Goal: Information Seeking & Learning: Learn about a topic

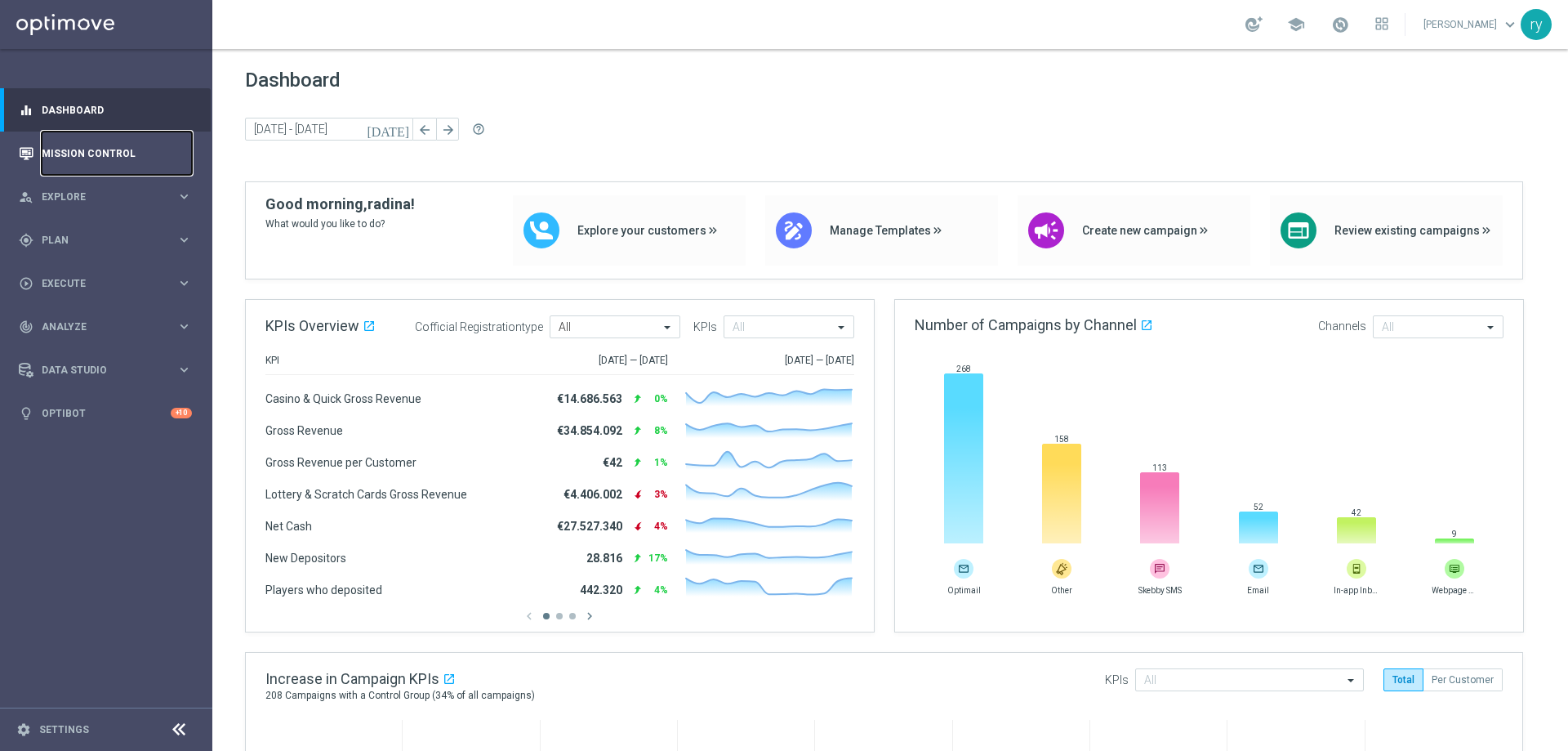
click at [70, 141] on link "Mission Control" at bounding box center [117, 152] width 151 height 43
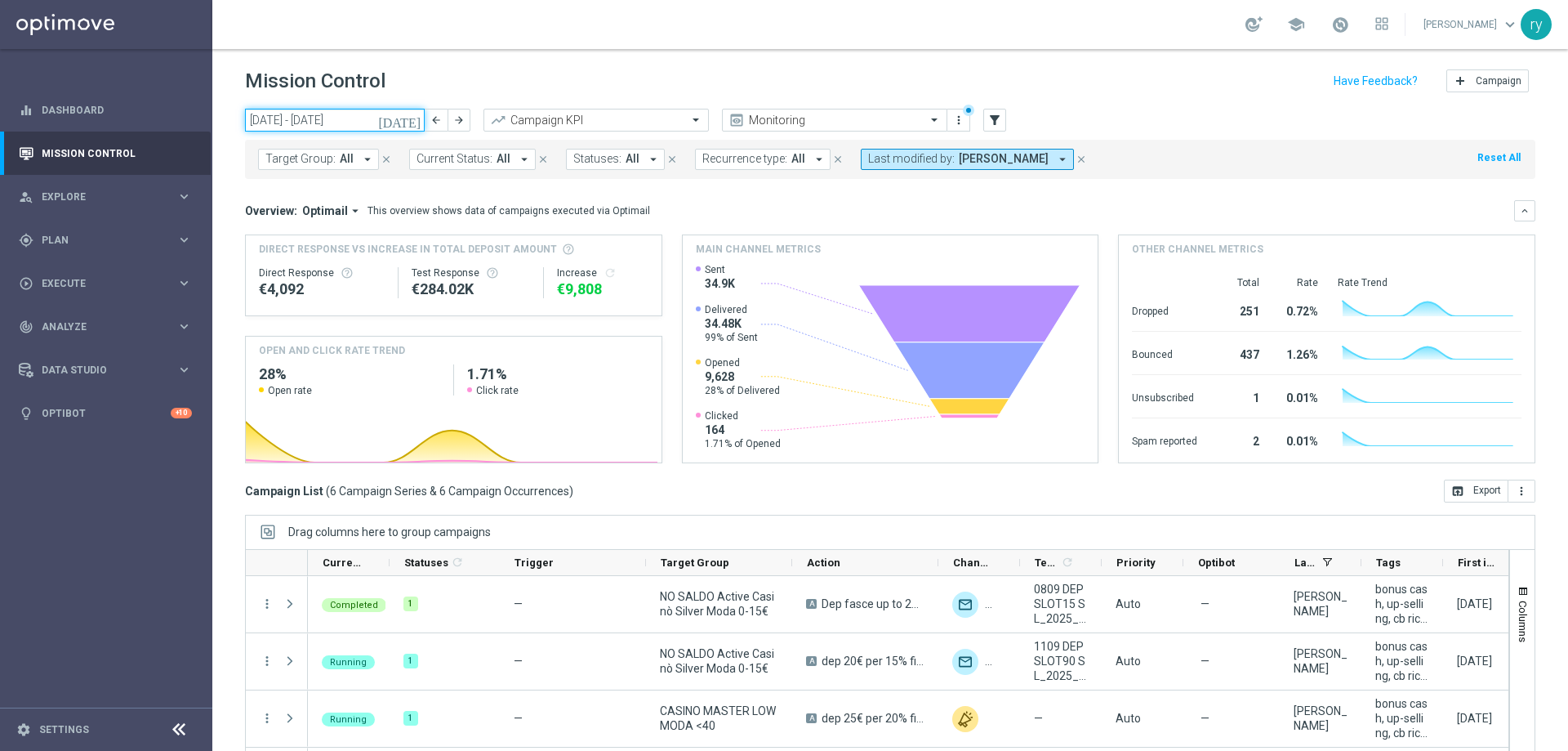
click at [328, 119] on input "08 Sep 2025 - 14 Sep 2025" at bounding box center [335, 120] width 180 height 23
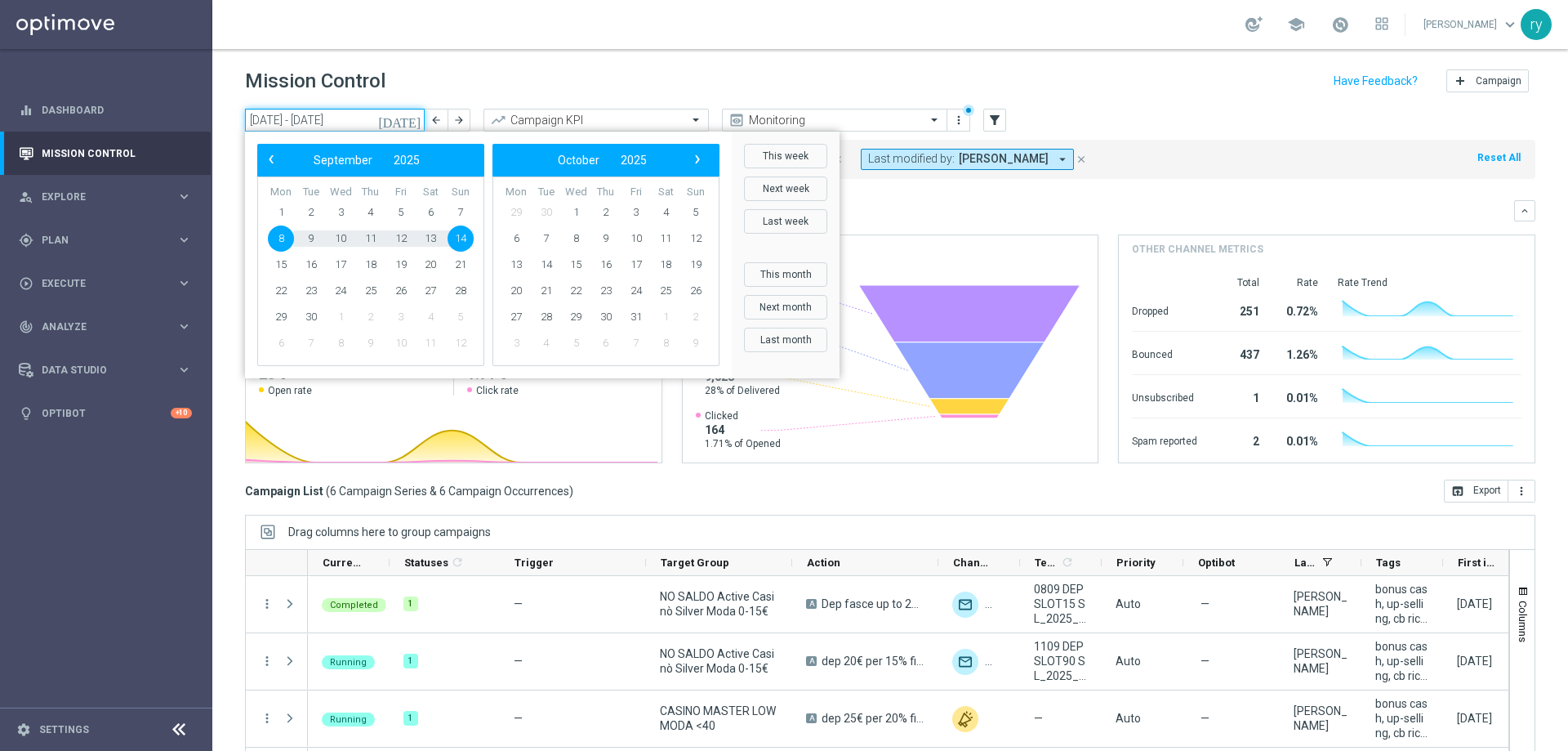
click at [328, 119] on input "08 Sep 2025 - 14 Sep 2025" at bounding box center [335, 120] width 180 height 23
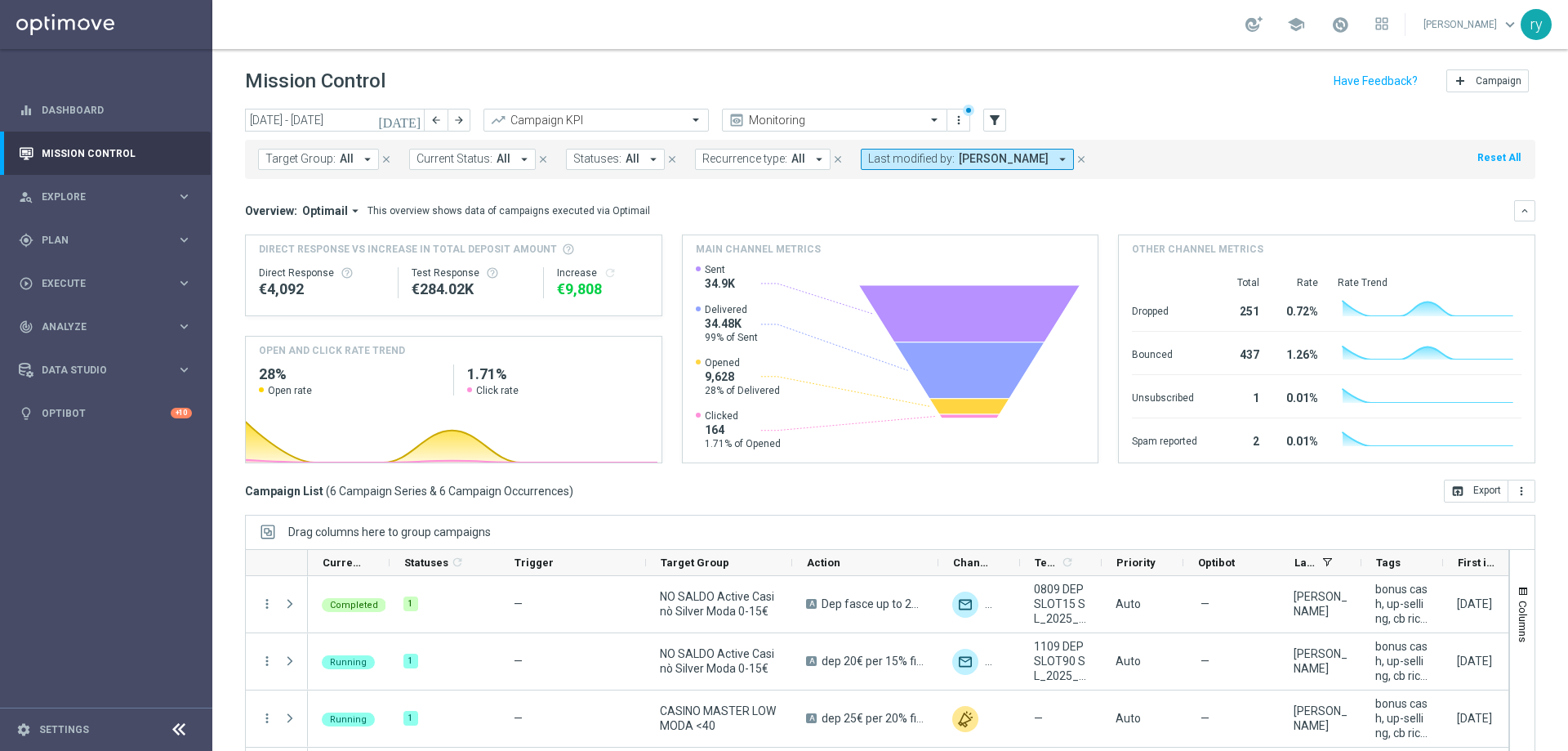
click at [496, 86] on div "Mission Control add Campaign" at bounding box center [890, 81] width 1291 height 32
click at [1055, 159] on icon "arrow_drop_down" at bounding box center [1063, 160] width 15 height 15
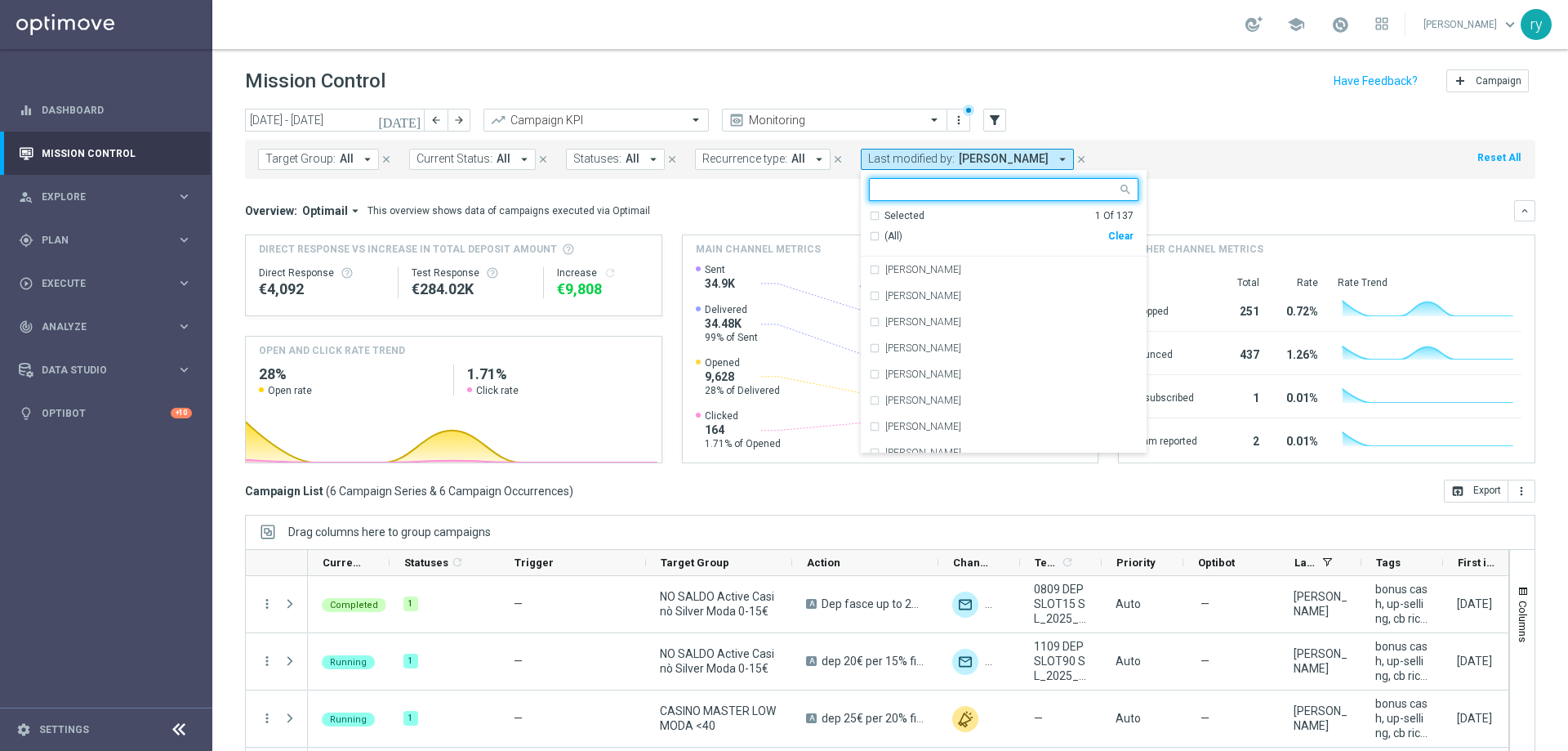
click at [0, 0] on div "Clear" at bounding box center [0, 0] width 0 height 0
click at [992, 115] on icon "filter_alt" at bounding box center [995, 120] width 15 height 15
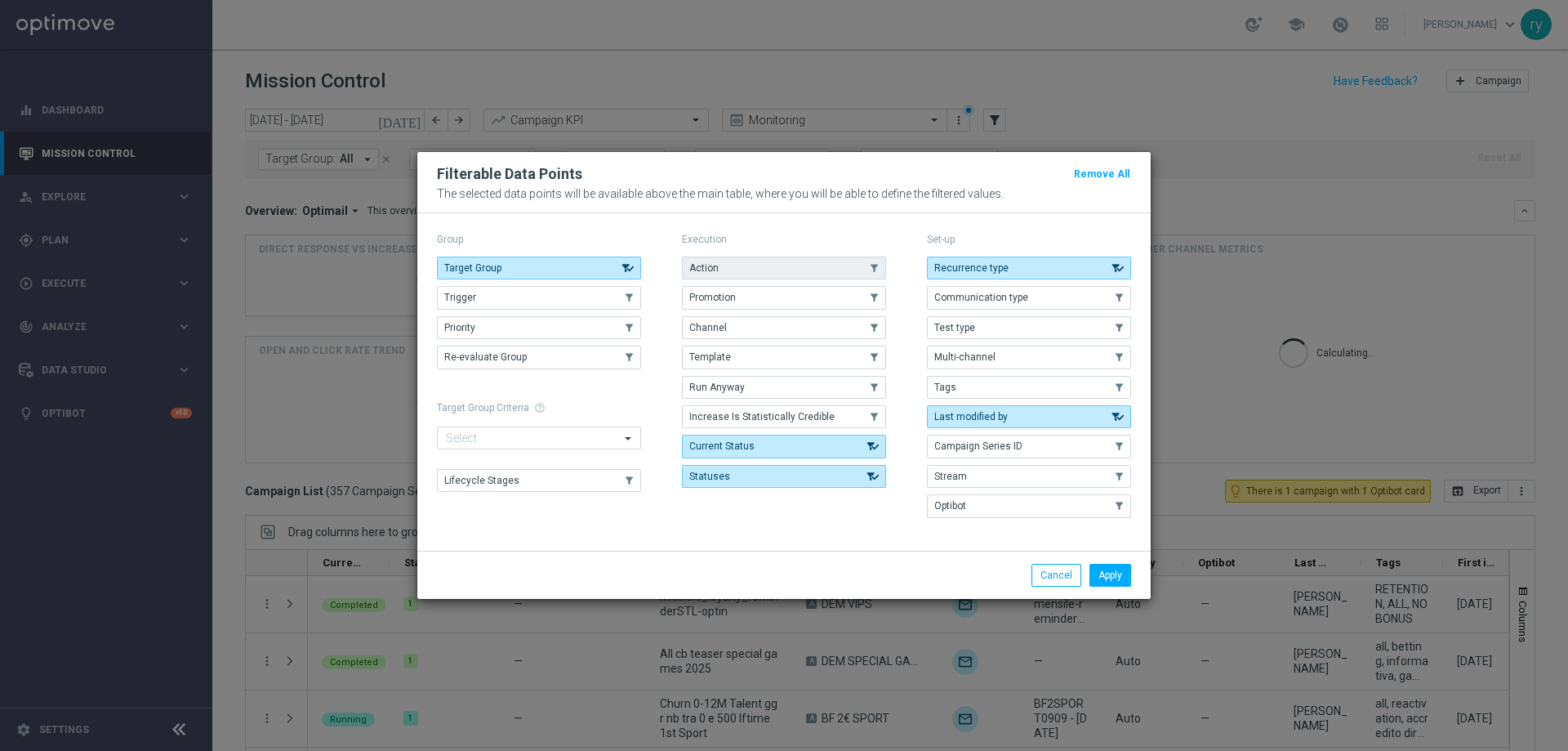
click at [813, 273] on button "Action" at bounding box center [784, 267] width 204 height 23
click at [813, 285] on div "Action .cls-1{fill:none;} .cls-1{fill:none;} Promotion .cls-1{fill:none;} .cls-…" at bounding box center [784, 371] width 204 height 231
click at [813, 295] on button "Promotion" at bounding box center [784, 297] width 204 height 23
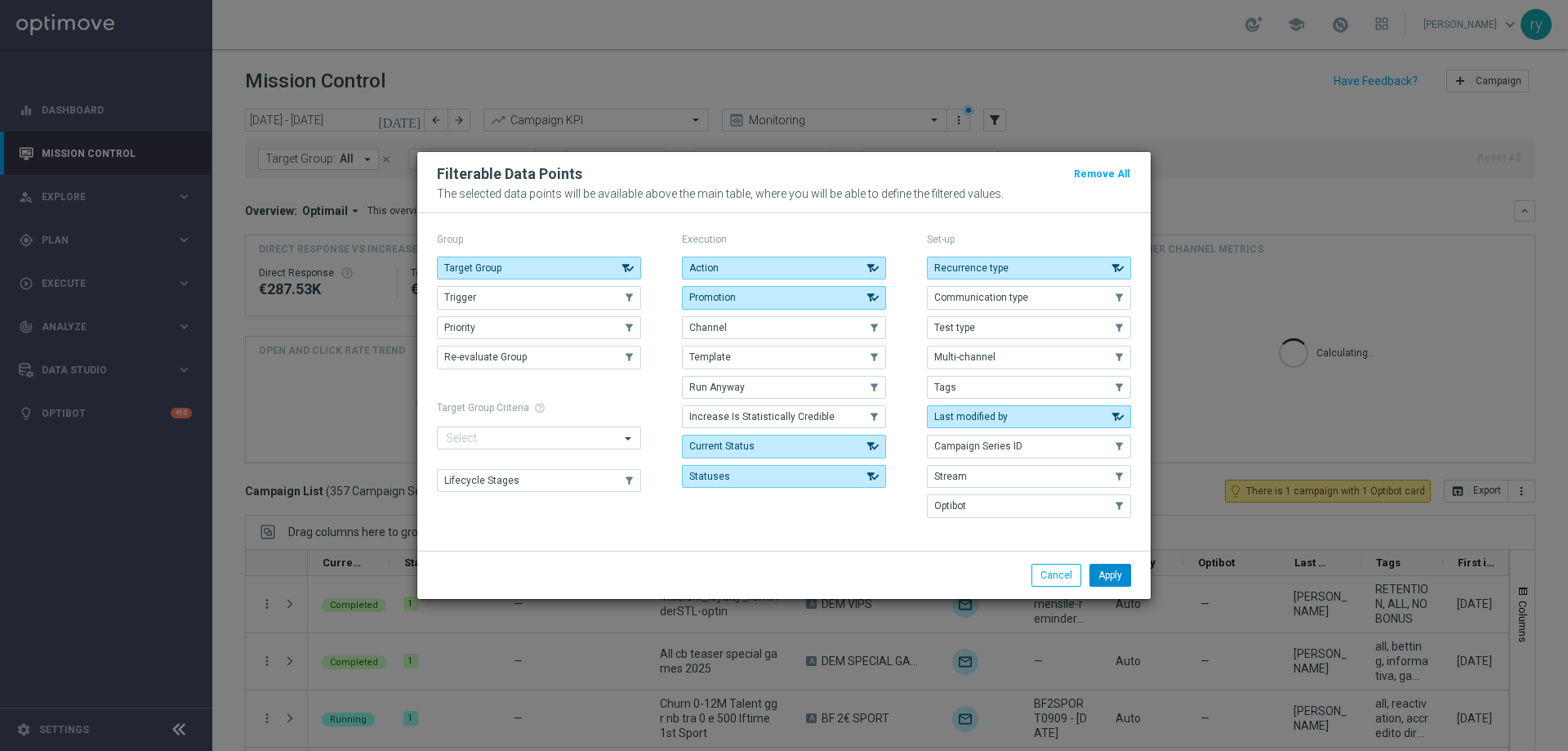
click at [1105, 575] on button "Apply" at bounding box center [1111, 575] width 42 height 23
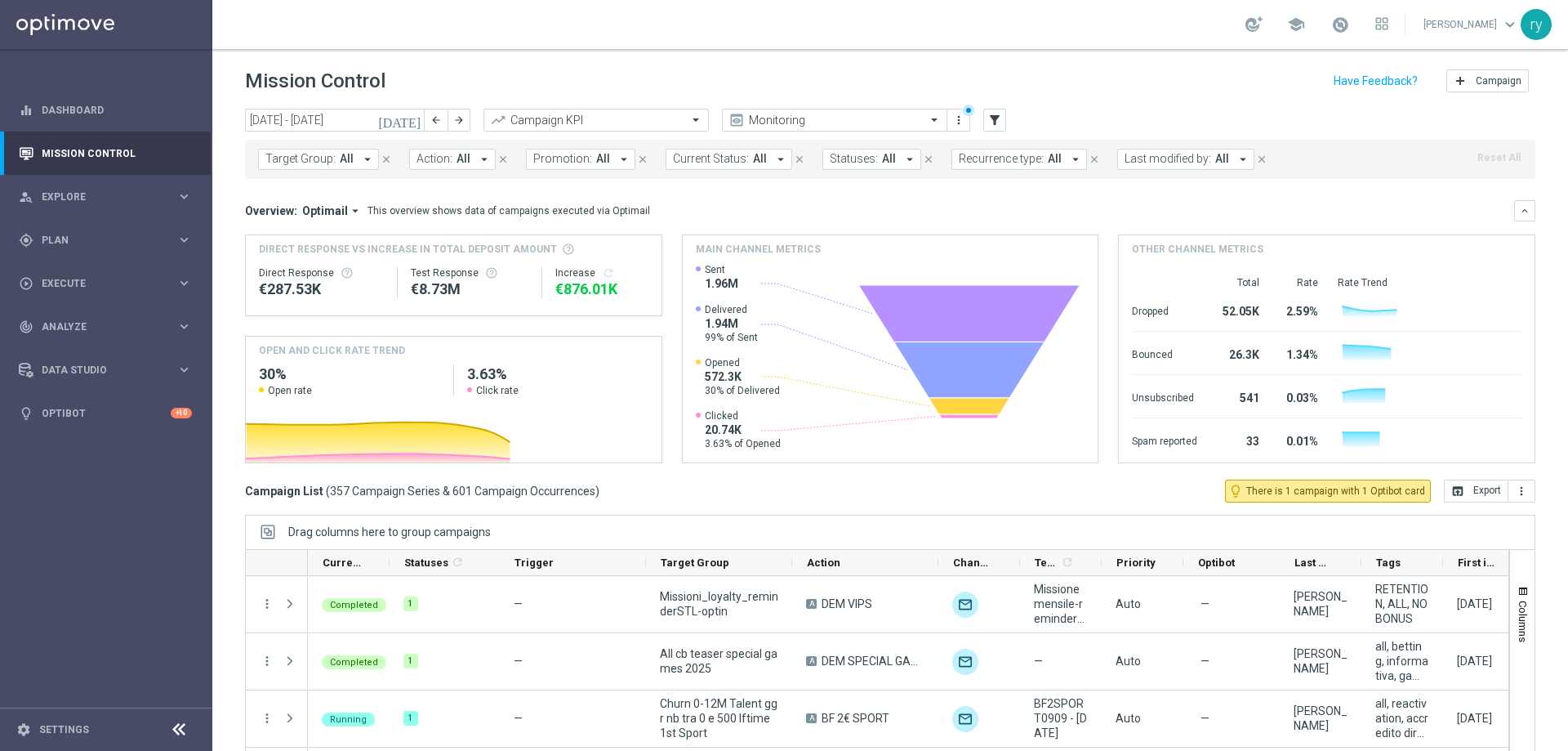
click at [617, 158] on icon "arrow_drop_down" at bounding box center [624, 160] width 15 height 15
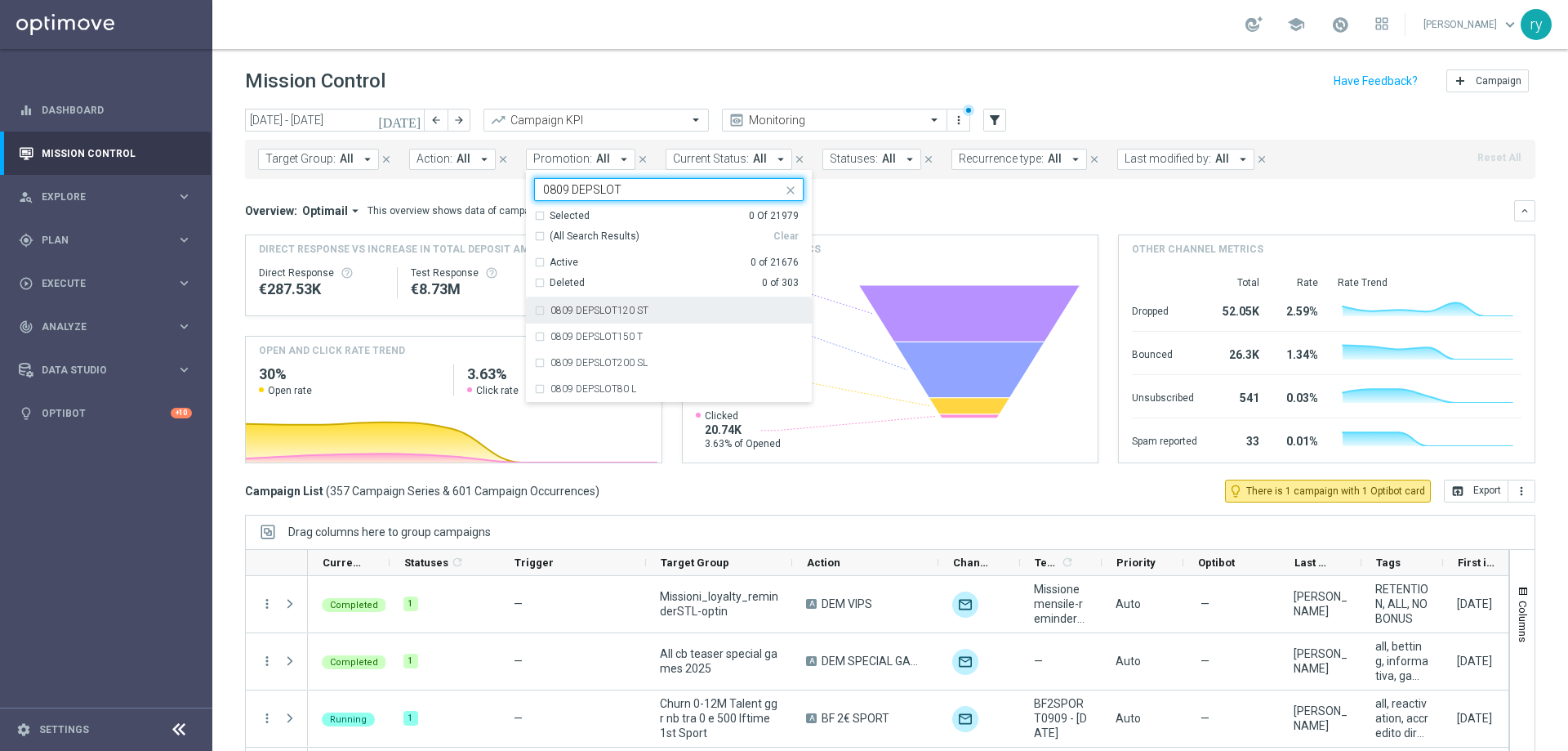
click at [587, 308] on label "0809 DEPSLOT120 ST" at bounding box center [599, 310] width 98 height 10
type input "0809 DEPSLOT"
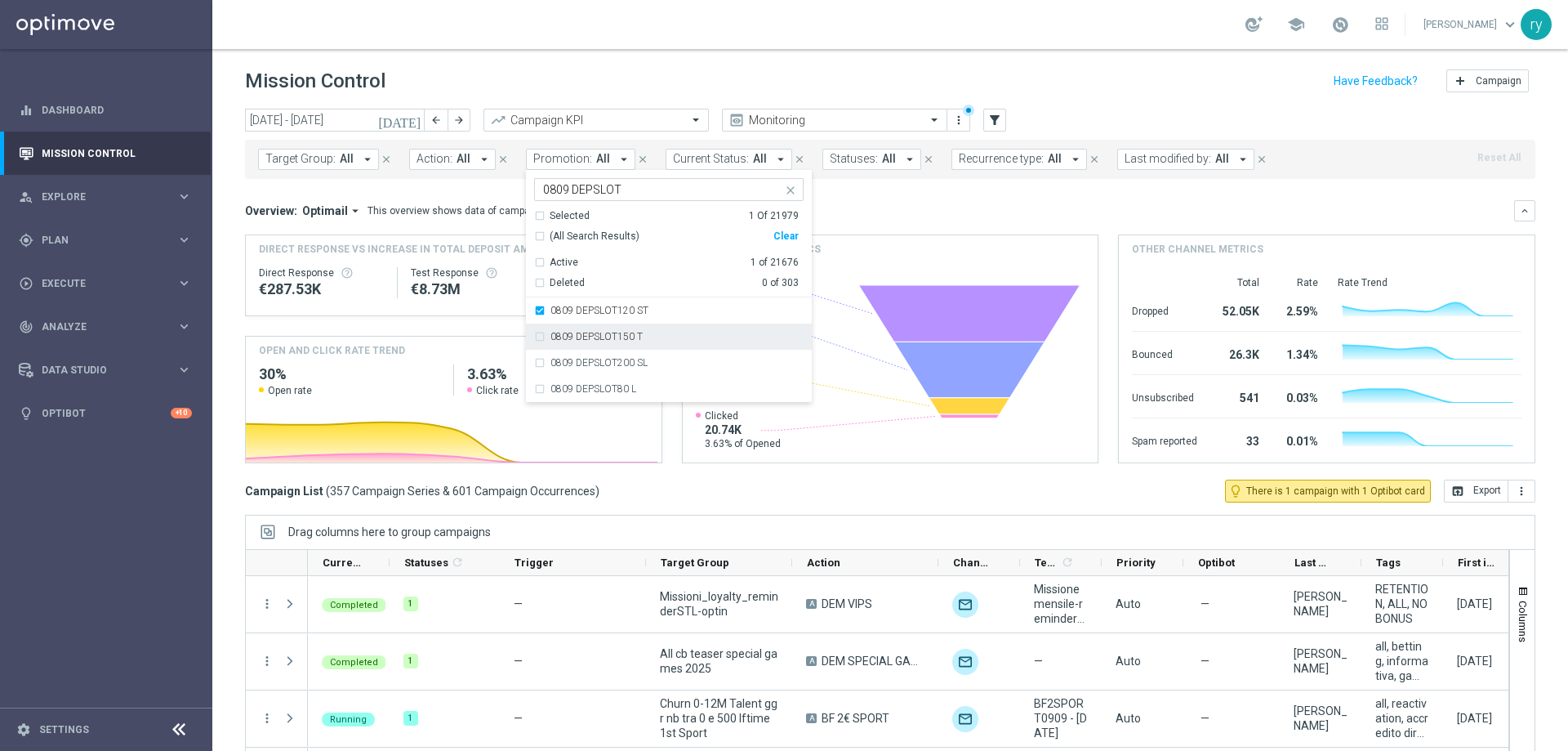
click at [588, 336] on label "0809 DEPSLOT150 T" at bounding box center [597, 337] width 92 height 10
click at [590, 368] on div "0809 DEPSLOT200 SL" at bounding box center [669, 362] width 269 height 26
click at [596, 394] on div "0809 DEPSLOT80 L" at bounding box center [669, 389] width 269 height 26
click at [879, 215] on div "Overview: Optimail arrow_drop_down This overview shows data of campaigns execut…" at bounding box center [880, 211] width 1270 height 15
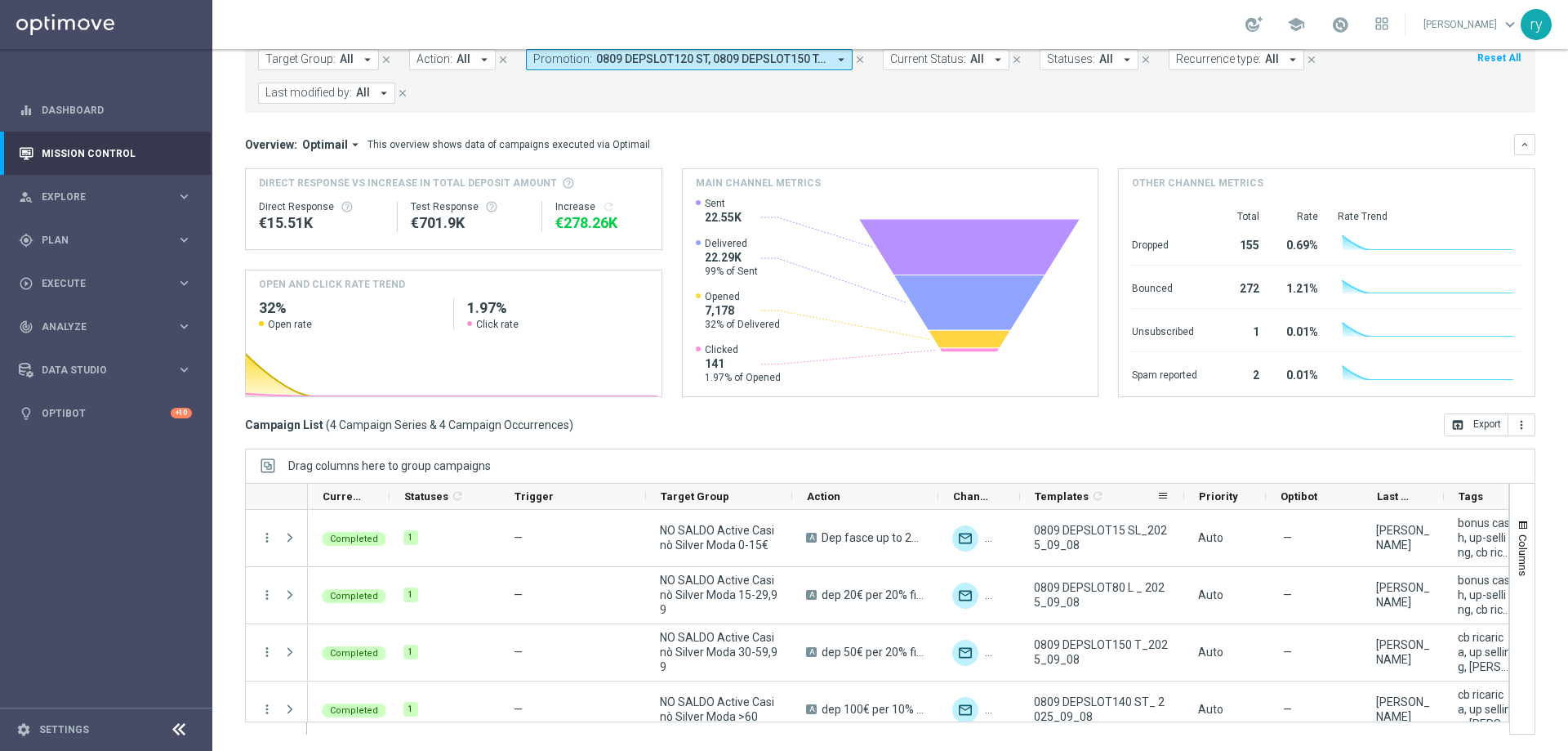
drag, startPoint x: 1100, startPoint y: 495, endPoint x: 1183, endPoint y: 491, distance: 83.1
click at [1183, 491] on div at bounding box center [1184, 496] width 6 height 26
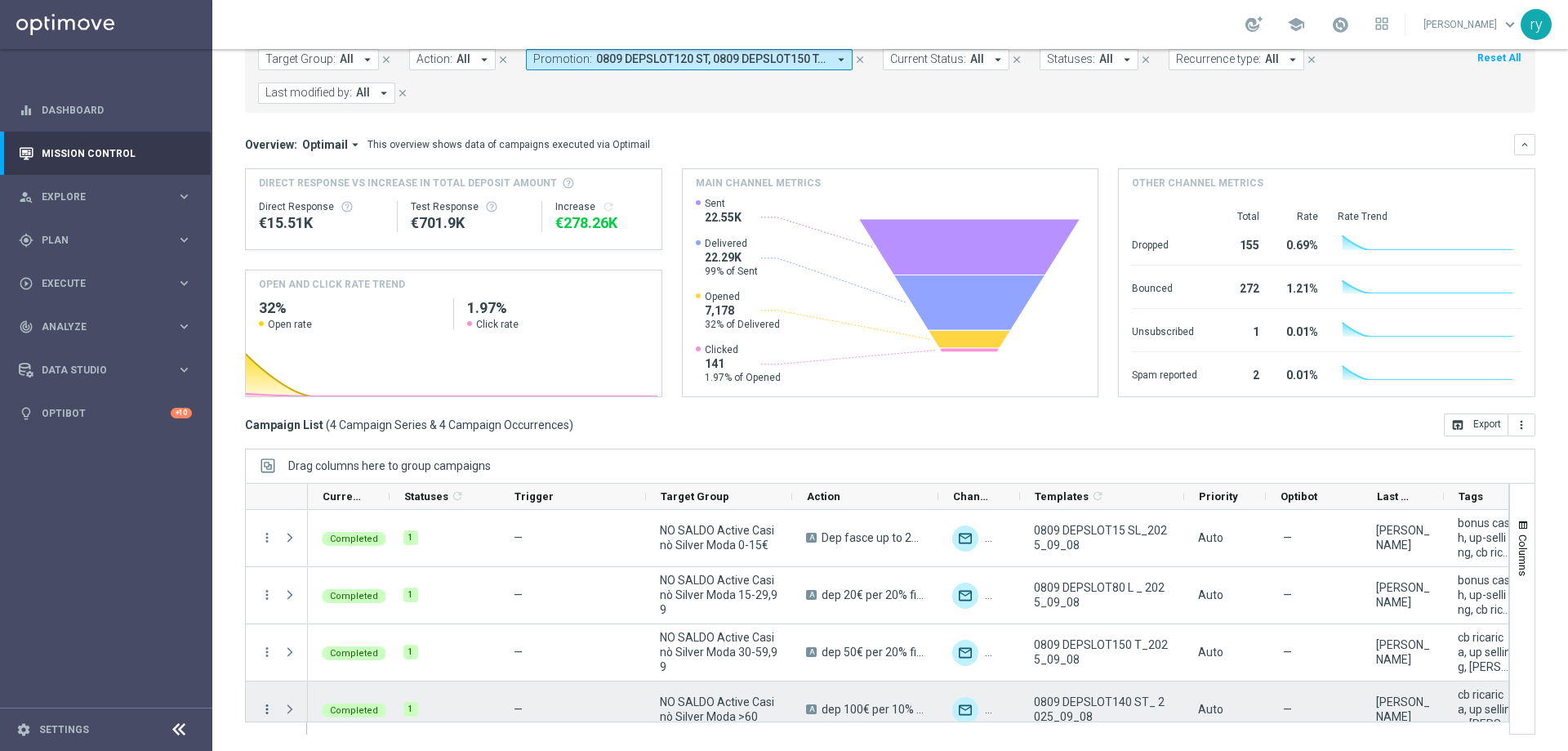
click at [269, 711] on icon "more_vert" at bounding box center [267, 709] width 15 height 15
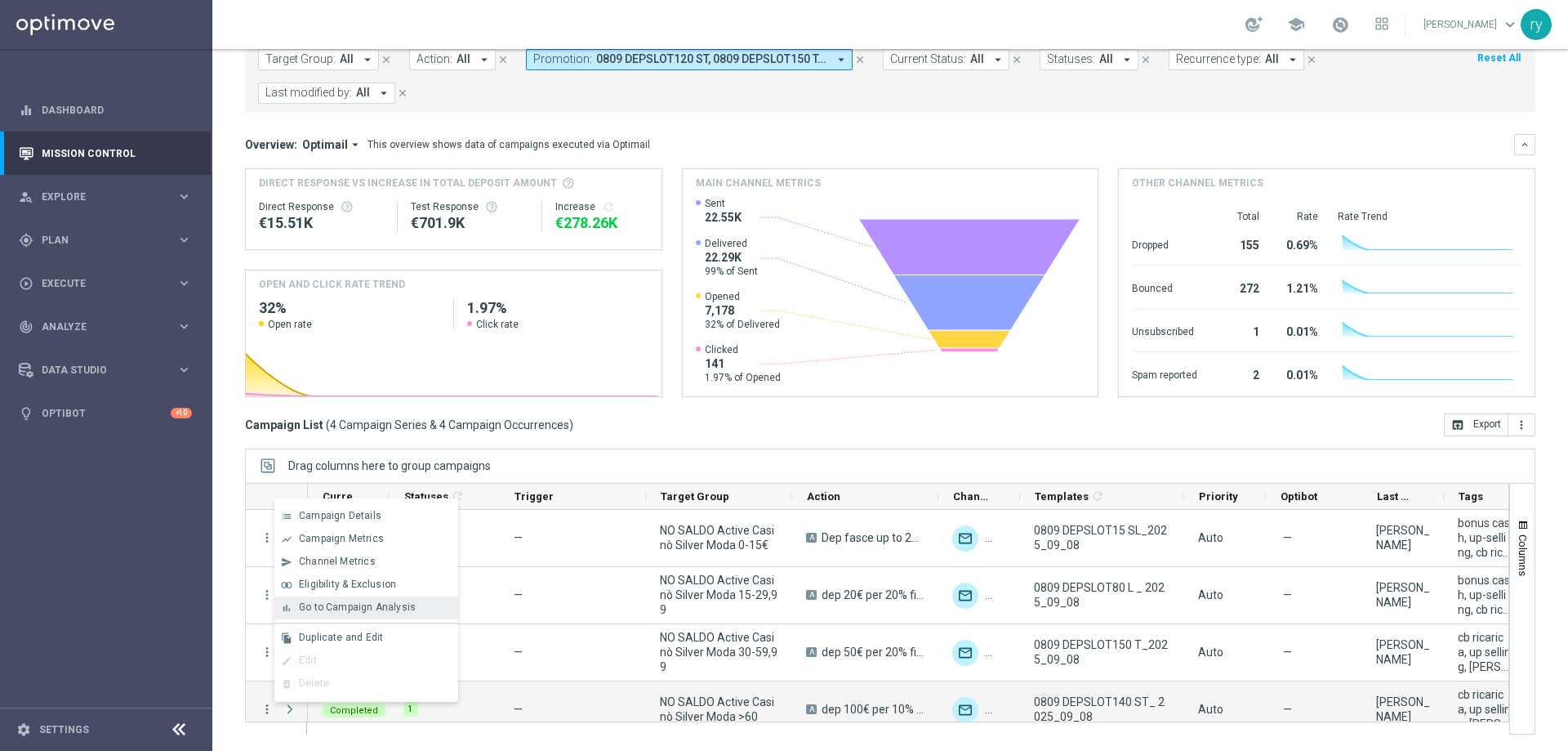
click at [311, 609] on span "Go to Campaign Analysis" at bounding box center [358, 607] width 117 height 12
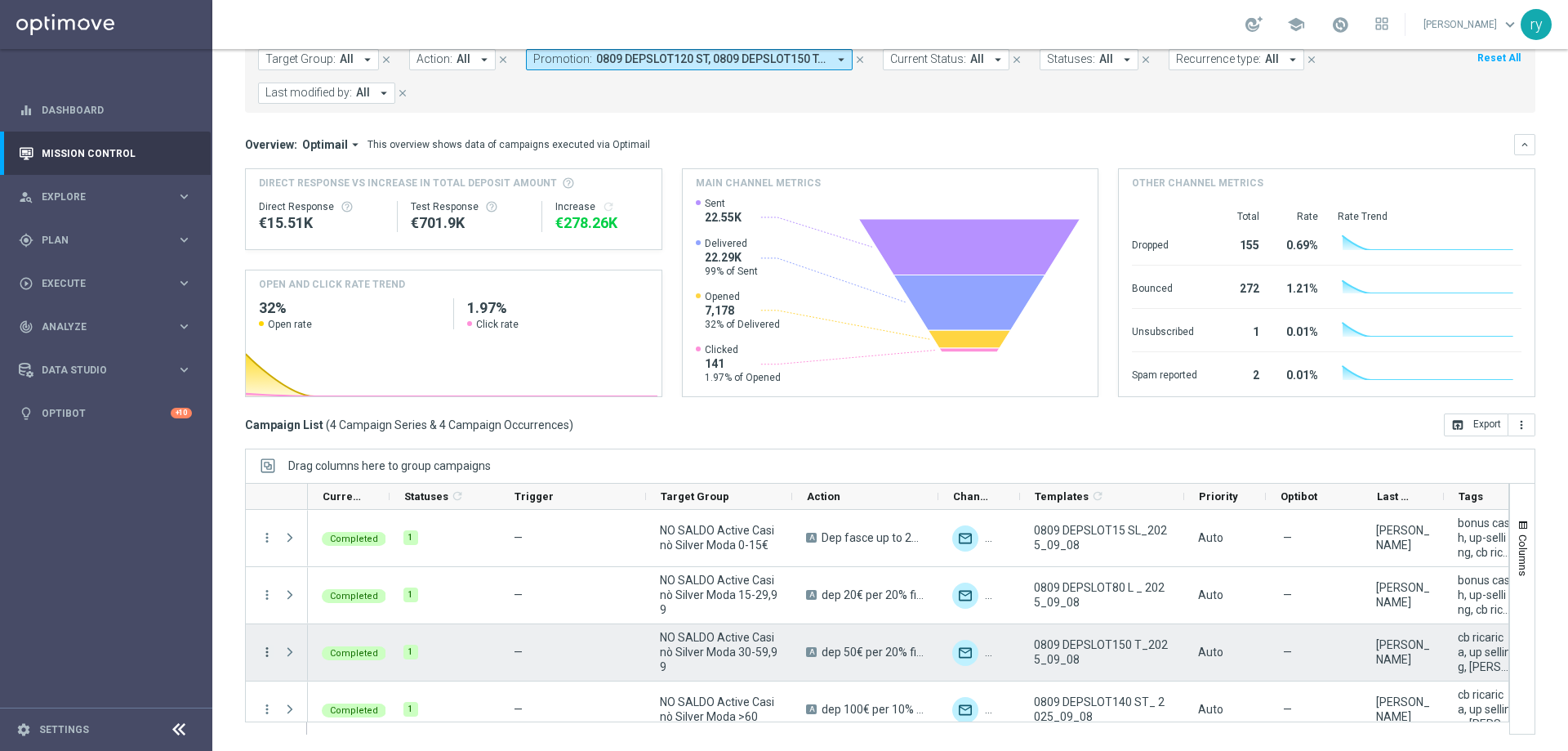
click at [266, 655] on icon "more_vert" at bounding box center [267, 652] width 15 height 15
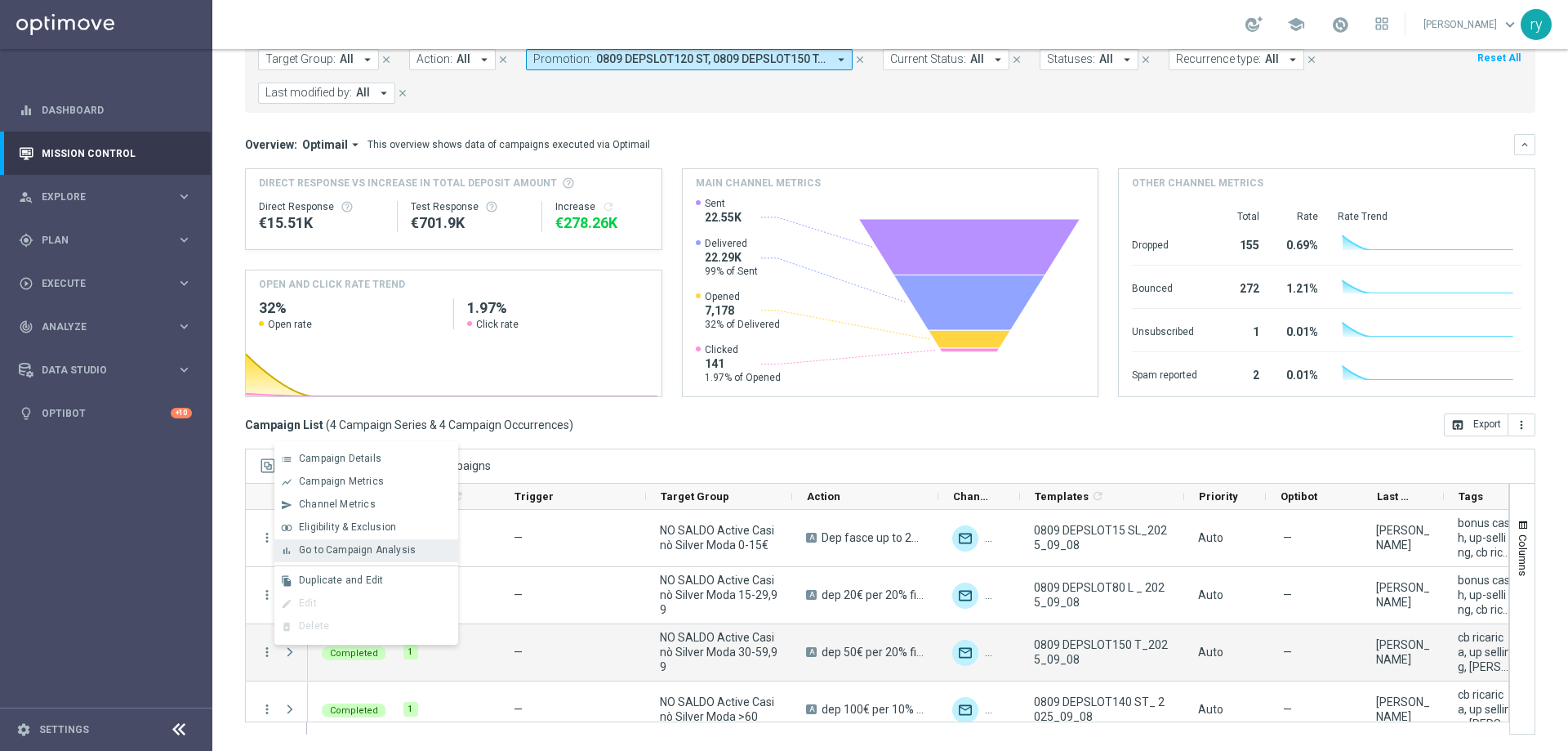
click at [308, 543] on div "bar_chart Go to Campaign Analysis" at bounding box center [366, 550] width 183 height 23
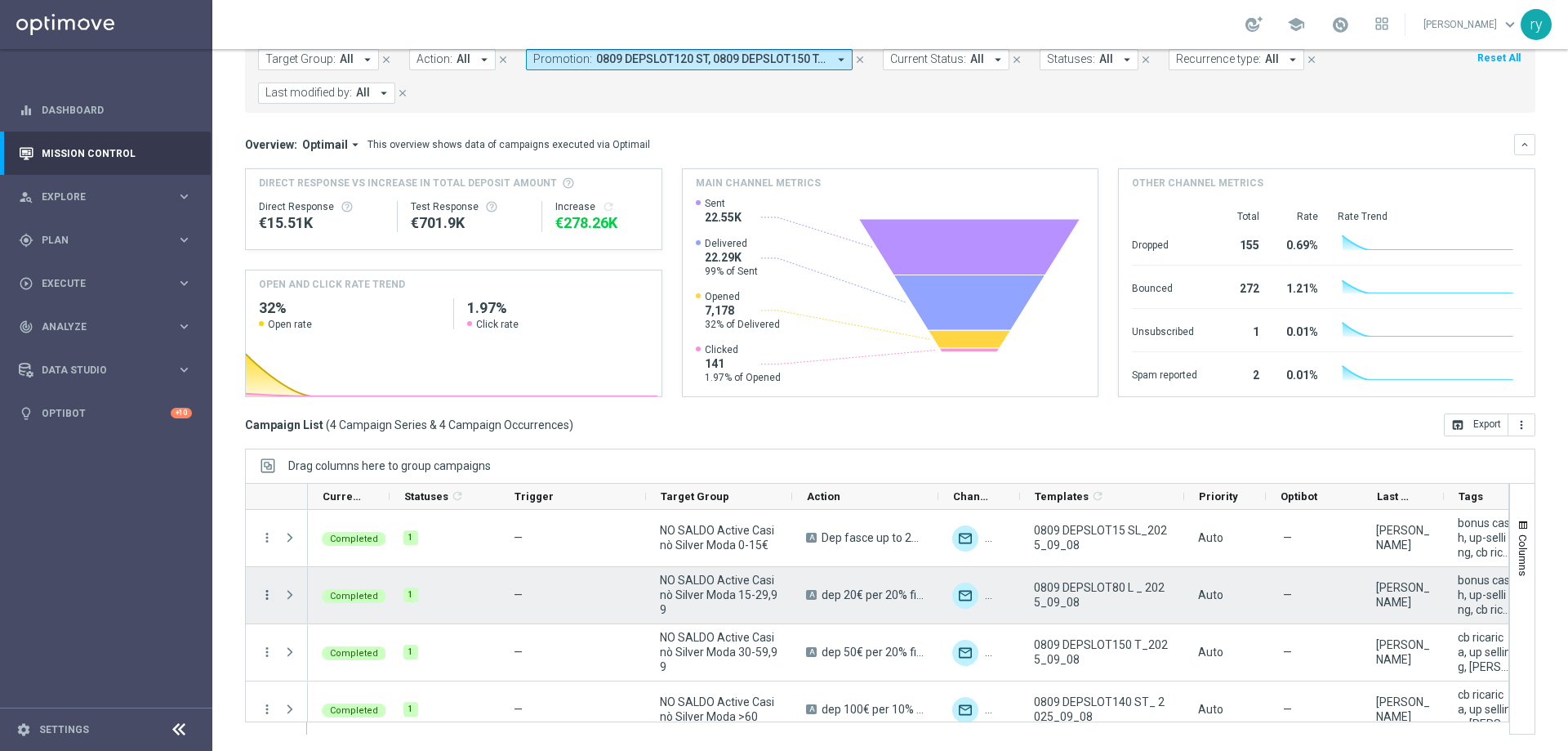
click at [265, 598] on icon "more_vert" at bounding box center [267, 595] width 15 height 15
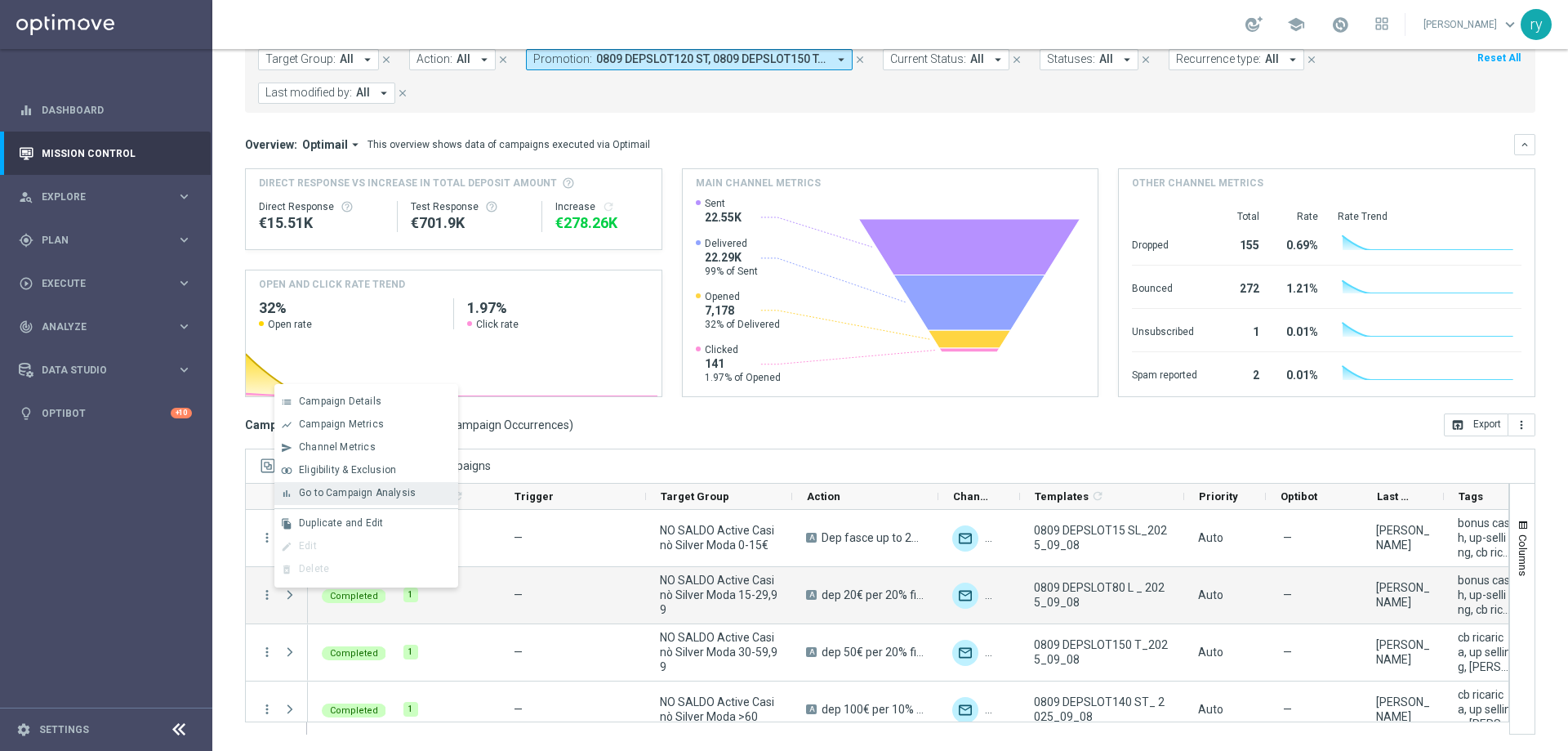
click at [324, 495] on span "Go to Campaign Analysis" at bounding box center [358, 493] width 117 height 12
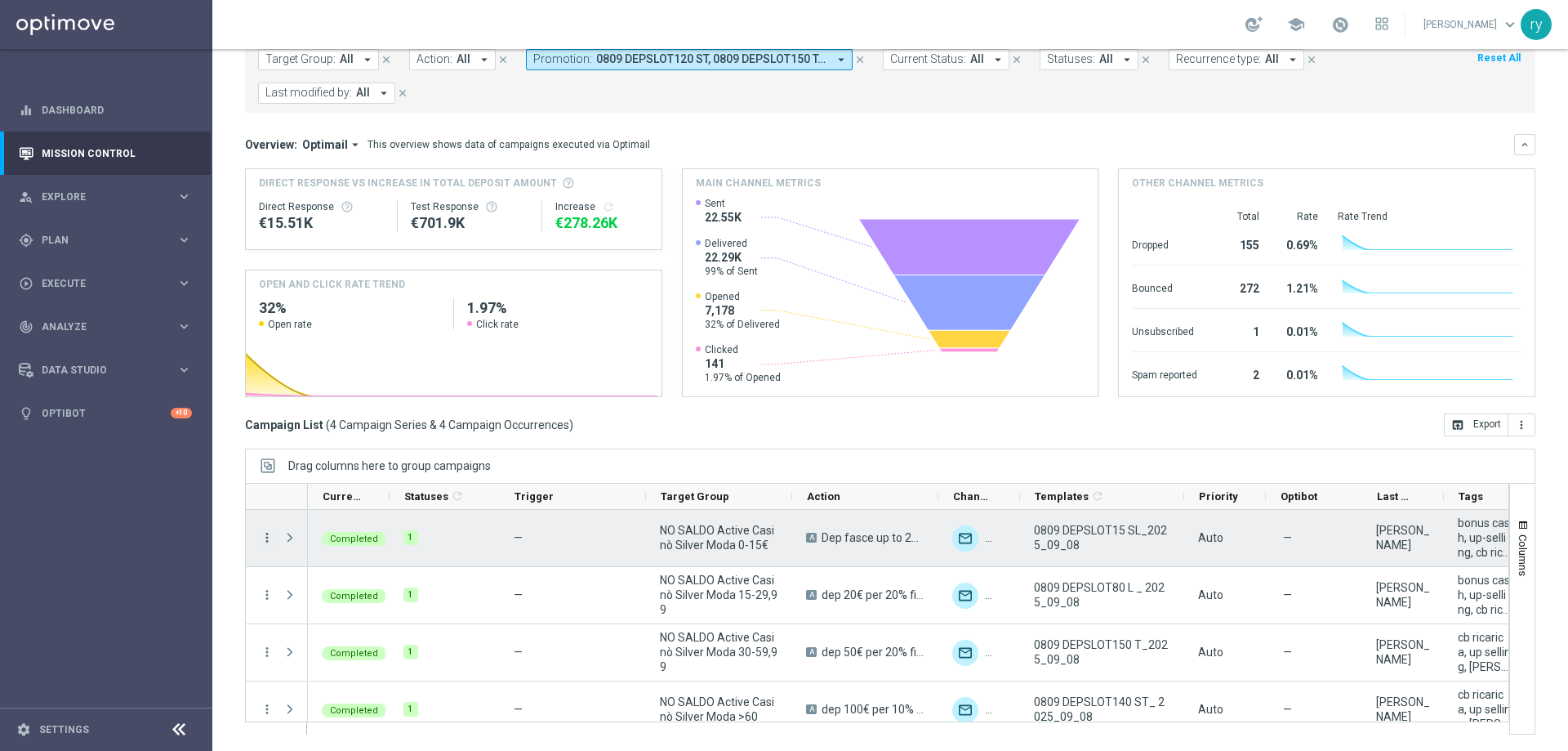
click at [269, 538] on icon "more_vert" at bounding box center [267, 537] width 15 height 15
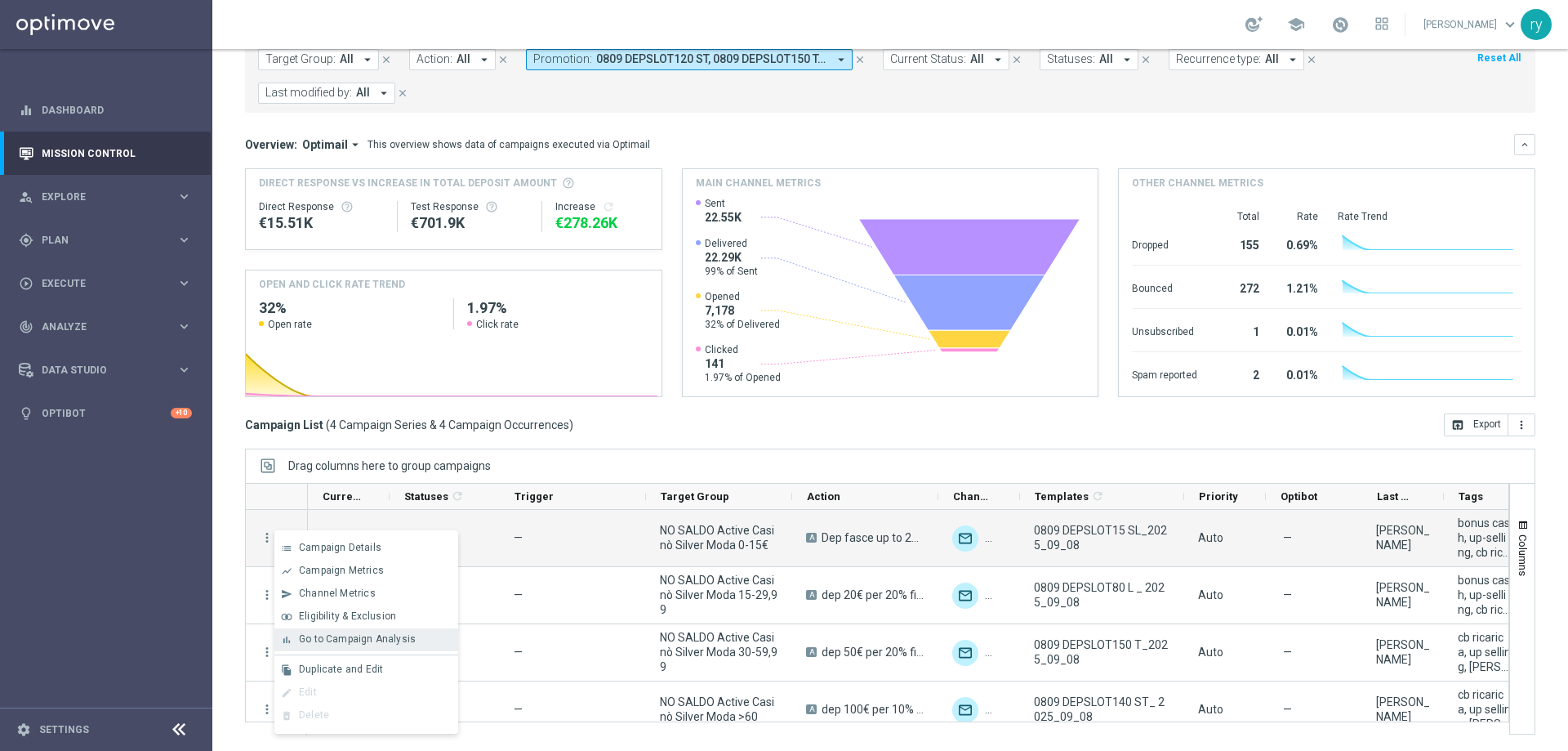
click at [323, 642] on span "Go to Campaign Analysis" at bounding box center [358, 639] width 117 height 12
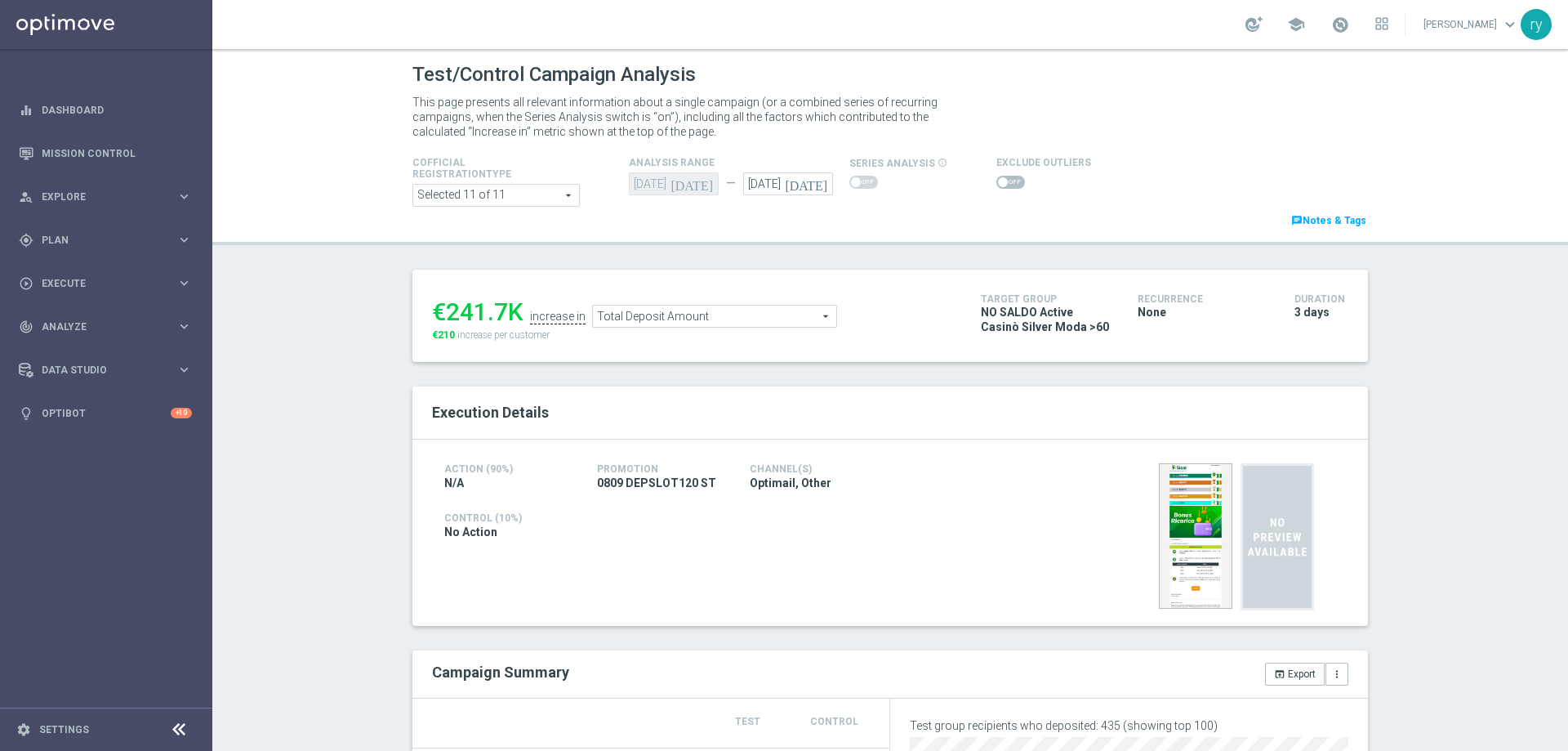
drag, startPoint x: 458, startPoint y: 312, endPoint x: 444, endPoint y: 314, distance: 14.1
click at [444, 314] on div "€241.7K" at bounding box center [478, 312] width 91 height 29
copy div "241.7"
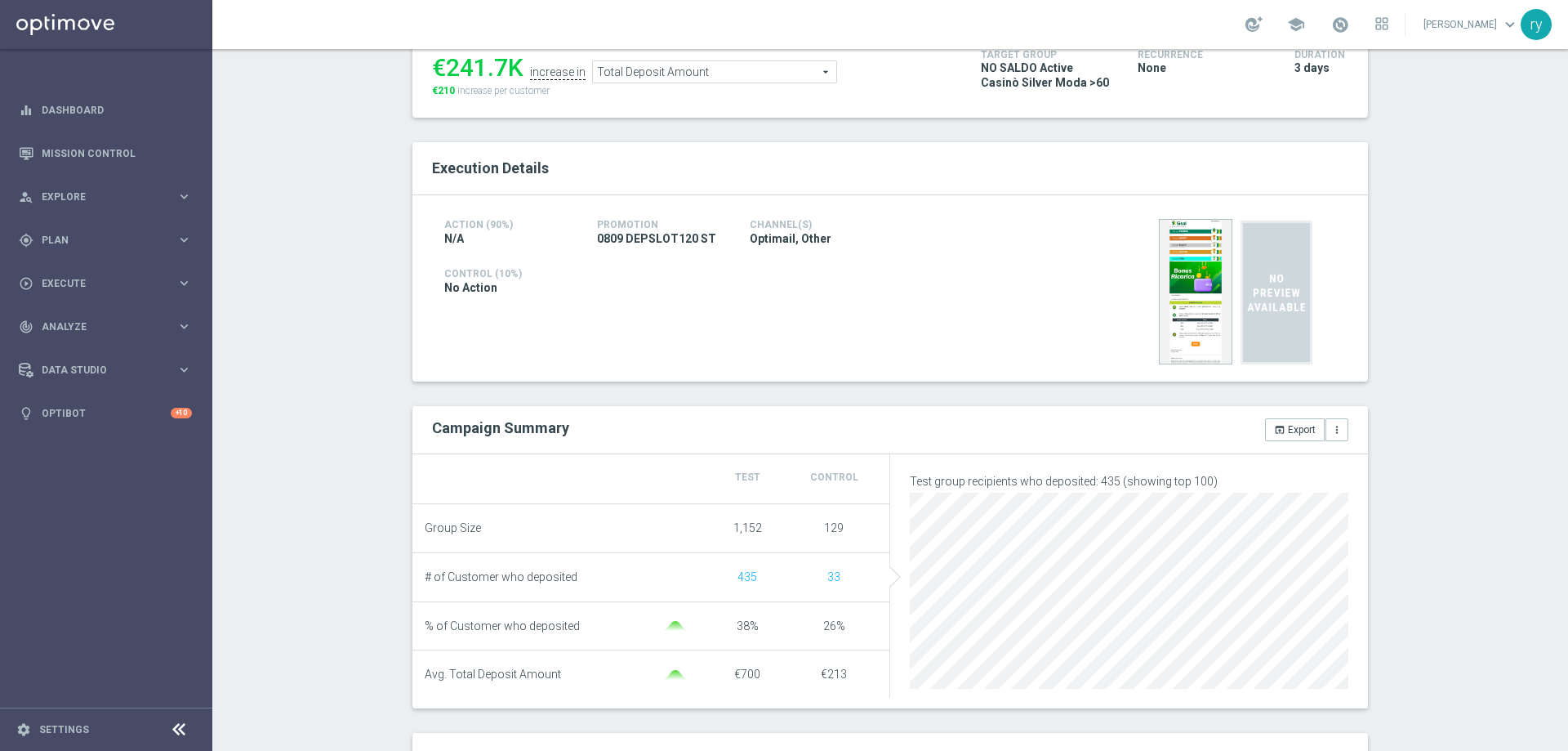
scroll to position [245, 0]
click at [680, 74] on span "Total Deposit Amount" at bounding box center [714, 70] width 244 height 21
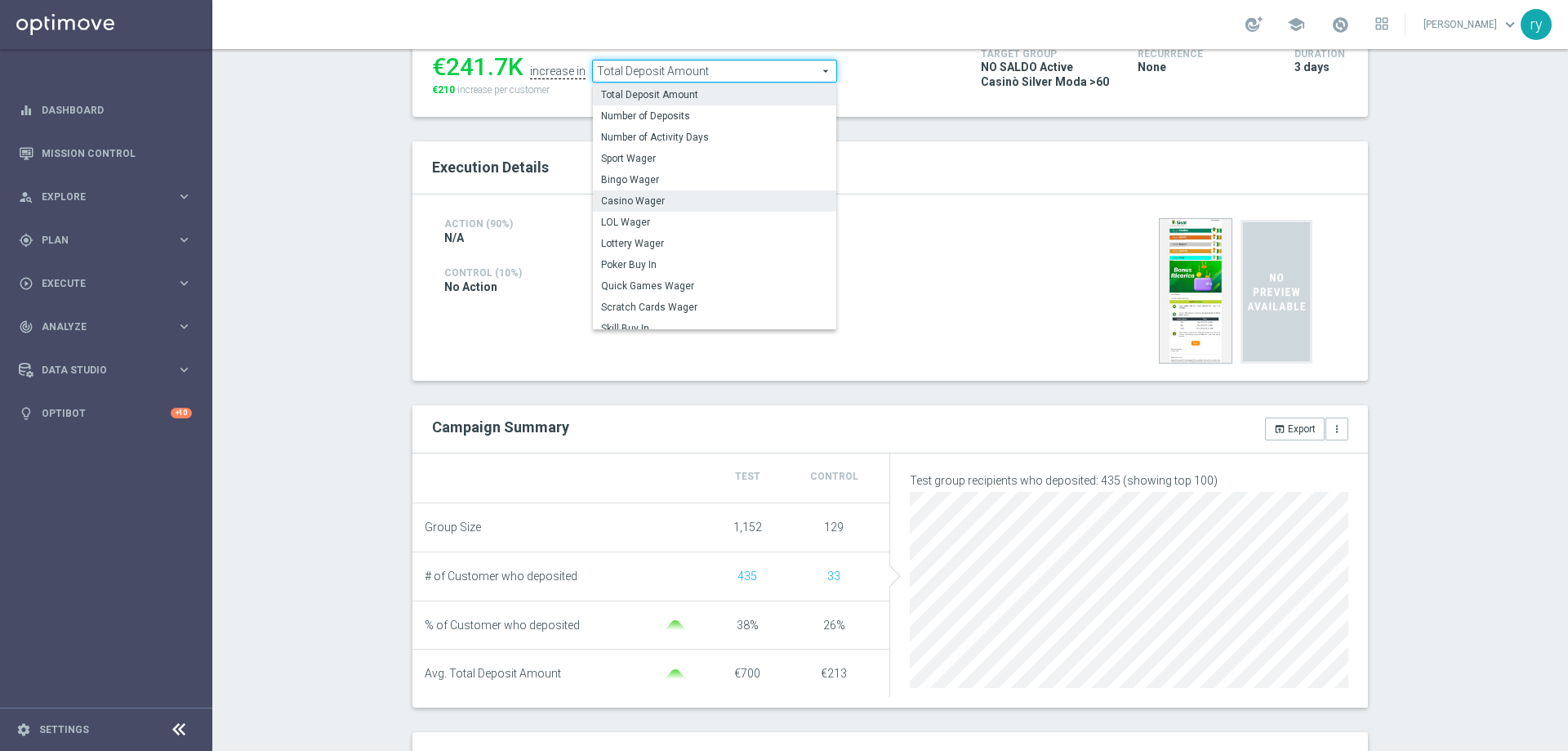
click at [685, 203] on span "Casino Wager" at bounding box center [714, 201] width 227 height 13
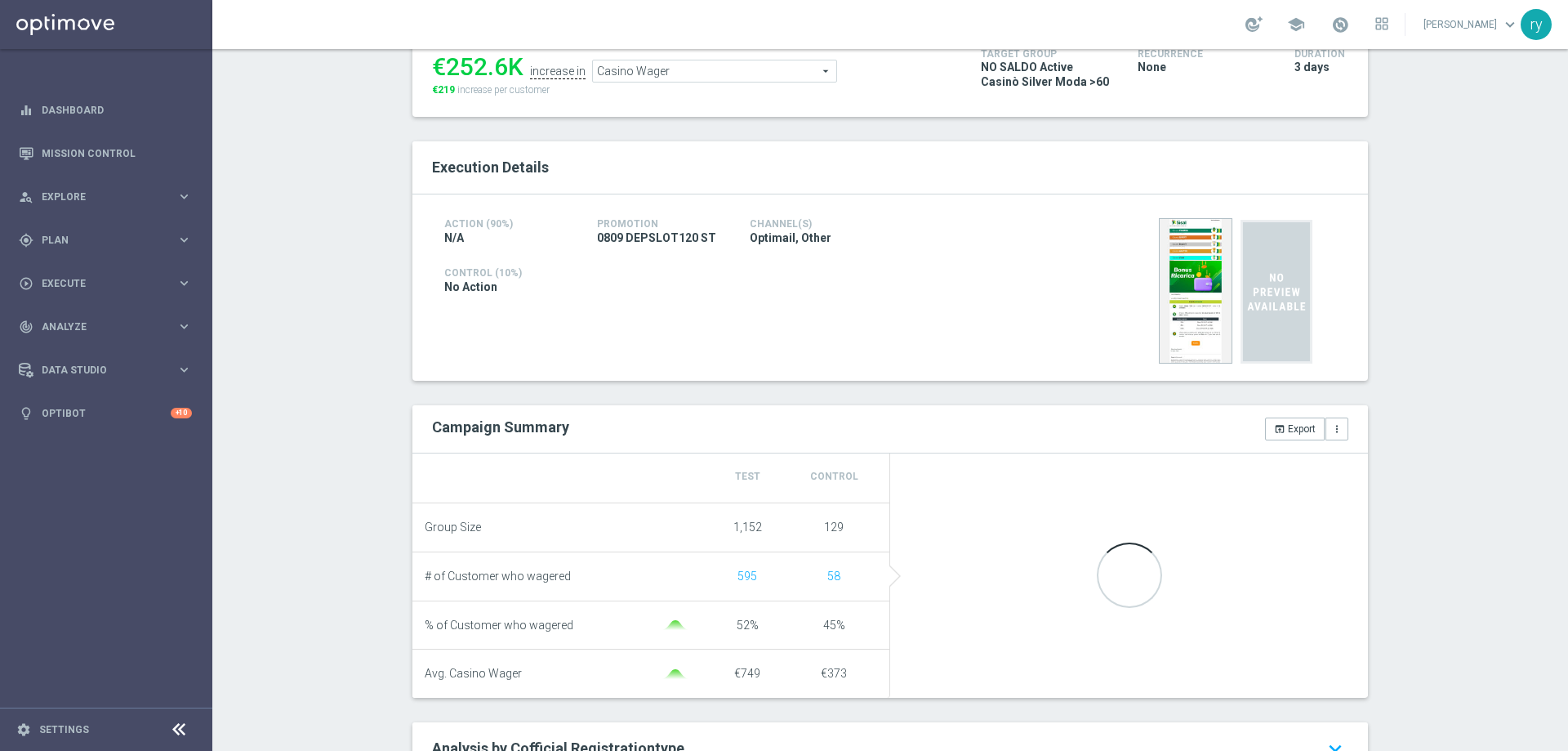
click at [497, 68] on div "€252.6K" at bounding box center [478, 67] width 91 height 29
drag, startPoint x: 500, startPoint y: 70, endPoint x: 439, endPoint y: 73, distance: 61.1
click at [439, 73] on div "€252.6K" at bounding box center [478, 67] width 91 height 29
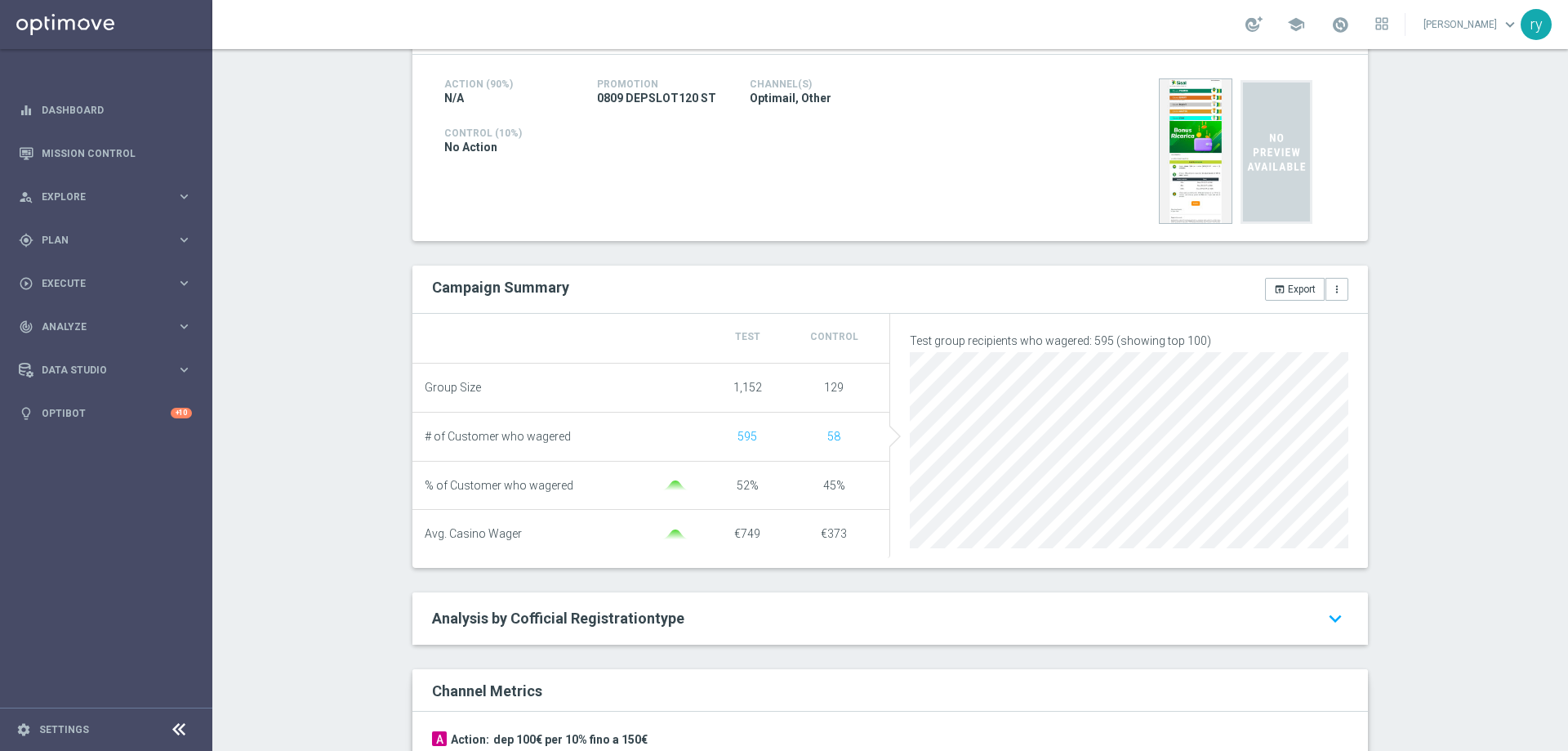
scroll to position [163, 0]
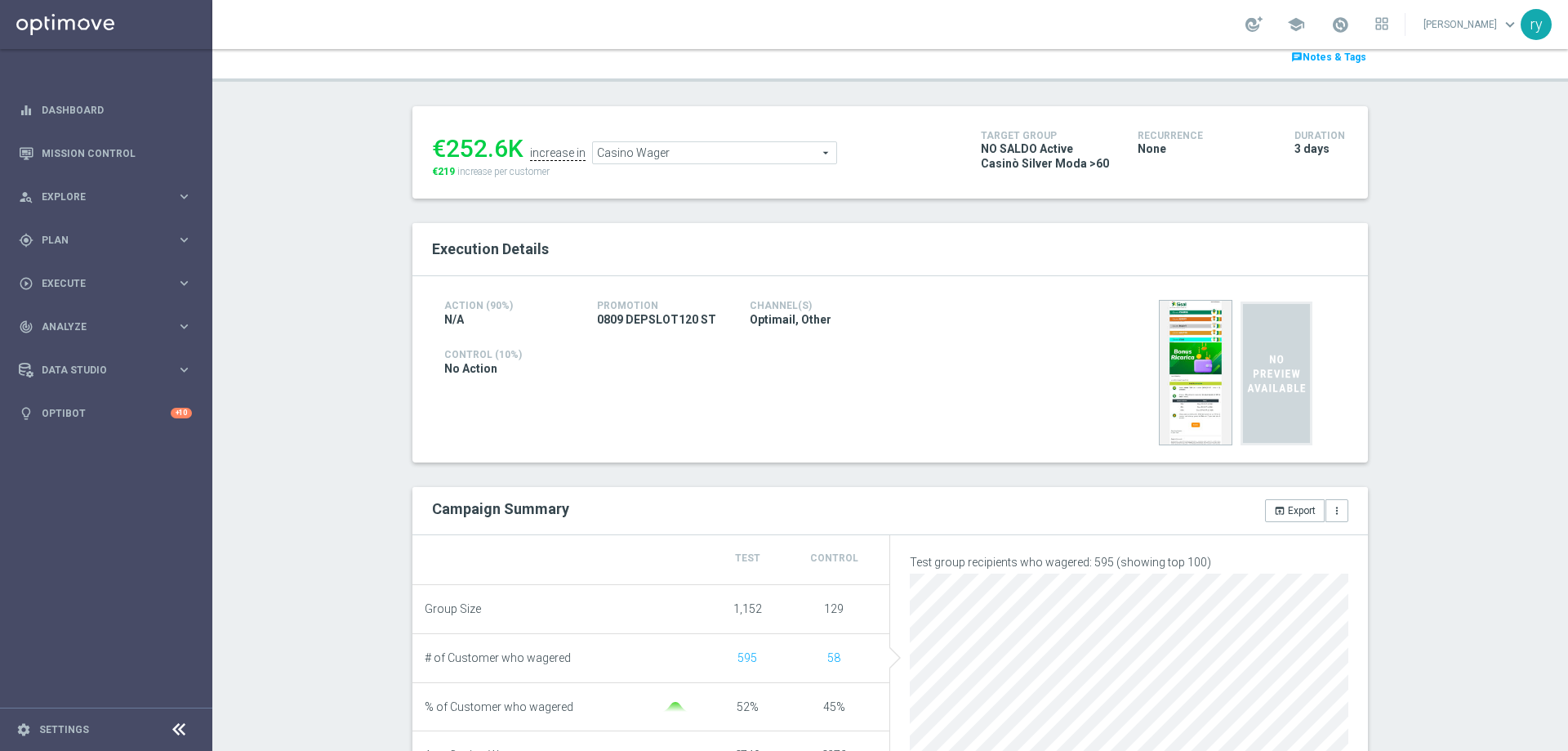
click at [737, 160] on span "Casino Wager" at bounding box center [714, 152] width 244 height 21
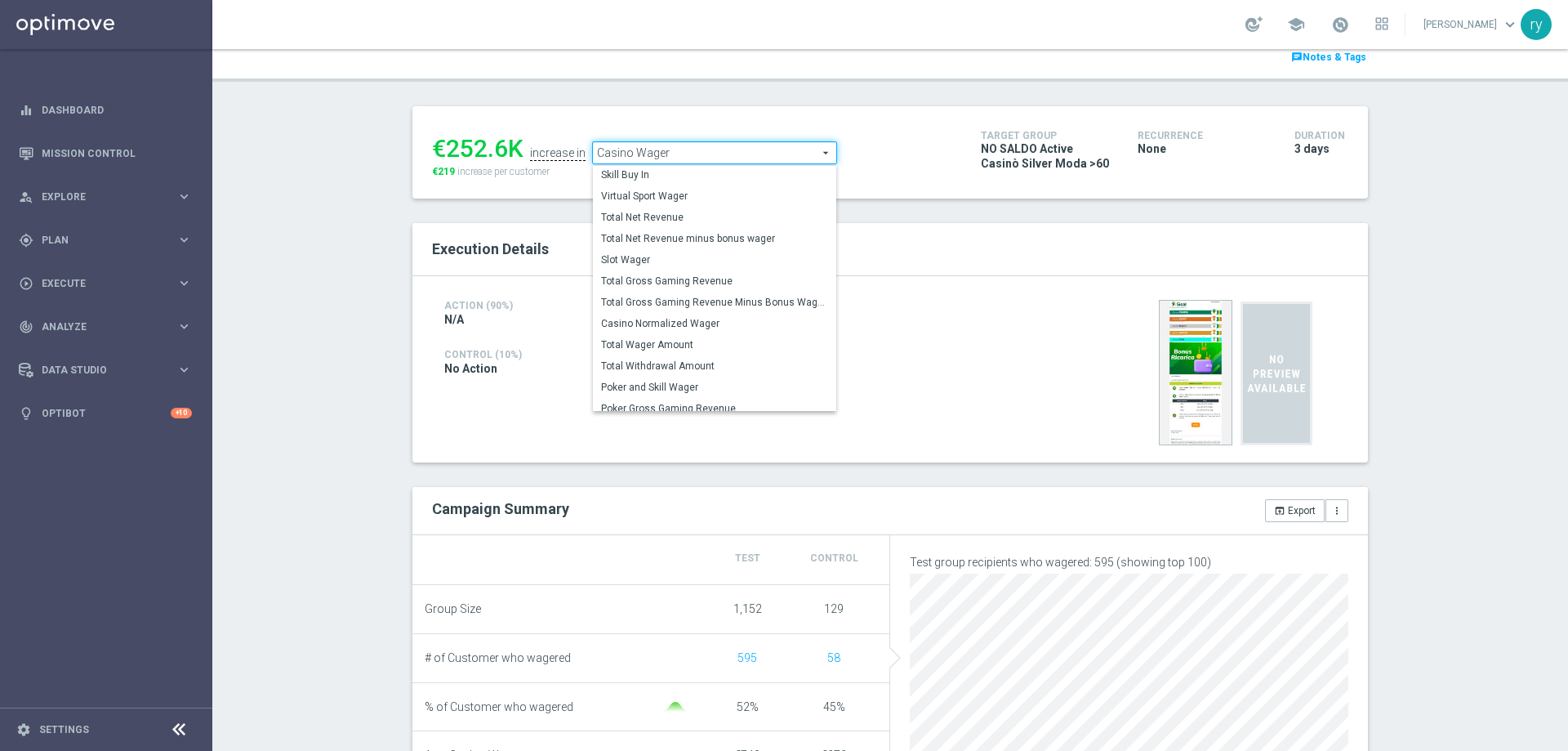
scroll to position [227, 0]
click at [708, 301] on span "Total Gross Gaming Revenue Minus Bonus Wagared" at bounding box center [714, 301] width 227 height 13
type input "Total Gross Gaming Revenue Minus Bonus Wagared"
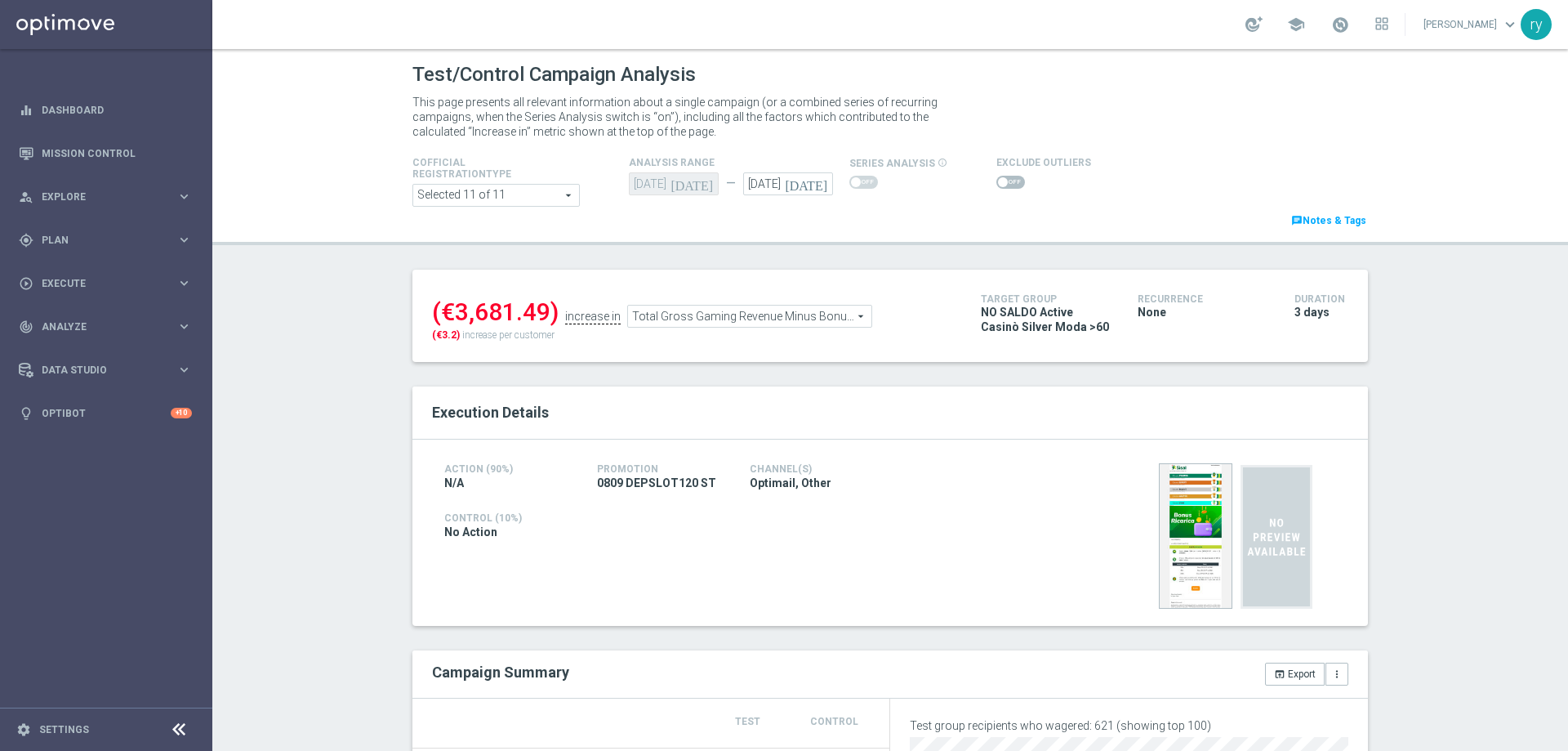
click at [996, 179] on span at bounding box center [1010, 183] width 28 height 13
click at [996, 179] on input "checkbox" at bounding box center [1010, 183] width 28 height 13
checkbox input "true"
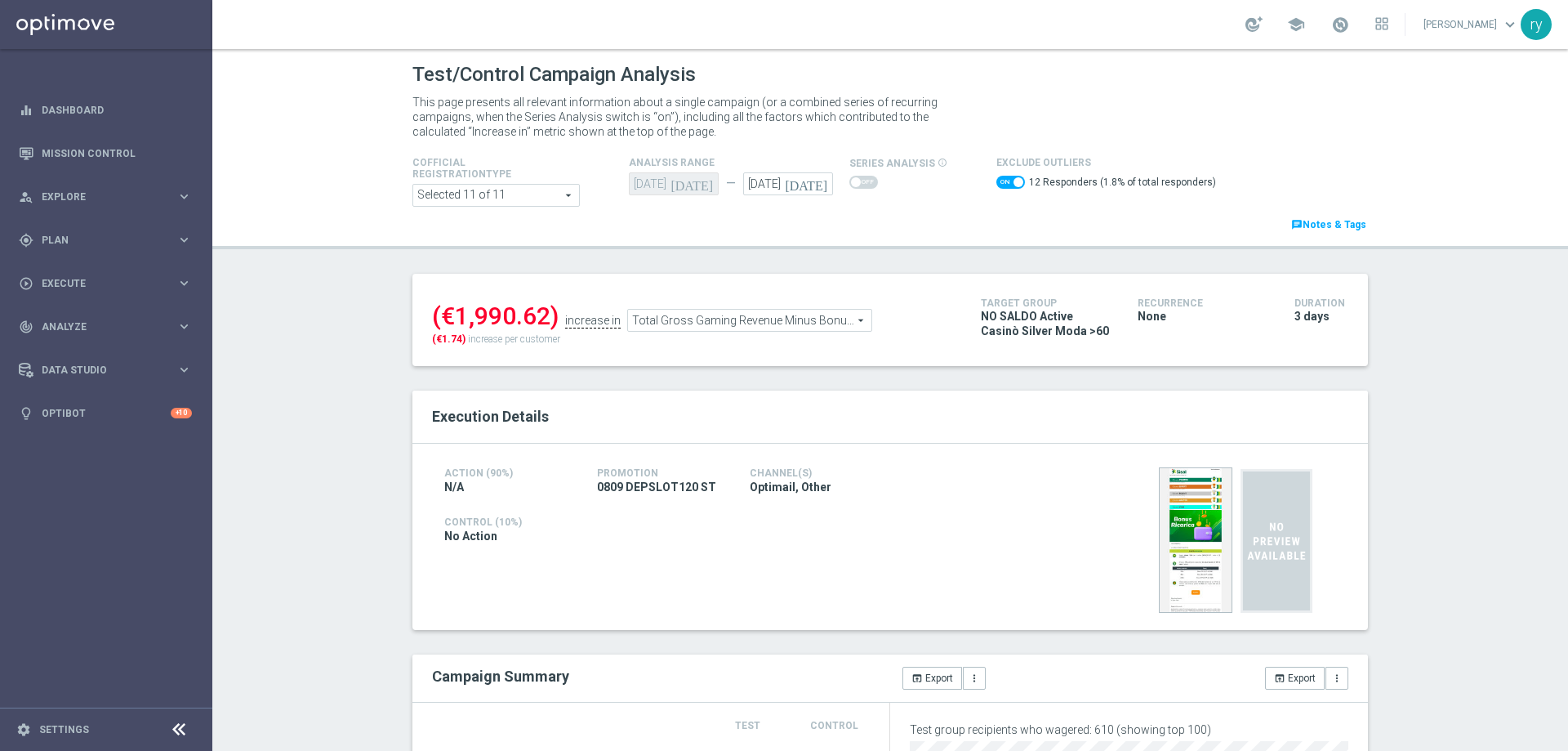
drag, startPoint x: 545, startPoint y: 309, endPoint x: 465, endPoint y: 319, distance: 80.6
click at [465, 319] on div "(€1,990.62)" at bounding box center [495, 316] width 127 height 29
drag, startPoint x: 551, startPoint y: 316, endPoint x: 428, endPoint y: 312, distance: 123.1
click at [432, 312] on div "(€1,990.62)" at bounding box center [495, 316] width 127 height 29
copy div "(€1,990.62)"
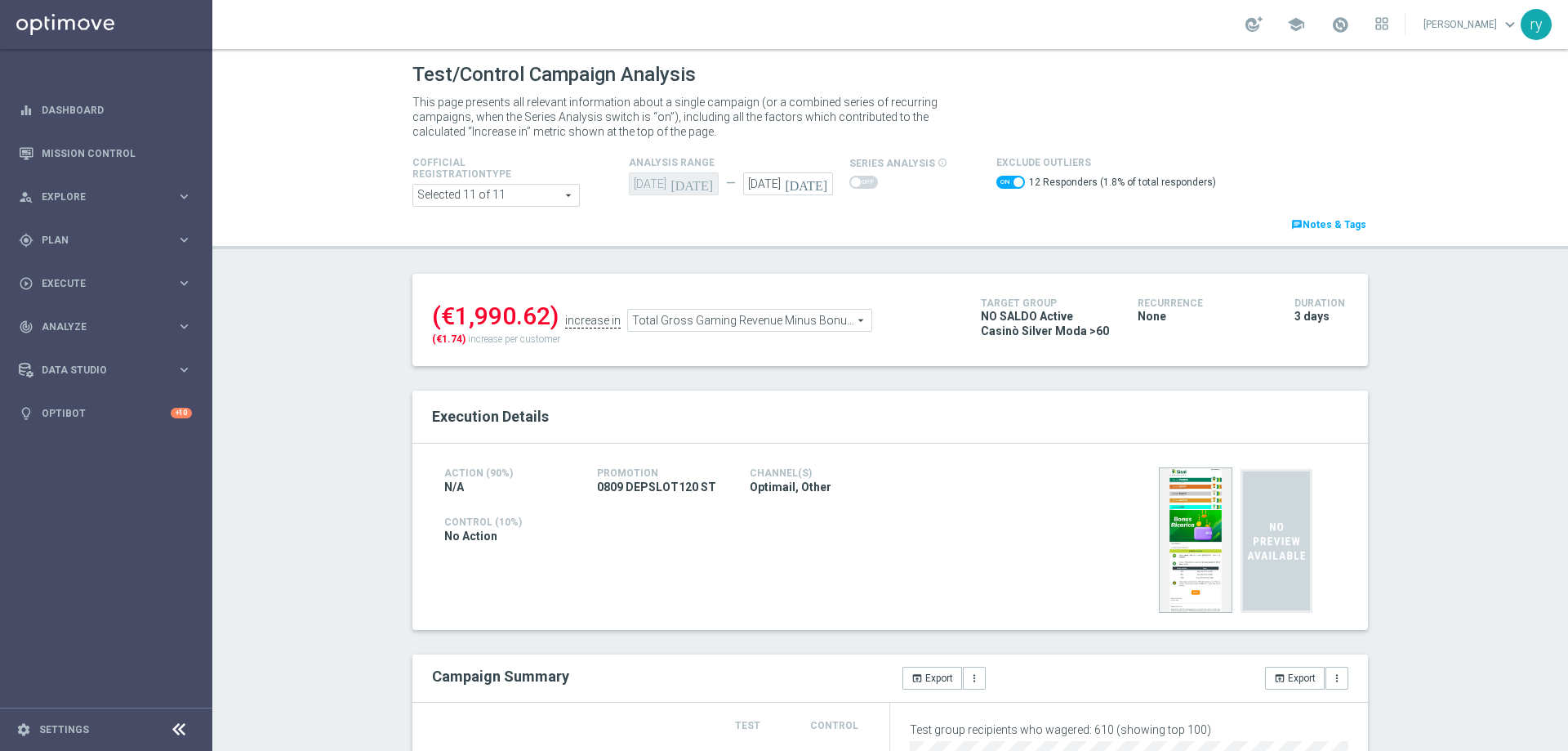
copy div "(€1,990.62)"
drag, startPoint x: 456, startPoint y: 339, endPoint x: 424, endPoint y: 338, distance: 32.0
click at [424, 338] on div "(€1,990.62) increase in Total Gross Gaming Revenue Minus Bonus Wagared Total Gr…" at bounding box center [694, 319] width 549 height 53
drag, startPoint x: 460, startPoint y: 339, endPoint x: 425, endPoint y: 340, distance: 35.0
click at [425, 340] on div "(€1,990.62) increase in Total Gross Gaming Revenue Minus Bonus Wagared Total Gr…" at bounding box center [694, 319] width 549 height 53
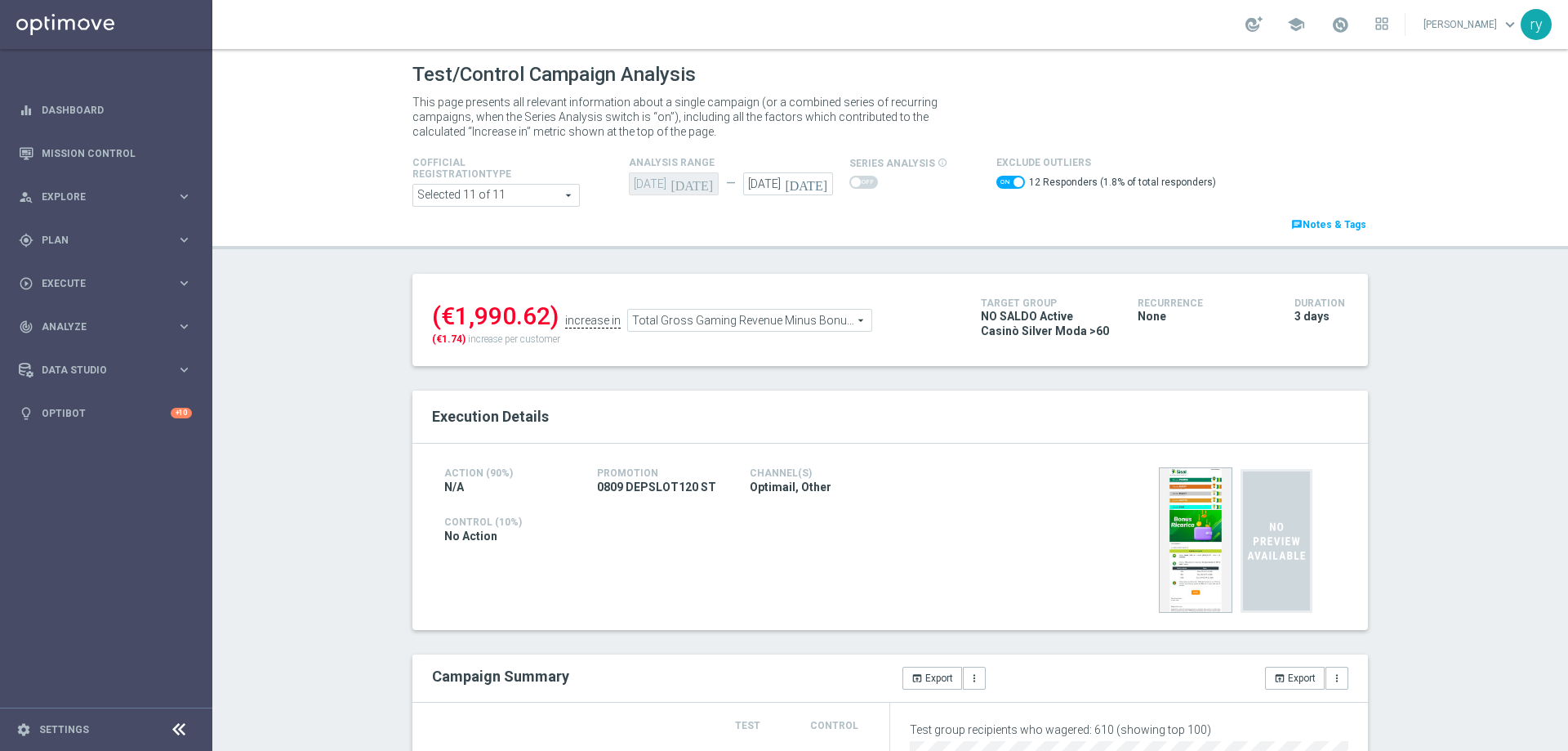
copy span "(€1.74)"
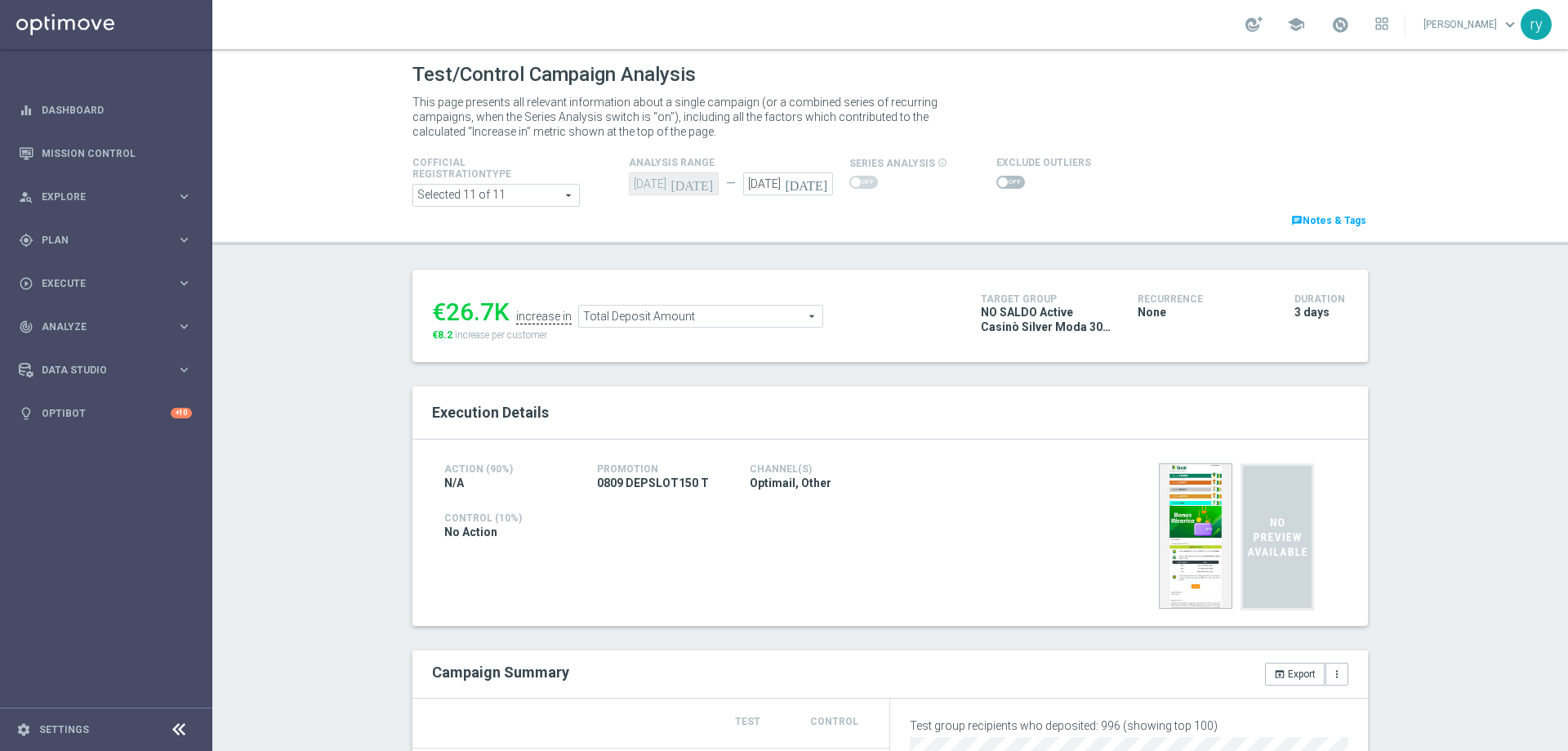
click at [998, 181] on span at bounding box center [1002, 182] width 10 height 10
click at [996, 181] on input "checkbox" at bounding box center [1010, 183] width 28 height 13
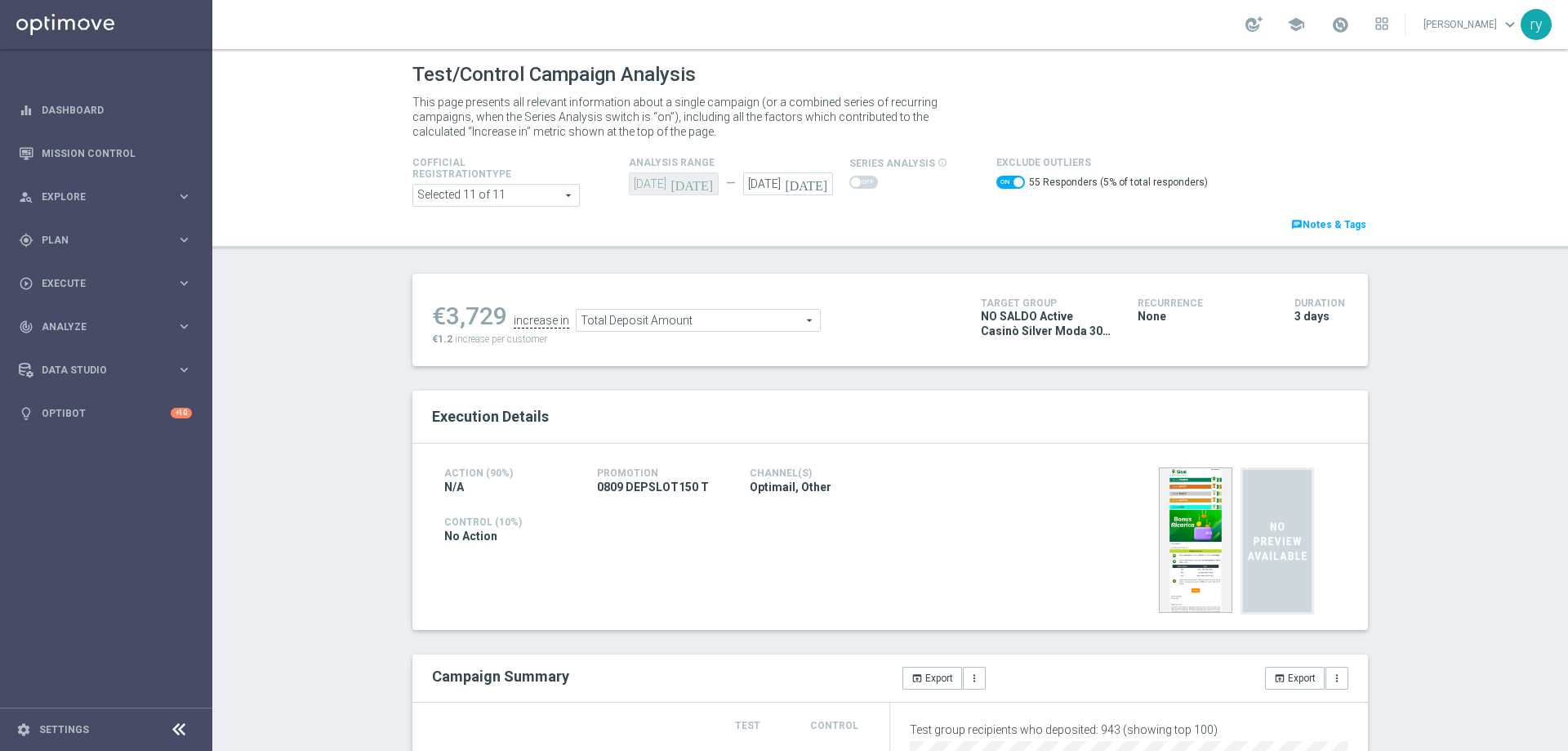
click at [996, 181] on span at bounding box center [1010, 183] width 28 height 13
click at [996, 181] on input "checkbox" at bounding box center [1010, 183] width 28 height 13
checkbox input "false"
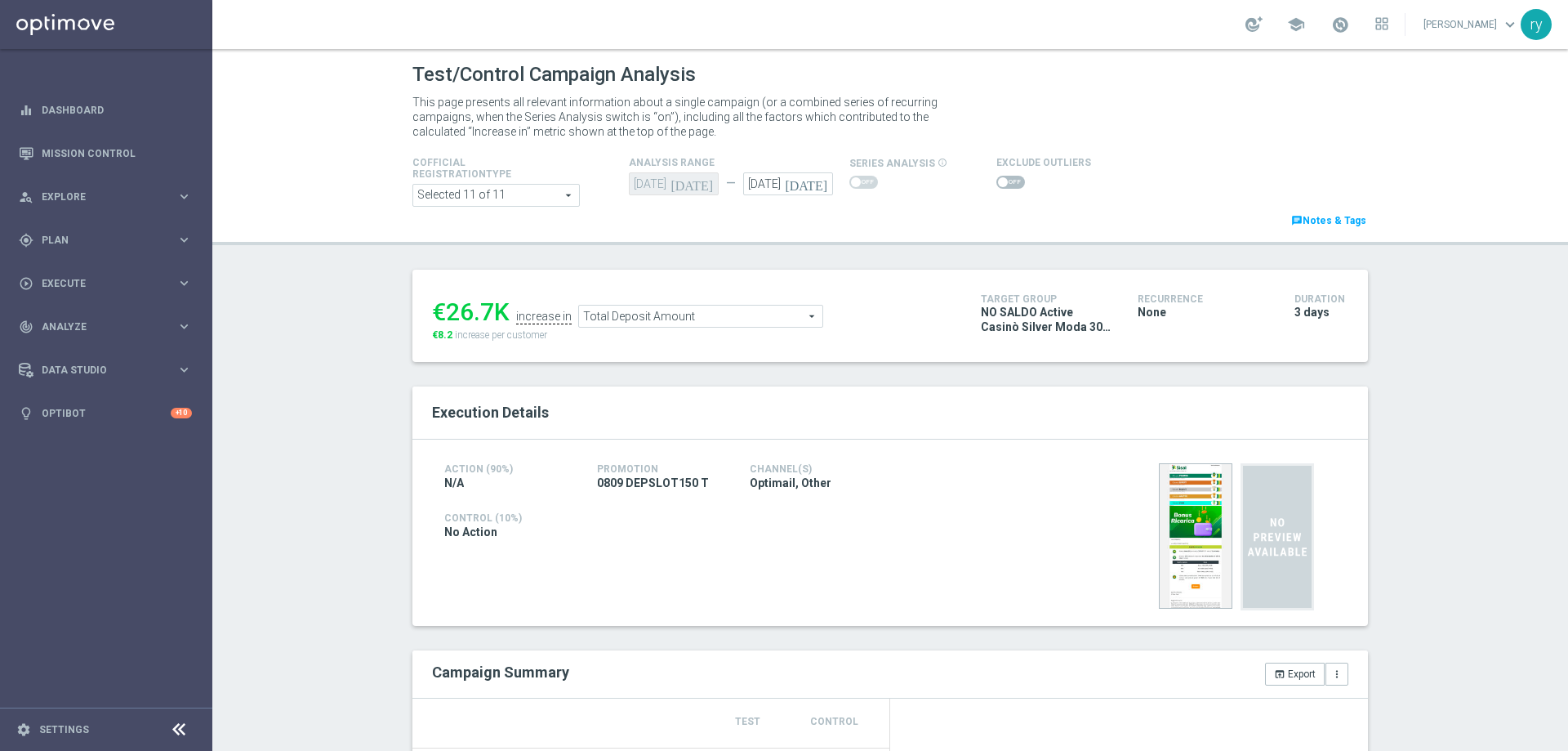
click at [486, 308] on div "€26.7K" at bounding box center [471, 312] width 78 height 29
drag, startPoint x: 486, startPoint y: 308, endPoint x: 449, endPoint y: 313, distance: 37.3
click at [449, 313] on div "€26.7K" at bounding box center [471, 312] width 78 height 29
copy div "26.7K"
click at [501, 326] on ul "€26.7K increase in Total Deposit Amount Total Deposit Amount arrow_drop_down se…" at bounding box center [694, 308] width 533 height 38
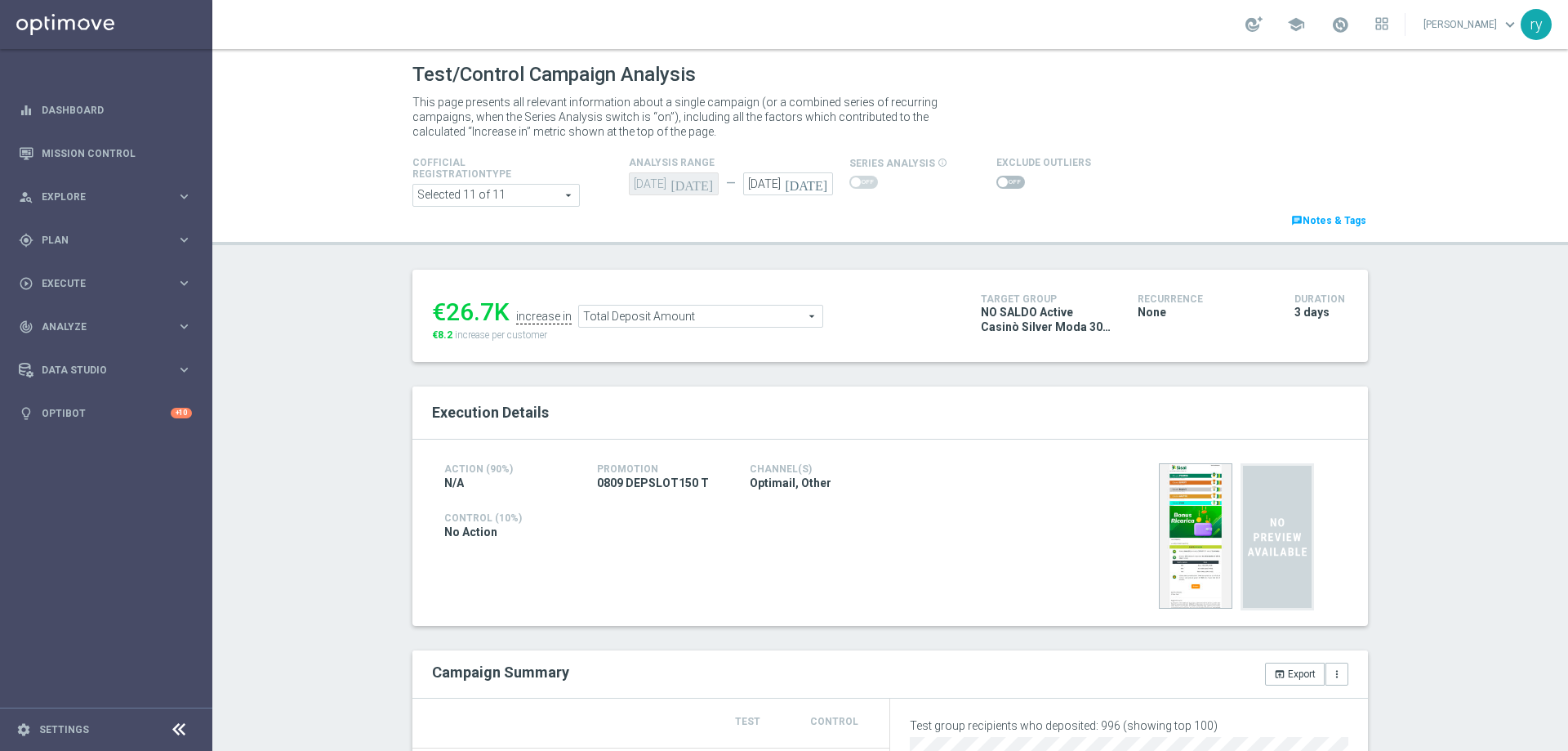
drag, startPoint x: 493, startPoint y: 311, endPoint x: 443, endPoint y: 308, distance: 50.1
click at [443, 308] on div "€26.7K" at bounding box center [471, 312] width 78 height 29
copy div "26.7"
click at [700, 316] on span "Total Deposit Amount" at bounding box center [701, 316] width 244 height 21
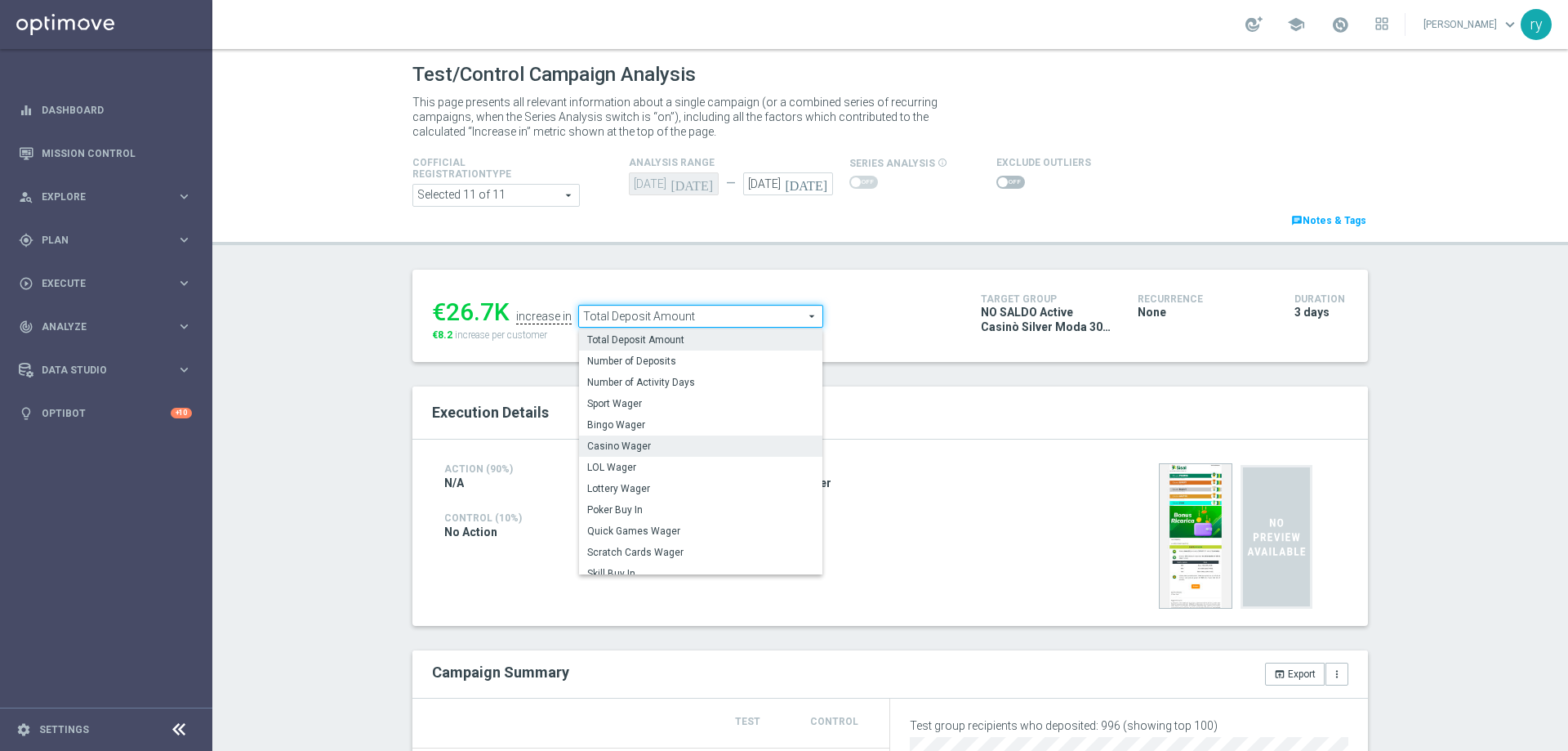
click at [701, 442] on span "Casino Wager" at bounding box center [701, 446] width 227 height 13
type input "Casino Wager"
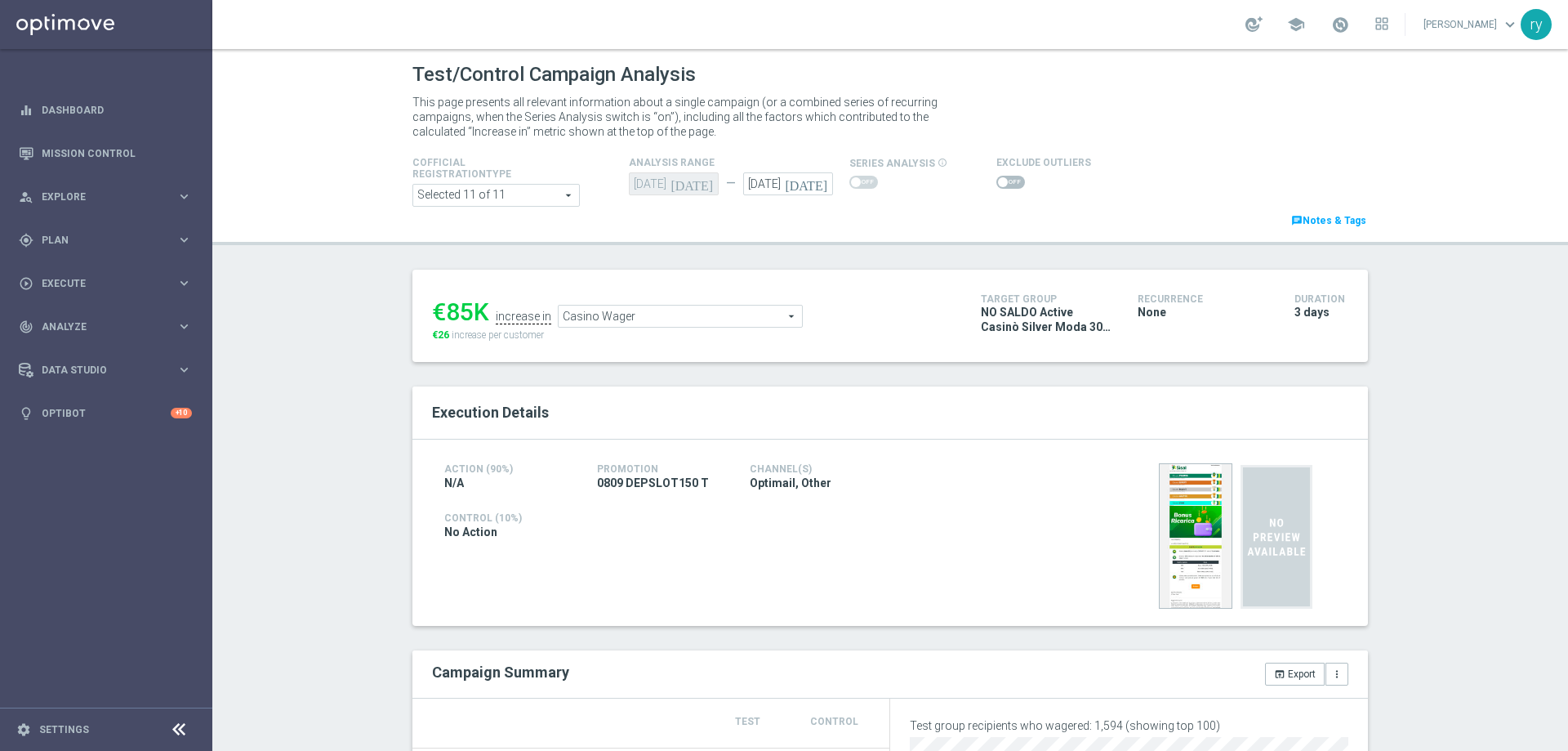
click at [998, 181] on span at bounding box center [1002, 182] width 10 height 10
click at [996, 181] on input "checkbox" at bounding box center [1010, 183] width 28 height 13
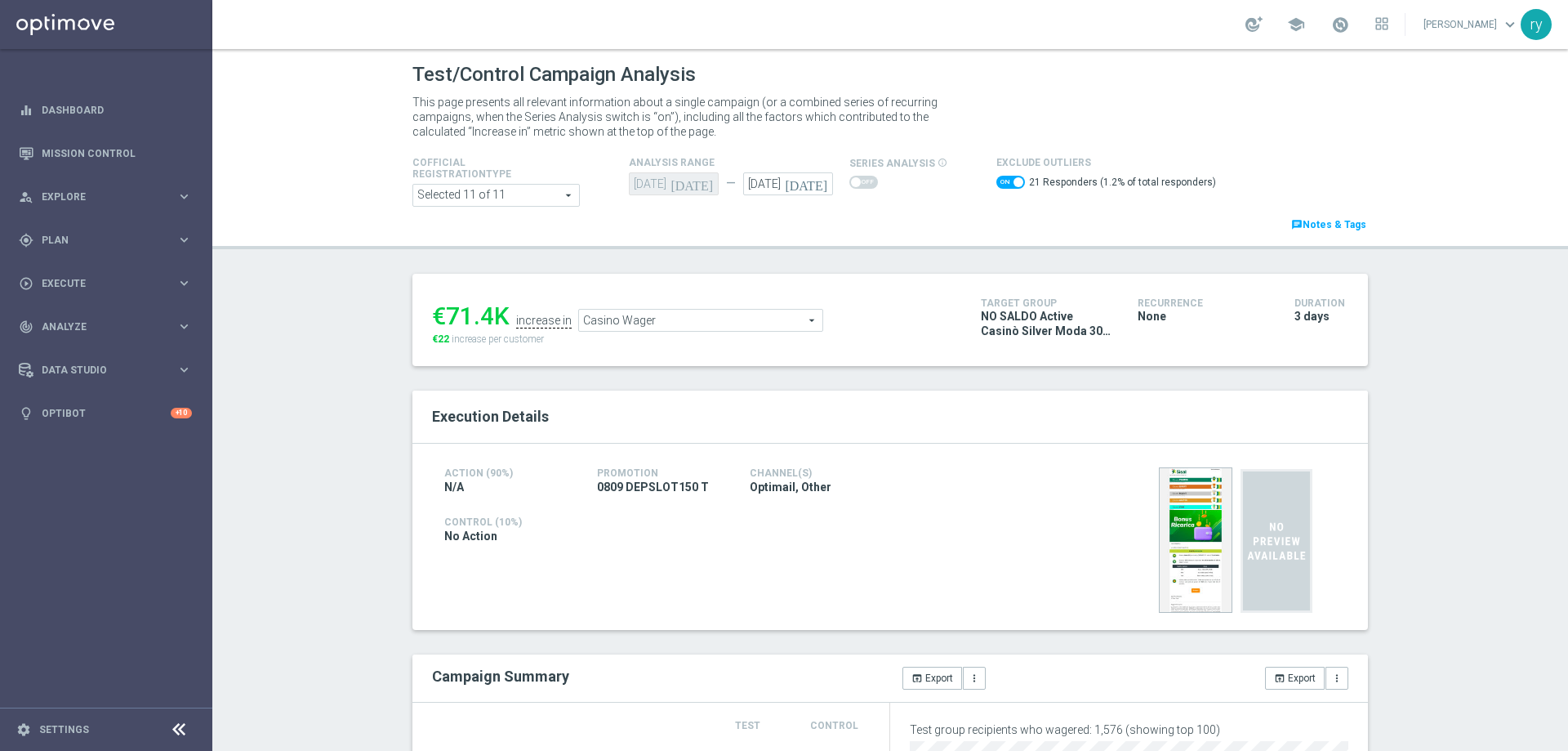
click at [996, 181] on span at bounding box center [1010, 183] width 28 height 13
click at [996, 181] on input "checkbox" at bounding box center [1010, 183] width 28 height 13
checkbox input "false"
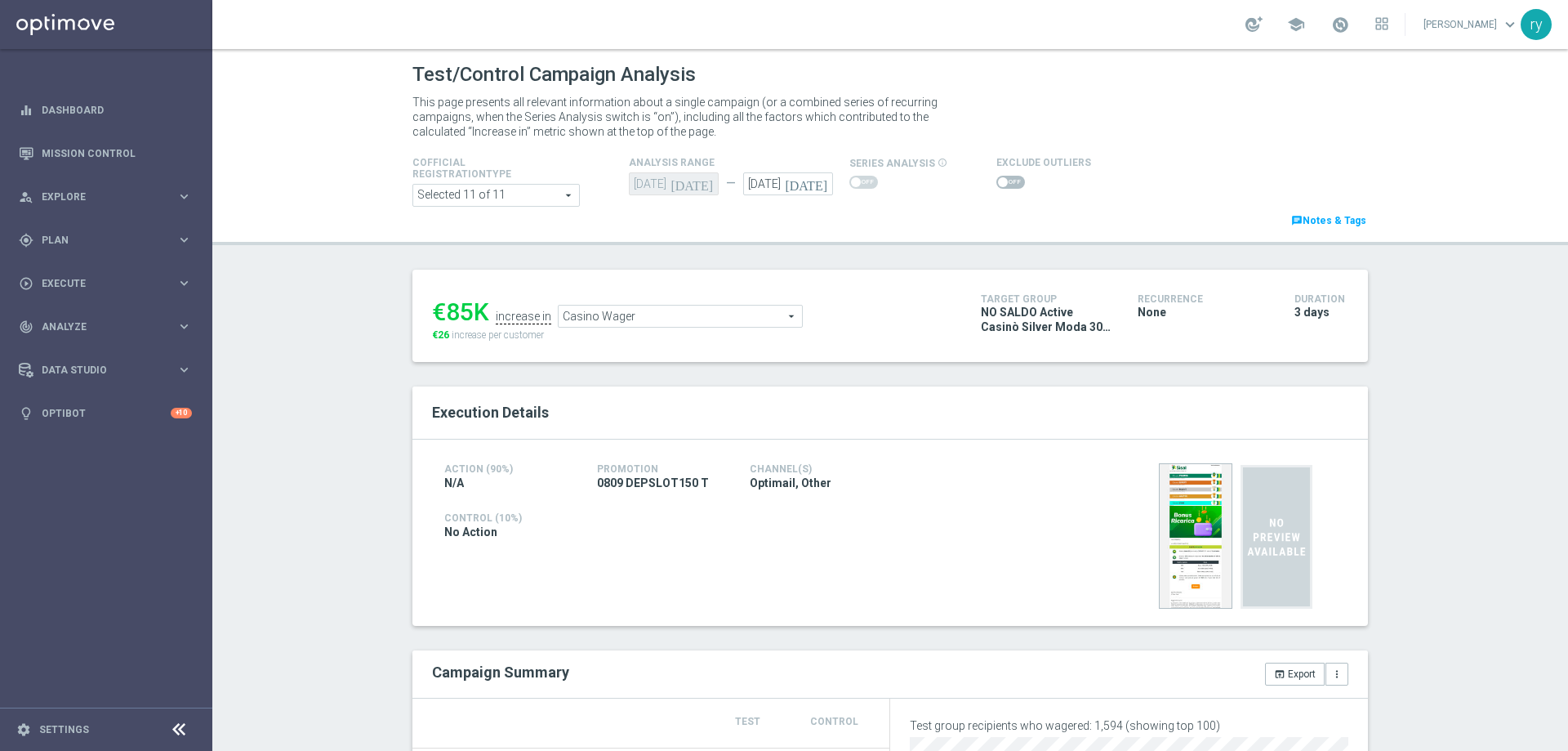
drag, startPoint x: 470, startPoint y: 311, endPoint x: 444, endPoint y: 311, distance: 26.0
click at [444, 311] on div "€85K" at bounding box center [461, 312] width 57 height 29
copy div "85"
click at [645, 329] on div "€85K increase in Casino Wager Casino Wager arrow_drop_down search €26 increase …" at bounding box center [694, 316] width 524 height 53
click at [647, 312] on span "Casino Wager" at bounding box center [680, 316] width 244 height 21
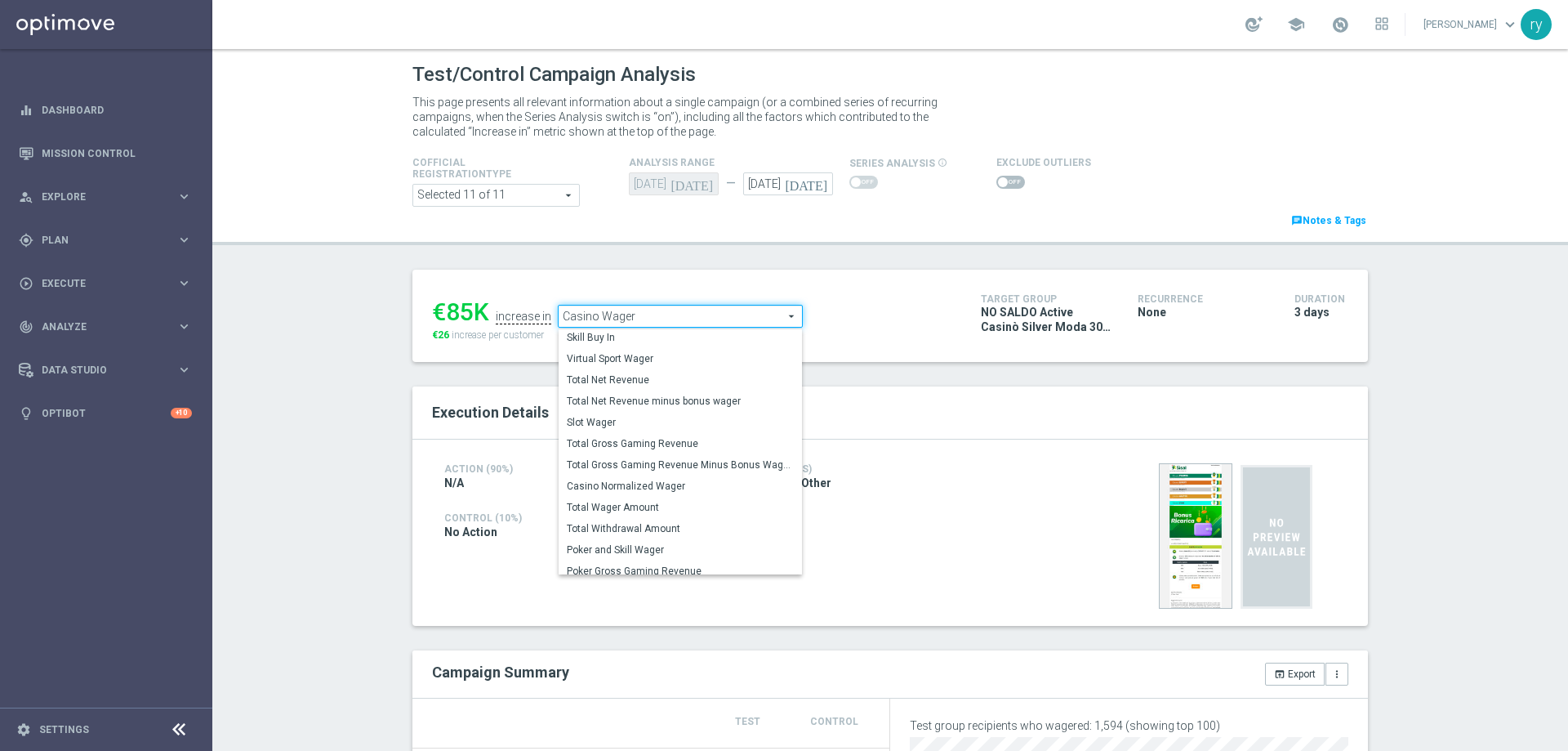
scroll to position [227, 0]
click at [646, 469] on span "Total Gross Gaming Revenue Minus Bonus Wagared" at bounding box center [680, 464] width 227 height 13
type input "Total Gross Gaming Revenue Minus Bonus Wagared"
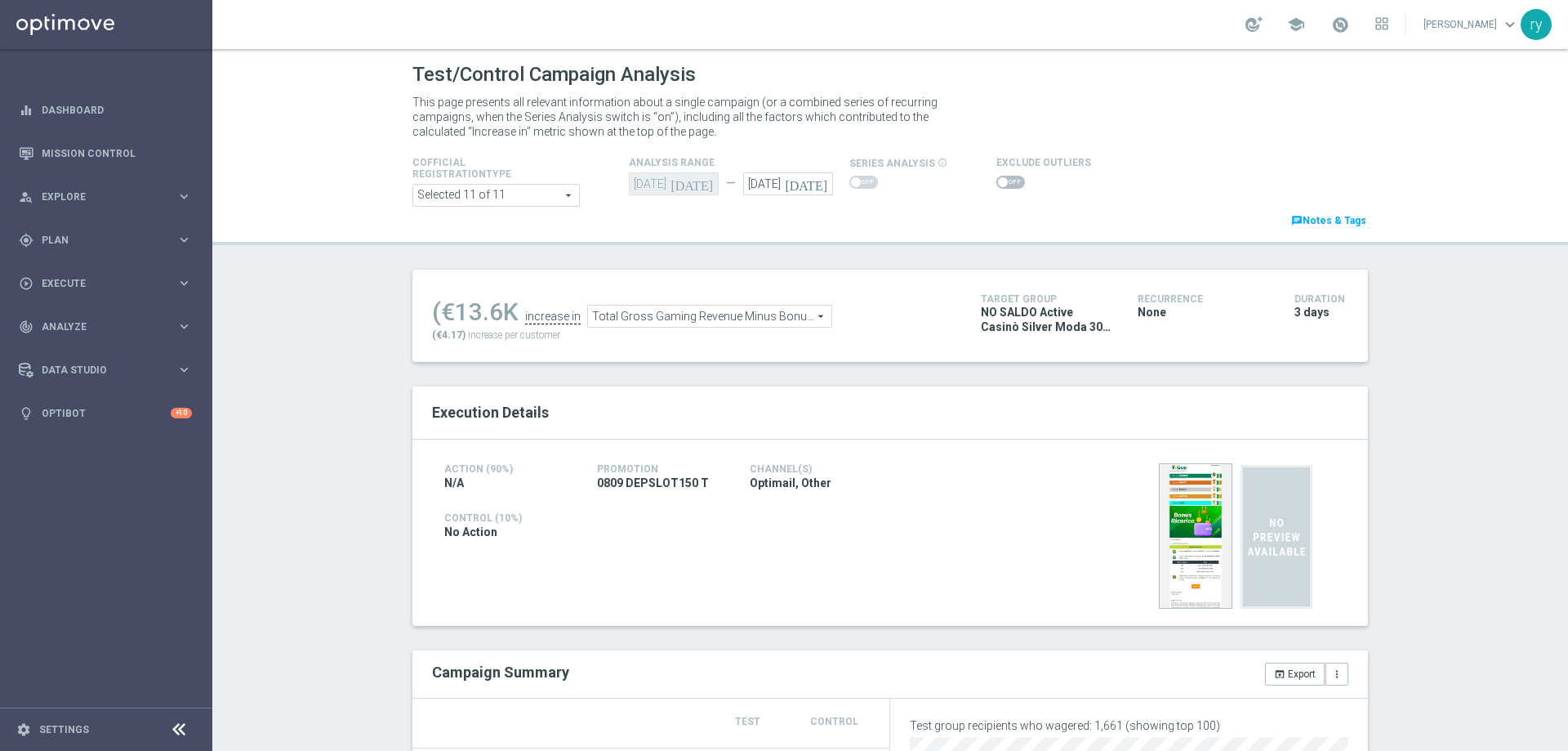
click at [1004, 184] on span at bounding box center [1010, 183] width 28 height 13
click at [1004, 184] on input "checkbox" at bounding box center [1010, 183] width 28 height 13
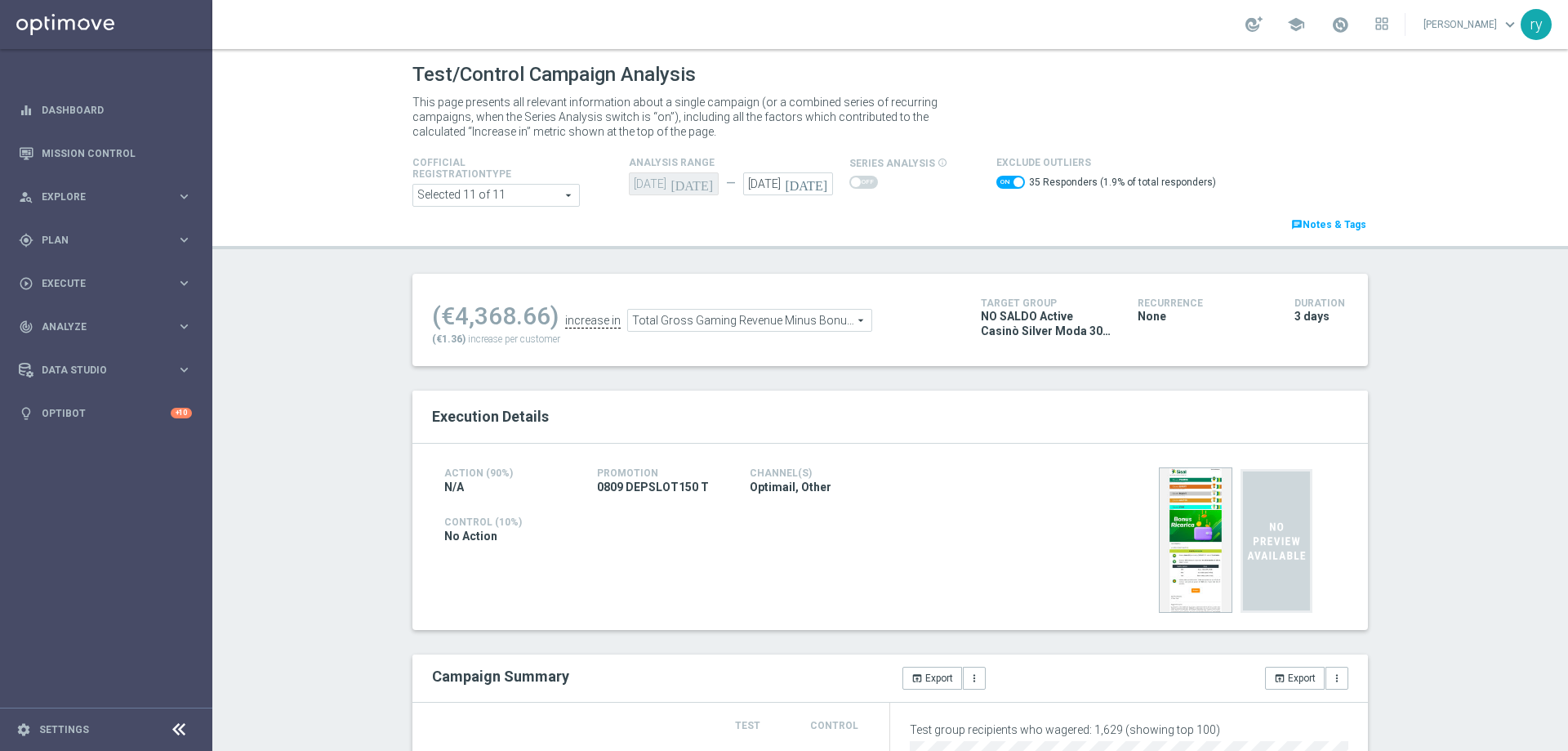
drag, startPoint x: 546, startPoint y: 309, endPoint x: 433, endPoint y: 317, distance: 113.3
click at [433, 317] on div "(€4,368.66)" at bounding box center [495, 316] width 127 height 29
copy div "€4,368.66"
click at [996, 183] on span at bounding box center [1010, 183] width 28 height 13
click at [996, 183] on input "checkbox" at bounding box center [1010, 183] width 28 height 13
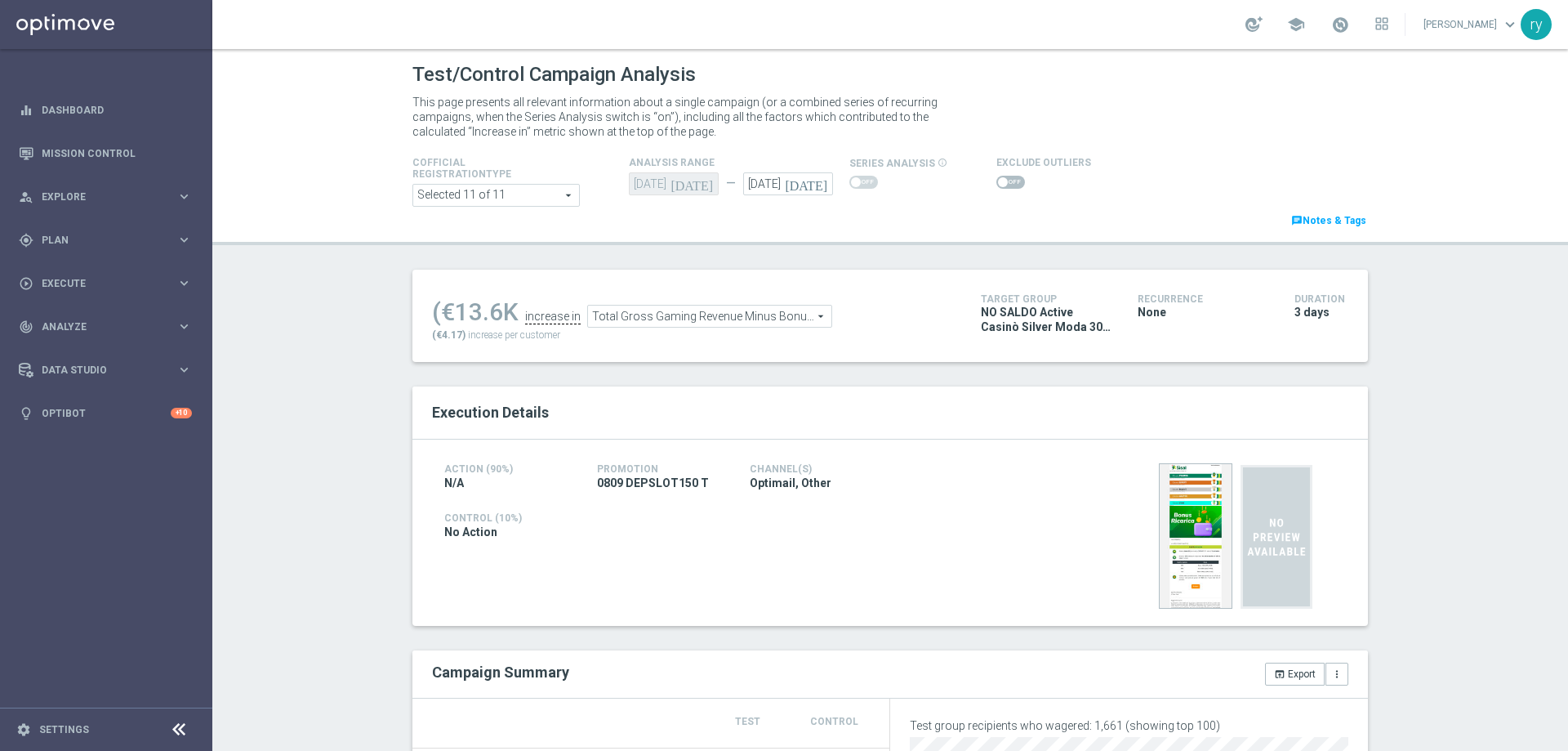
click at [998, 183] on span at bounding box center [1002, 182] width 10 height 10
click at [996, 183] on input "checkbox" at bounding box center [1010, 183] width 28 height 13
checkbox input "true"
click at [998, 181] on span at bounding box center [1010, 183] width 28 height 13
click at [998, 181] on input "checkbox" at bounding box center [1010, 183] width 28 height 13
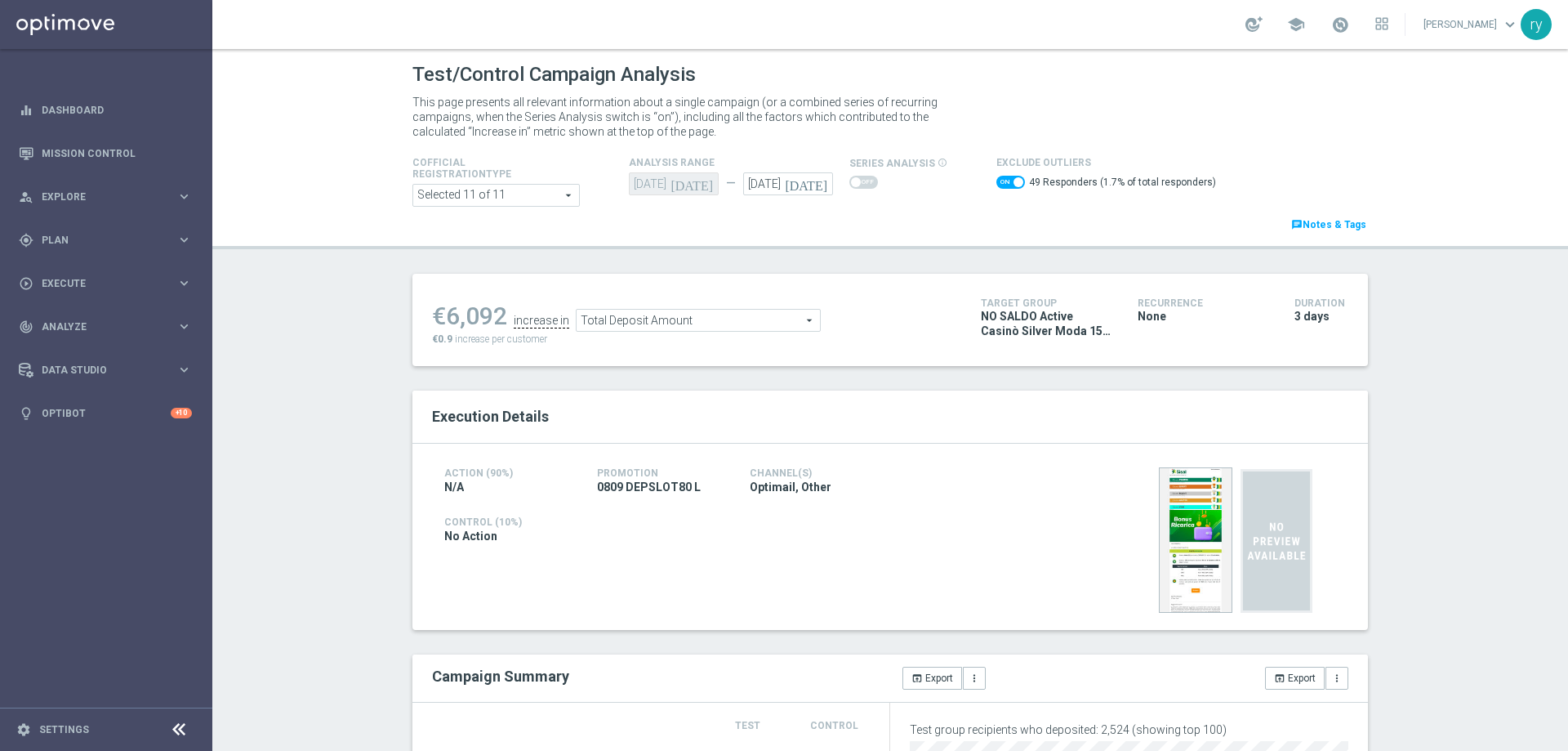
click at [1002, 176] on span at bounding box center [1010, 183] width 28 height 13
click at [1002, 176] on input "checkbox" at bounding box center [1010, 183] width 28 height 13
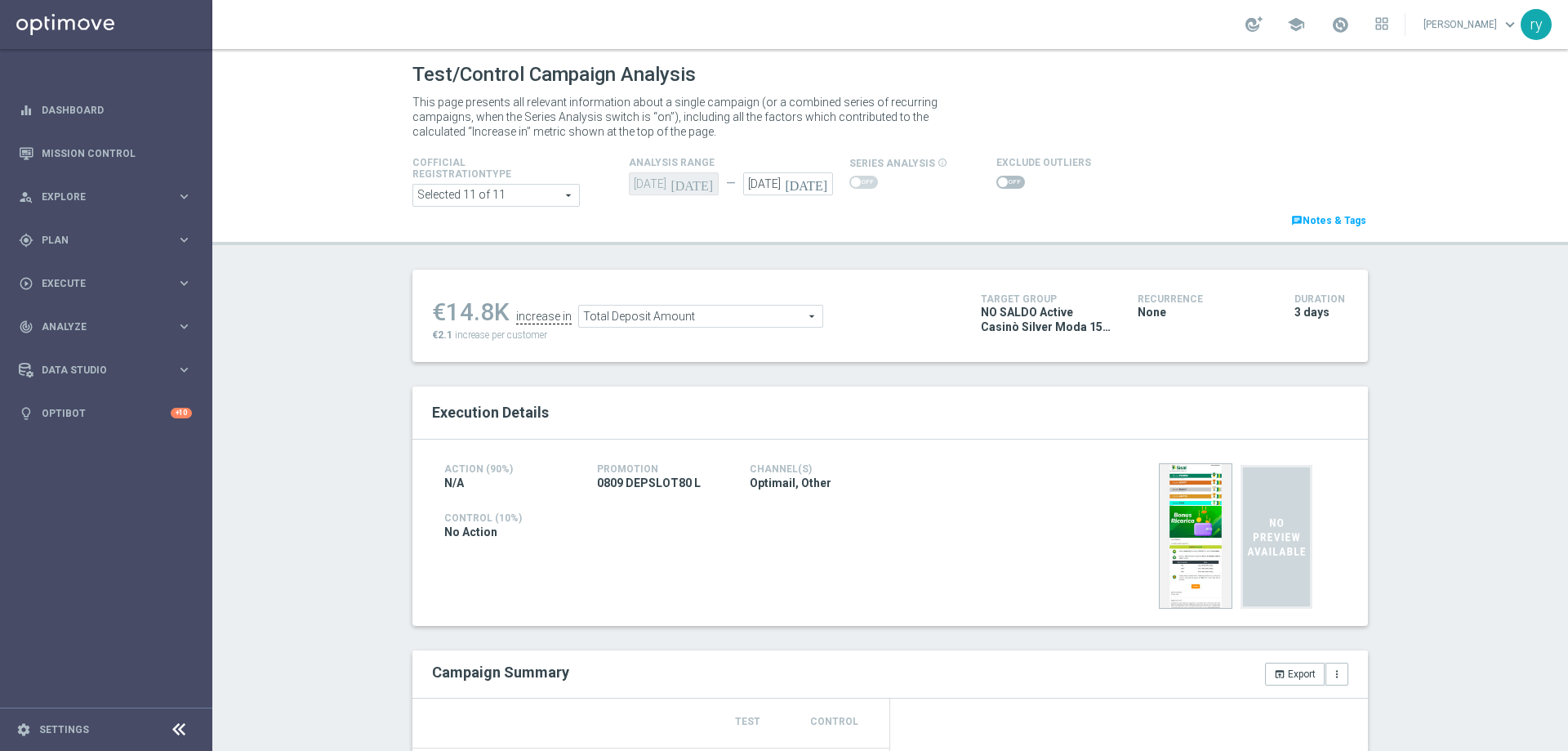
click at [1002, 176] on span at bounding box center [1010, 183] width 28 height 13
click at [1002, 176] on input "checkbox" at bounding box center [1010, 183] width 28 height 13
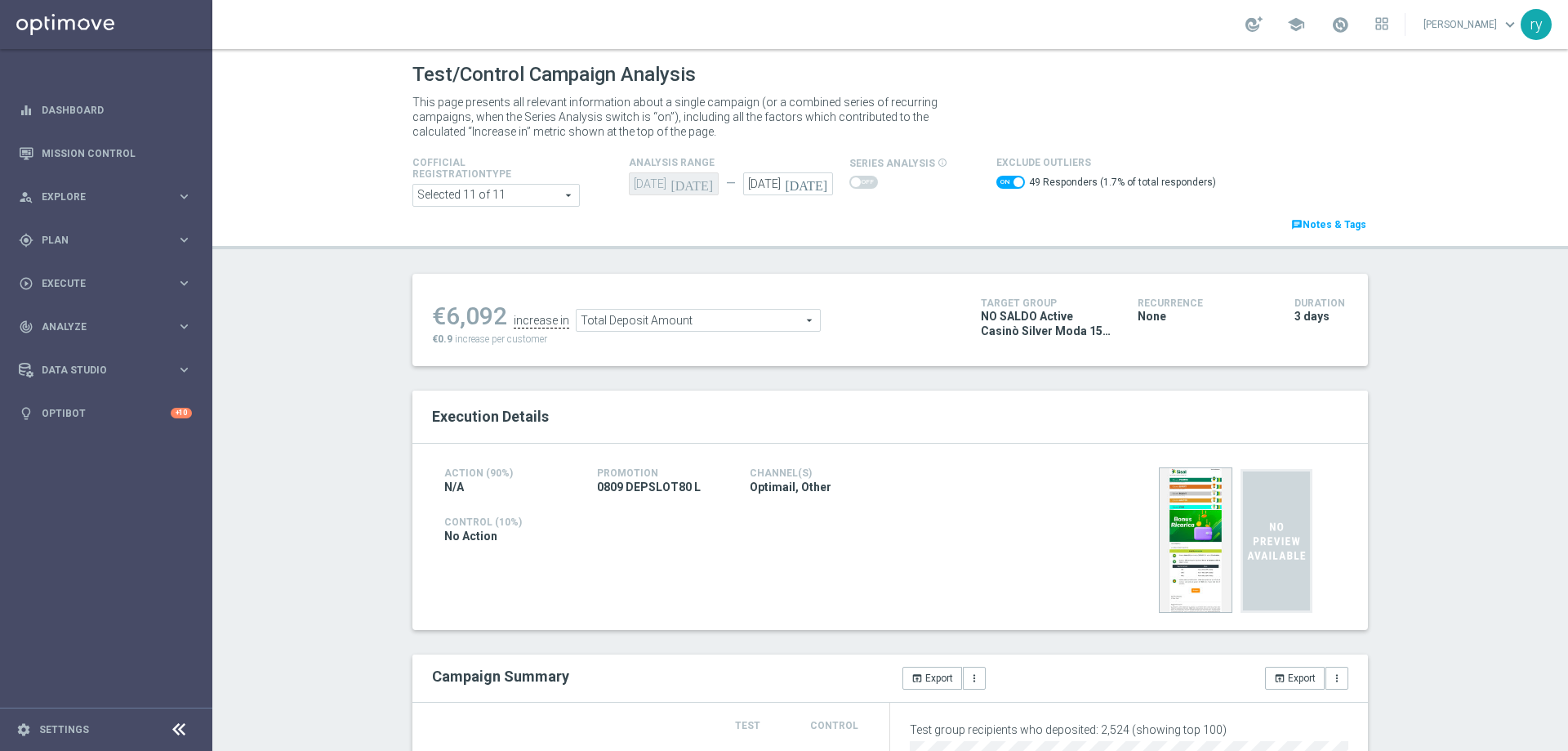
drag, startPoint x: 503, startPoint y: 316, endPoint x: 442, endPoint y: 314, distance: 61.0
click at [442, 314] on ul "€6,092 increase in Total Deposit Amount Total Deposit Amount arrow_drop_down se…" at bounding box center [694, 312] width 533 height 38
copy li "6,092"
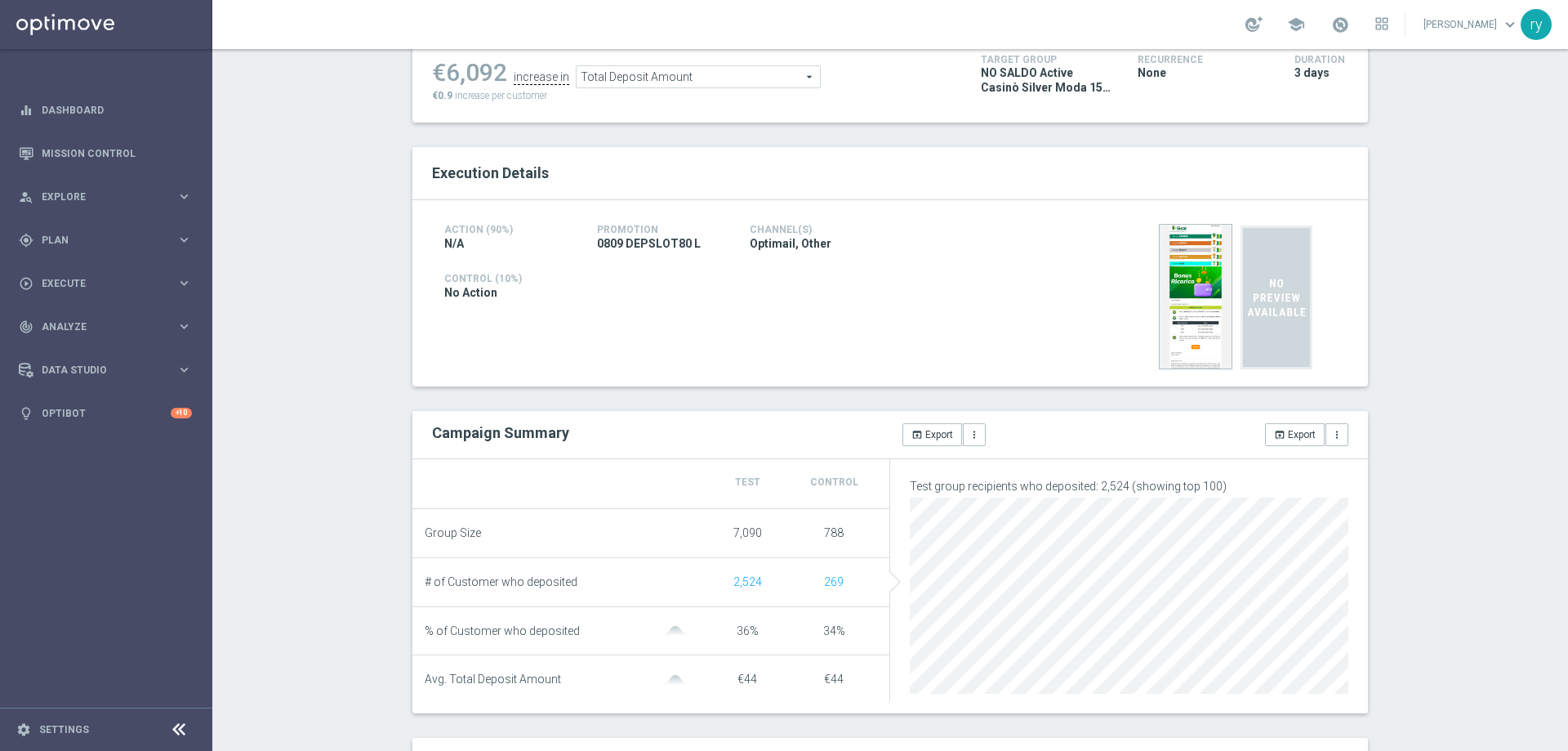
scroll to position [245, 0]
click at [639, 78] on span "Total Deposit Amount" at bounding box center [698, 75] width 244 height 21
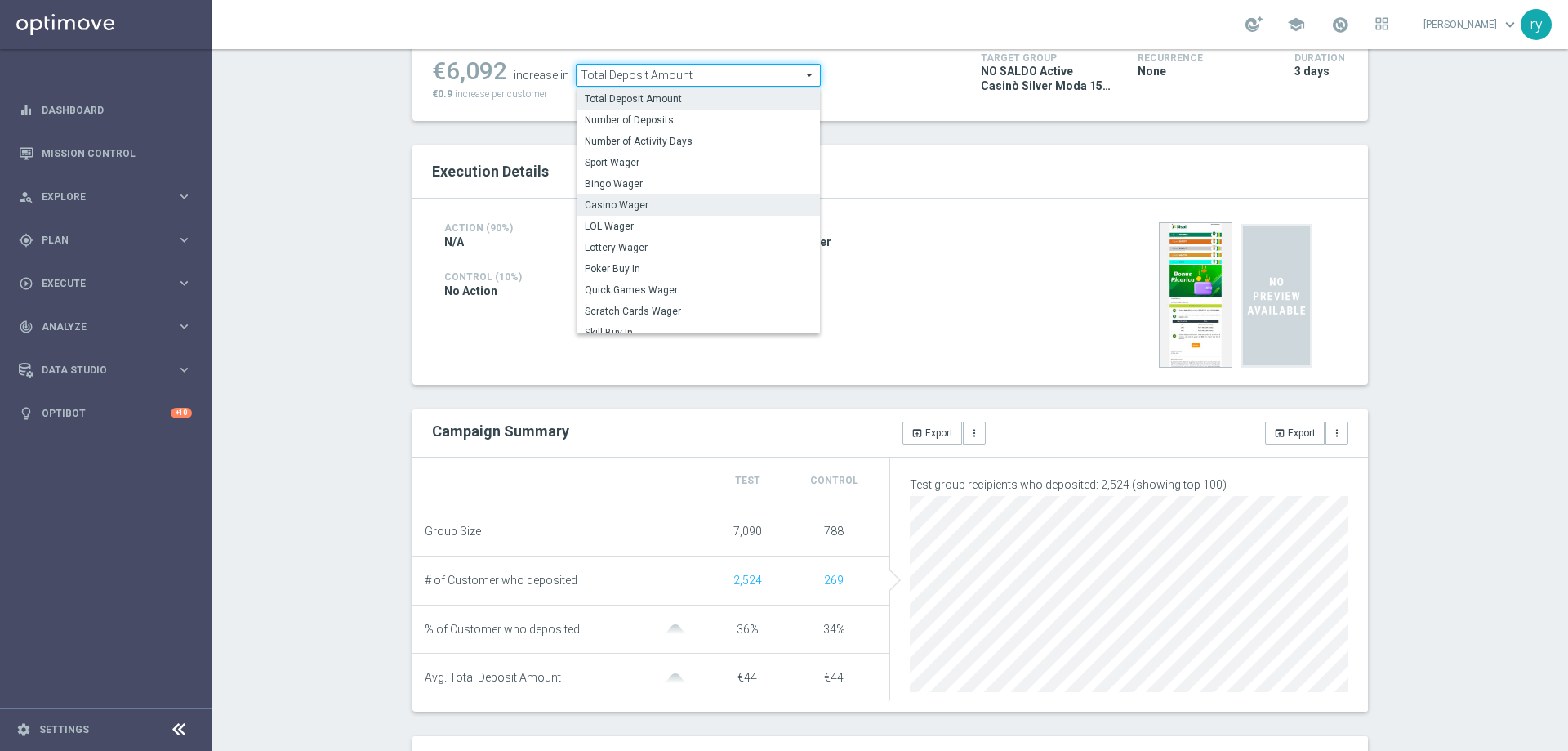
click at [644, 205] on span "Casino Wager" at bounding box center [698, 205] width 227 height 13
checkbox input "false"
type input "Casino Wager"
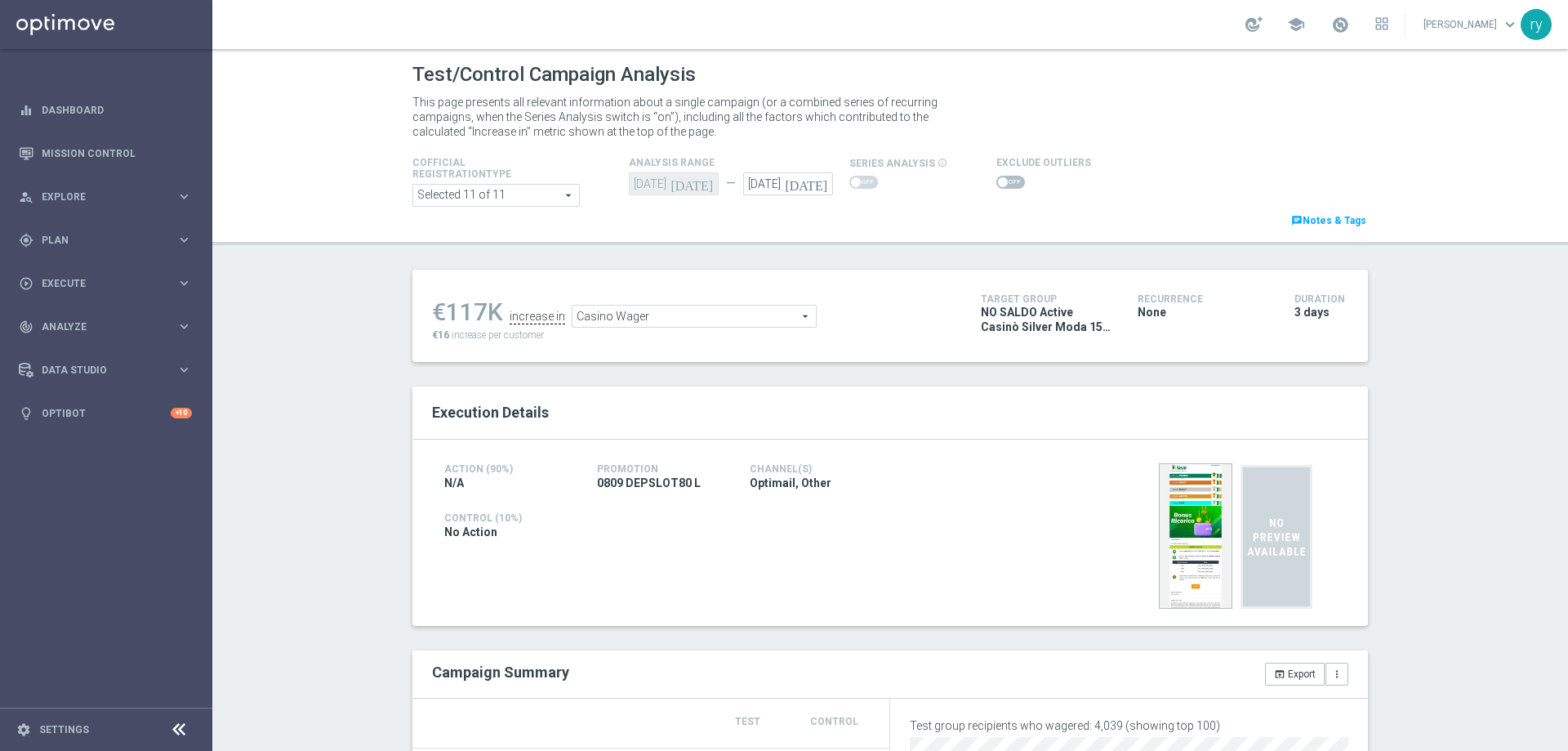
click at [997, 184] on span at bounding box center [1010, 183] width 28 height 13
click at [997, 184] on input "checkbox" at bounding box center [1010, 183] width 28 height 13
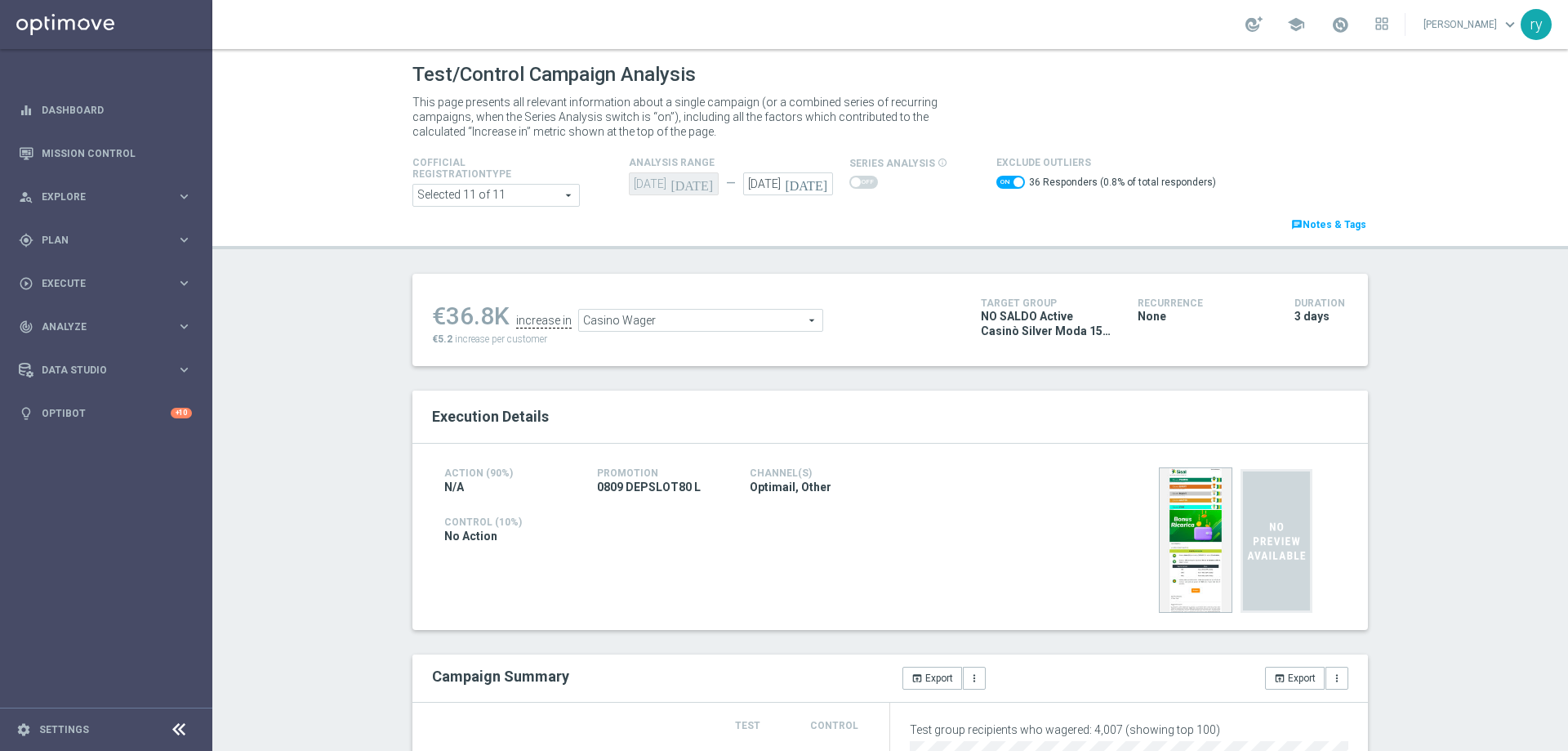
drag, startPoint x: 490, startPoint y: 316, endPoint x: 442, endPoint y: 318, distance: 48.0
click at [442, 318] on div "€36.8K" at bounding box center [471, 316] width 78 height 29
click at [996, 183] on span at bounding box center [1010, 183] width 28 height 13
click at [996, 183] on input "checkbox" at bounding box center [1010, 183] width 28 height 13
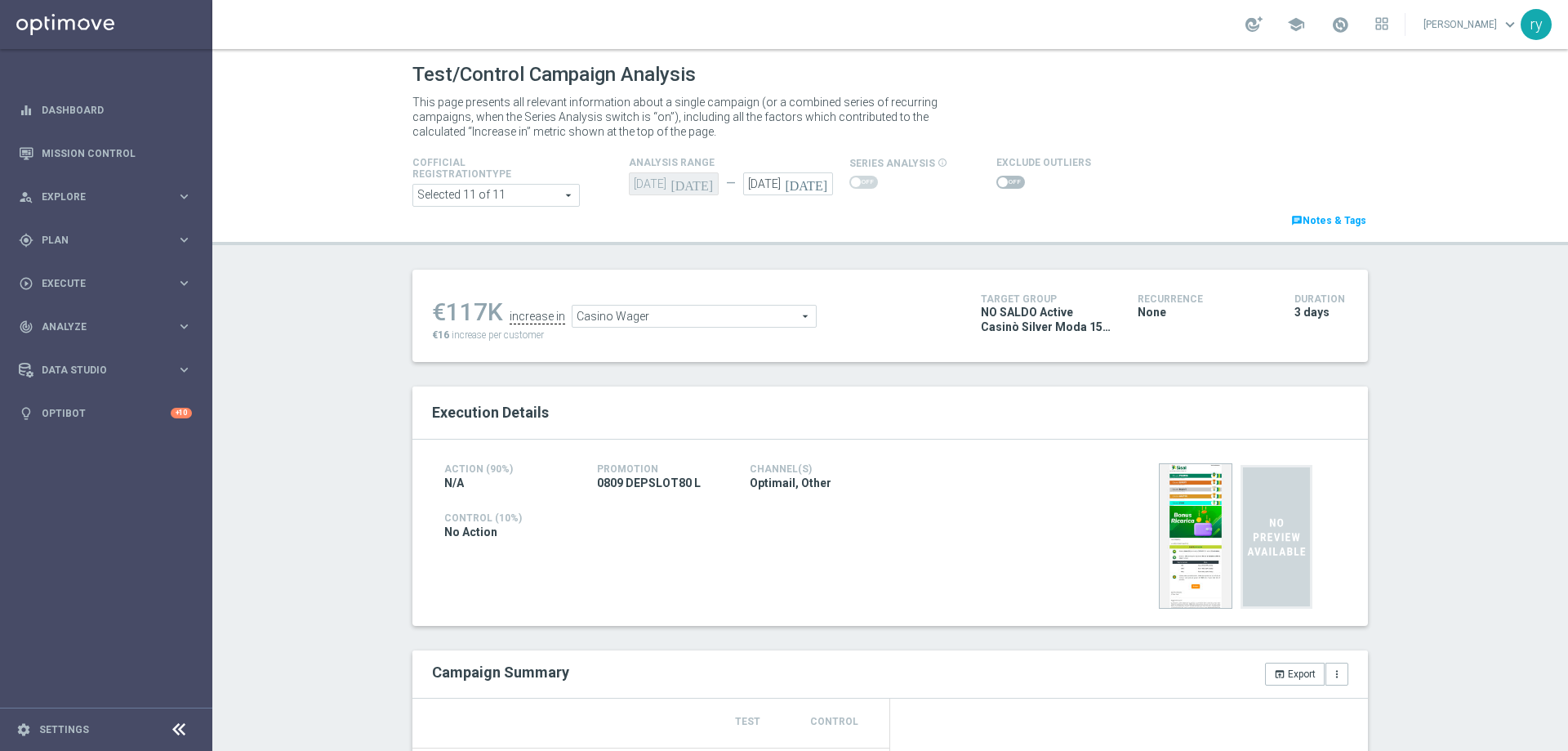
click at [998, 183] on span at bounding box center [1002, 182] width 10 height 10
click at [996, 183] on input "checkbox" at bounding box center [1010, 183] width 28 height 13
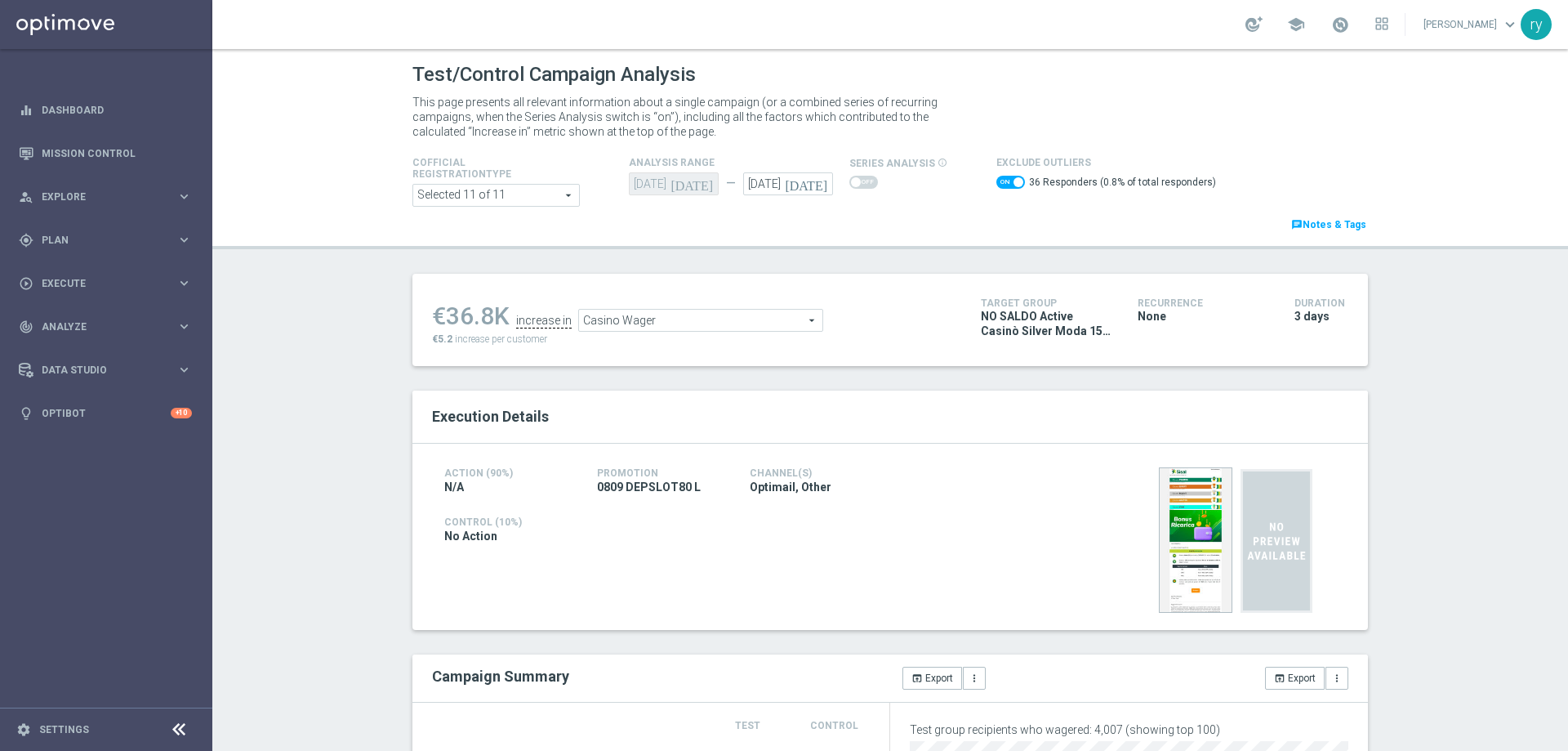
drag, startPoint x: 486, startPoint y: 319, endPoint x: 444, endPoint y: 317, distance: 42.0
click at [444, 317] on div "€36.8K" at bounding box center [471, 316] width 78 height 29
copy div "36.8"
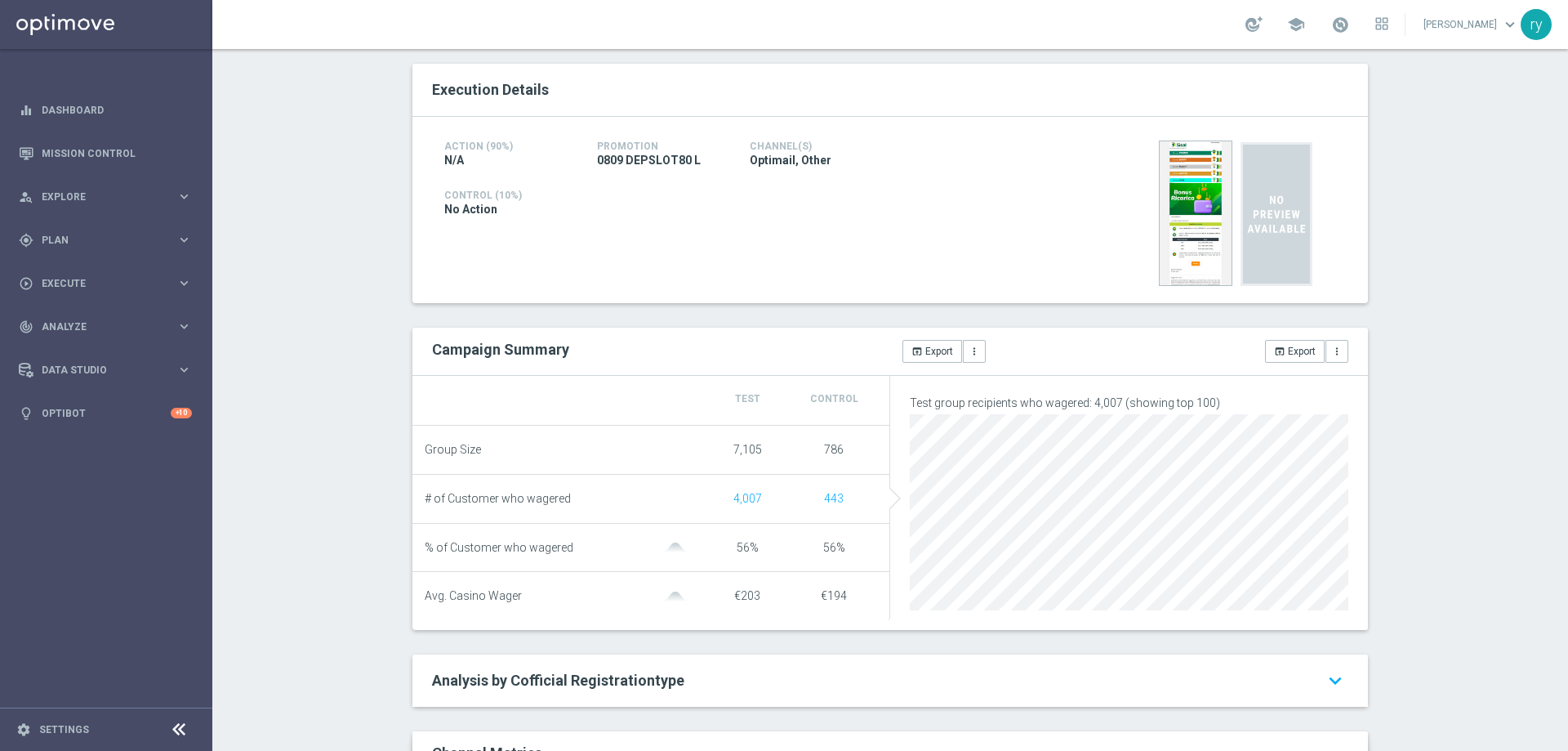
scroll to position [82, 0]
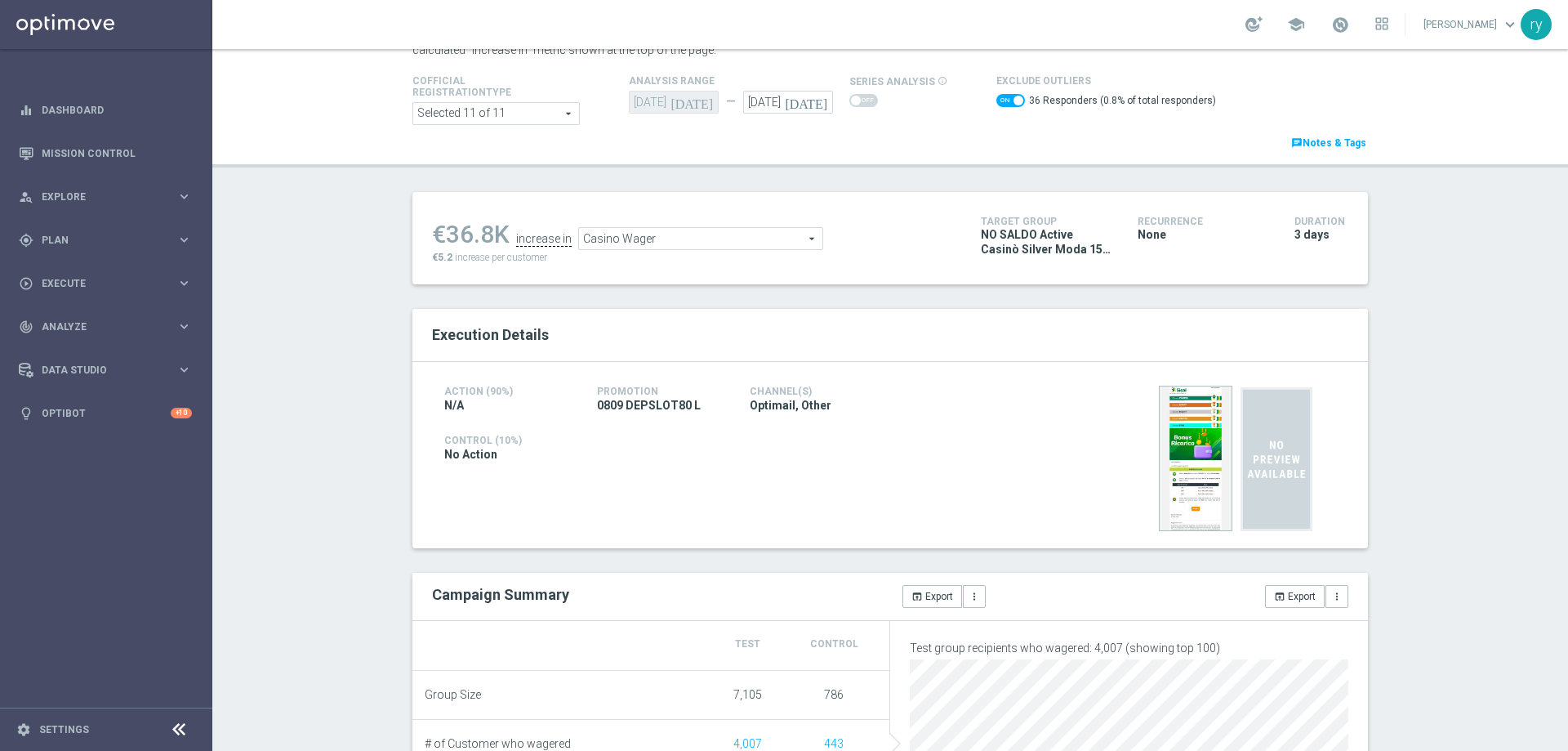
click at [692, 231] on span "Casino Wager" at bounding box center [701, 238] width 244 height 21
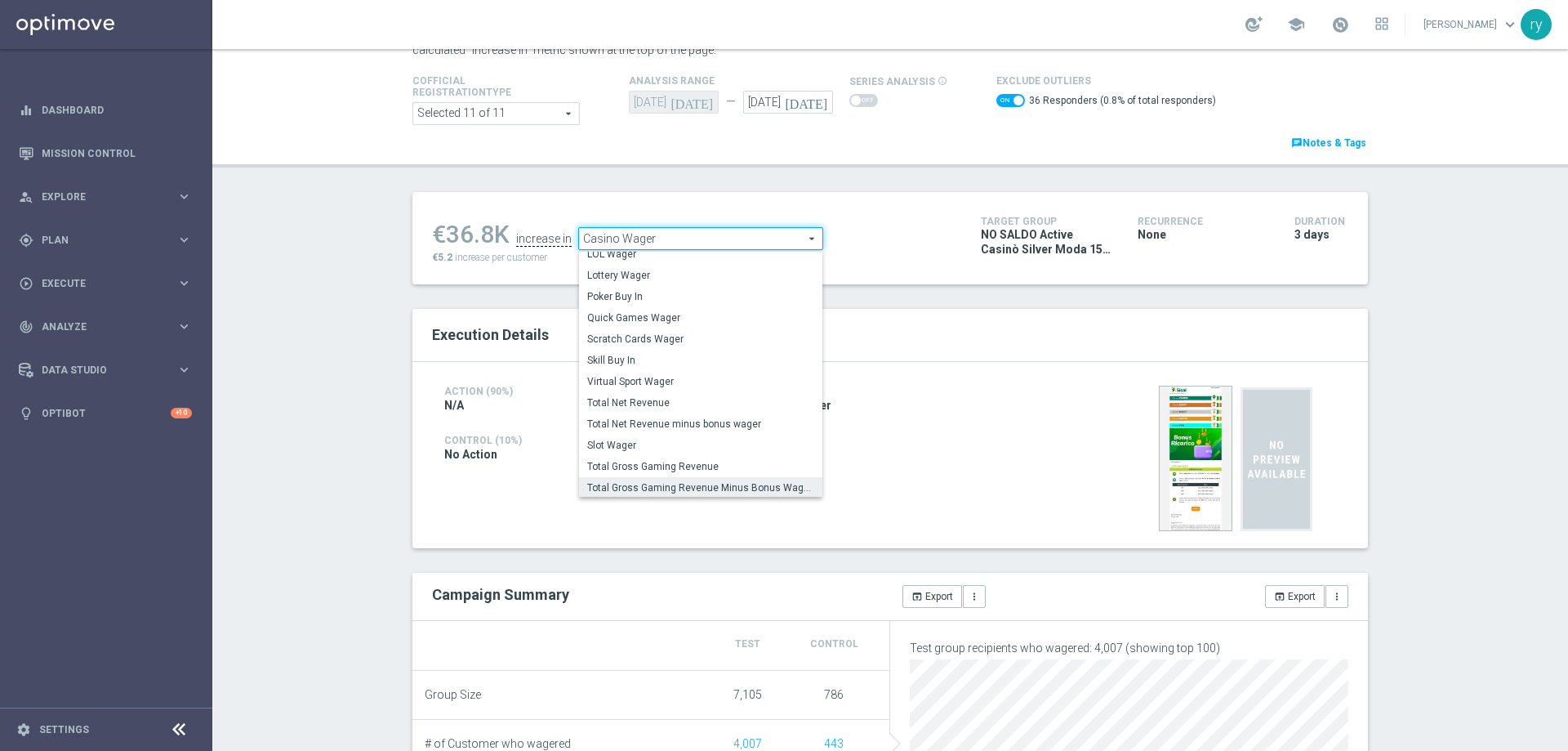
scroll to position [225, 0]
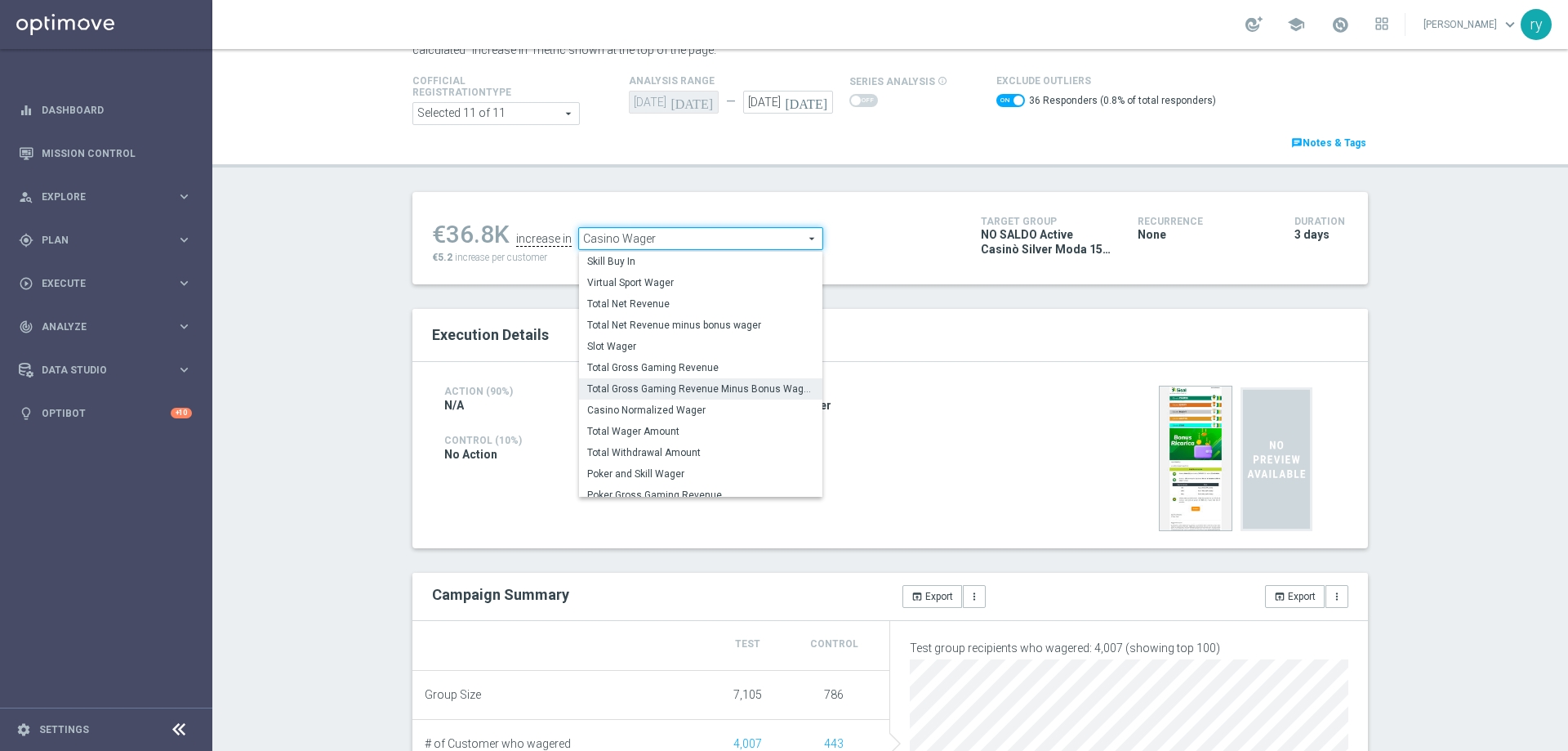
click at [706, 394] on span "Total Gross Gaming Revenue Minus Bonus Wagared" at bounding box center [701, 389] width 227 height 13
checkbox input "false"
type input "Total Gross Gaming Revenue Minus Bonus Wagared"
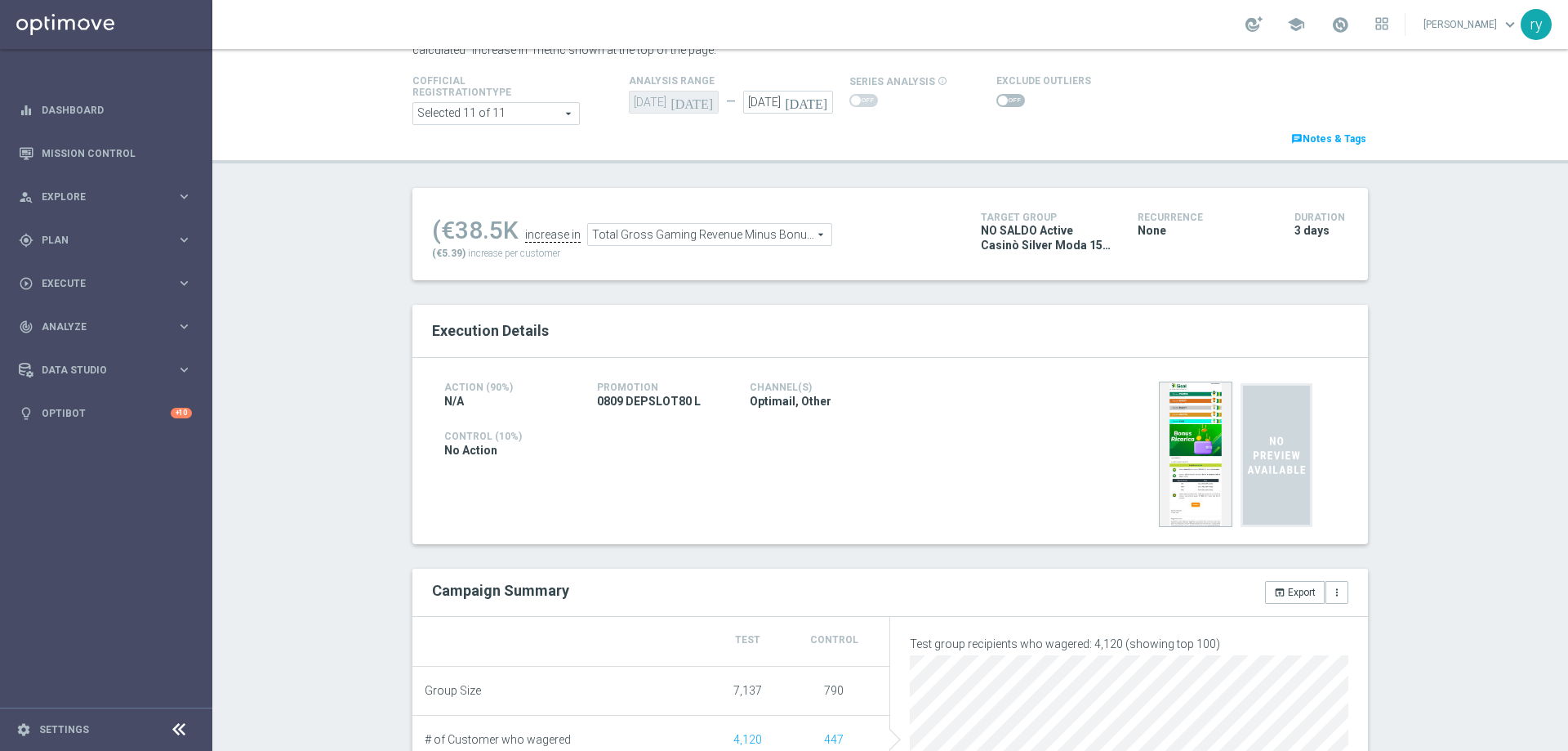
click at [1001, 95] on span at bounding box center [1010, 100] width 28 height 13
click at [1001, 95] on input "checkbox" at bounding box center [1010, 100] width 28 height 13
checkbox input "true"
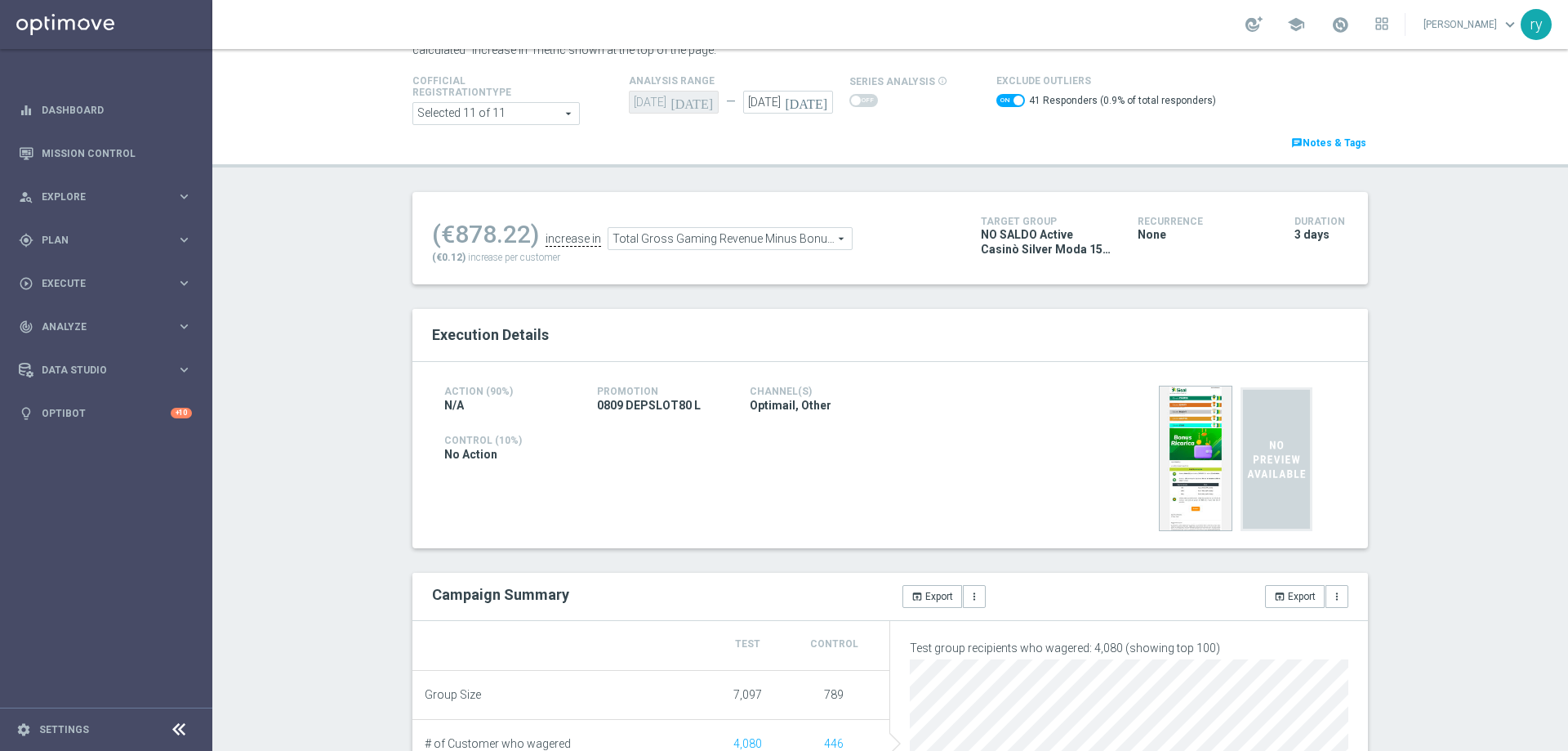
drag, startPoint x: 526, startPoint y: 230, endPoint x: 441, endPoint y: 234, distance: 85.1
click at [441, 234] on div "(€878.22)" at bounding box center [485, 235] width 107 height 29
copy div "€878.22"
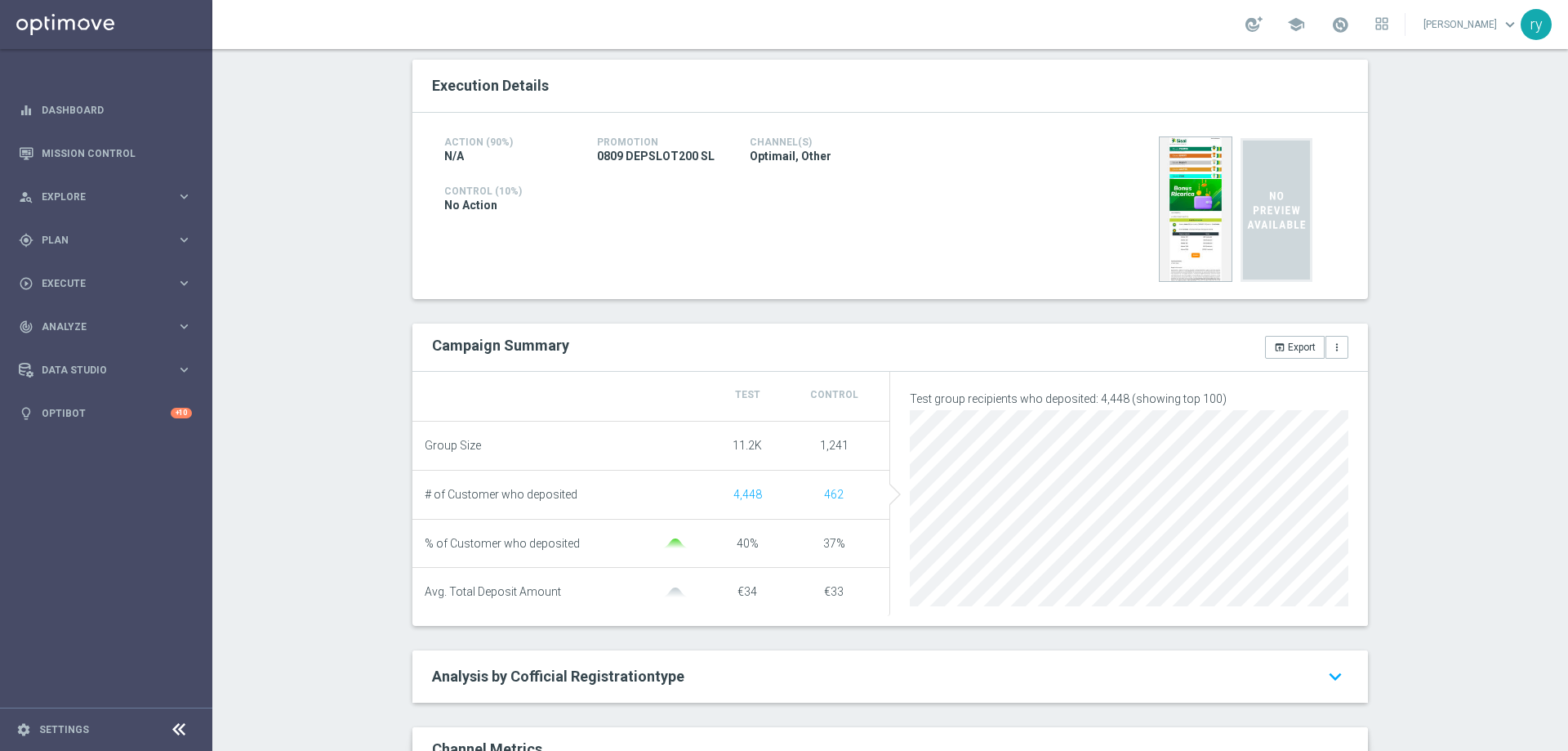
scroll to position [82, 0]
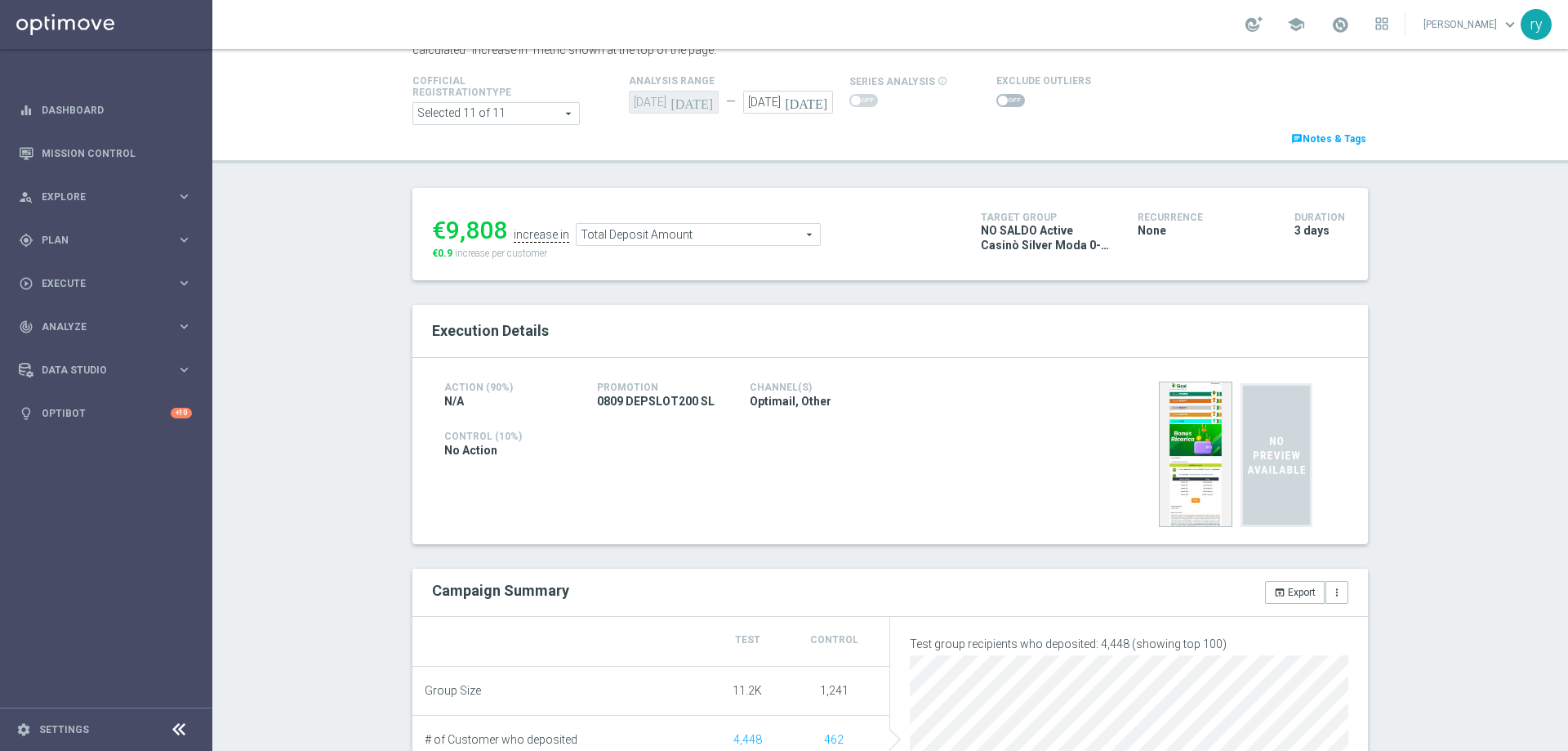
click at [998, 104] on span at bounding box center [1002, 100] width 10 height 10
click at [996, 104] on input "checkbox" at bounding box center [1010, 100] width 28 height 13
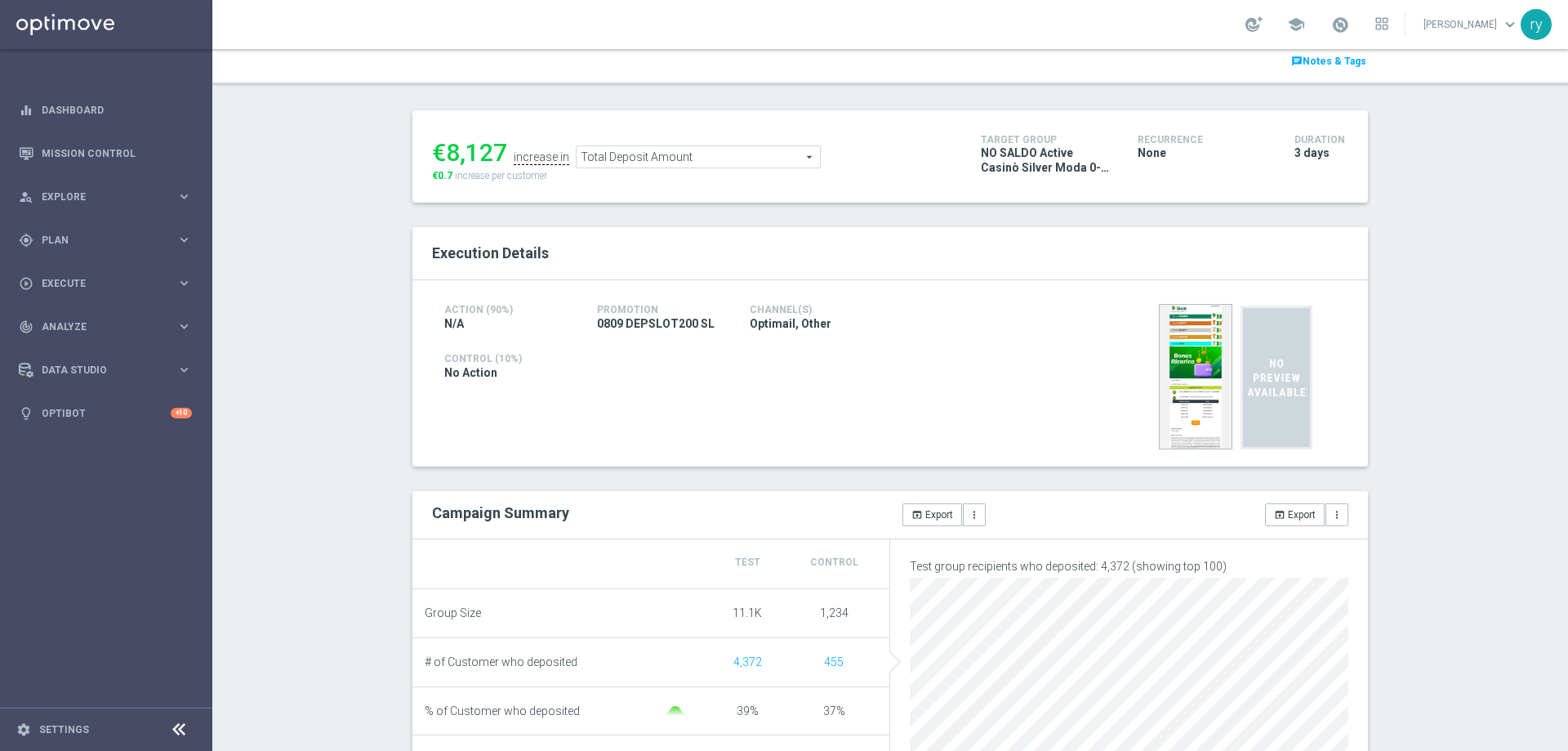
scroll to position [0, 0]
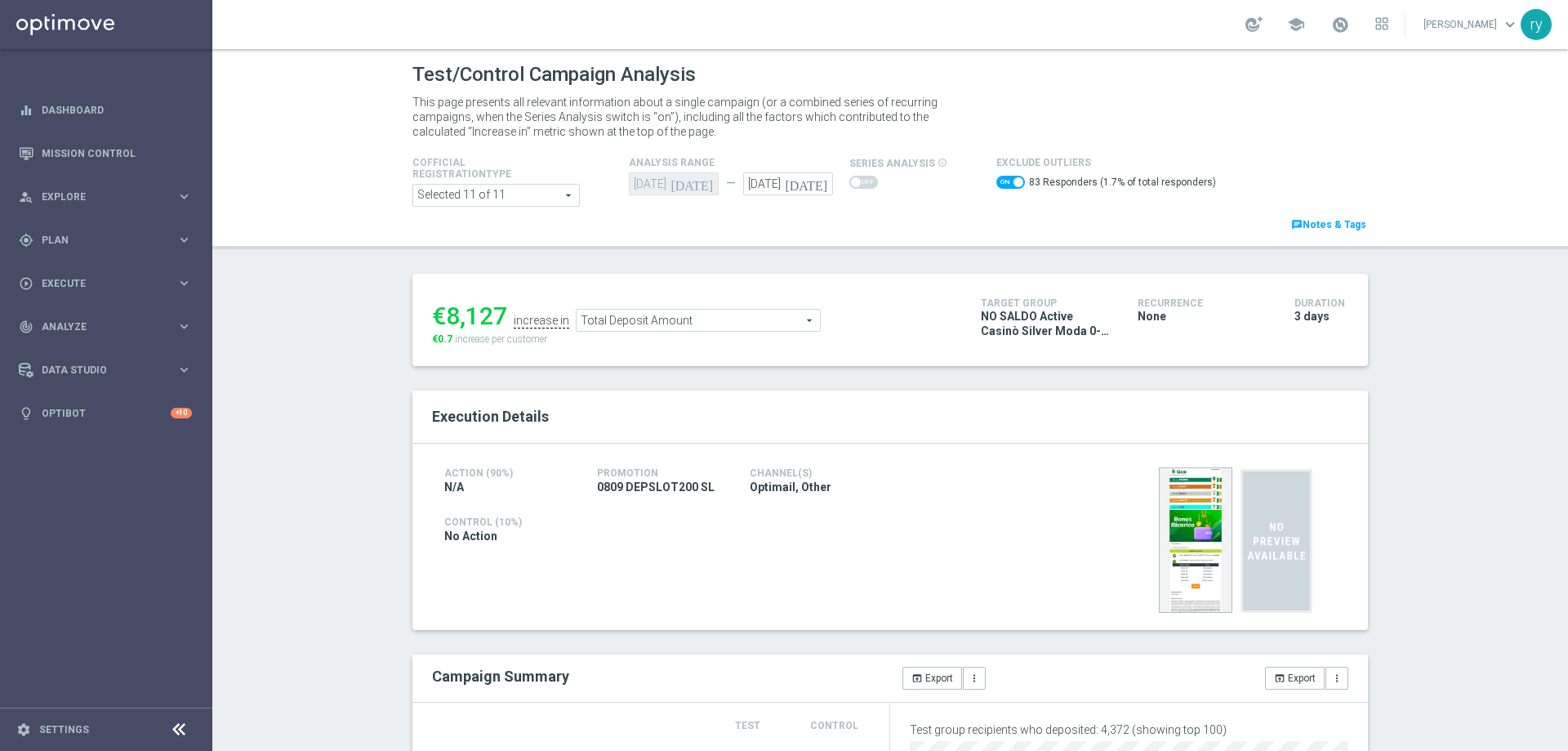
click at [996, 182] on span at bounding box center [1010, 183] width 28 height 13
click at [996, 182] on input "checkbox" at bounding box center [1010, 183] width 28 height 13
checkbox input "false"
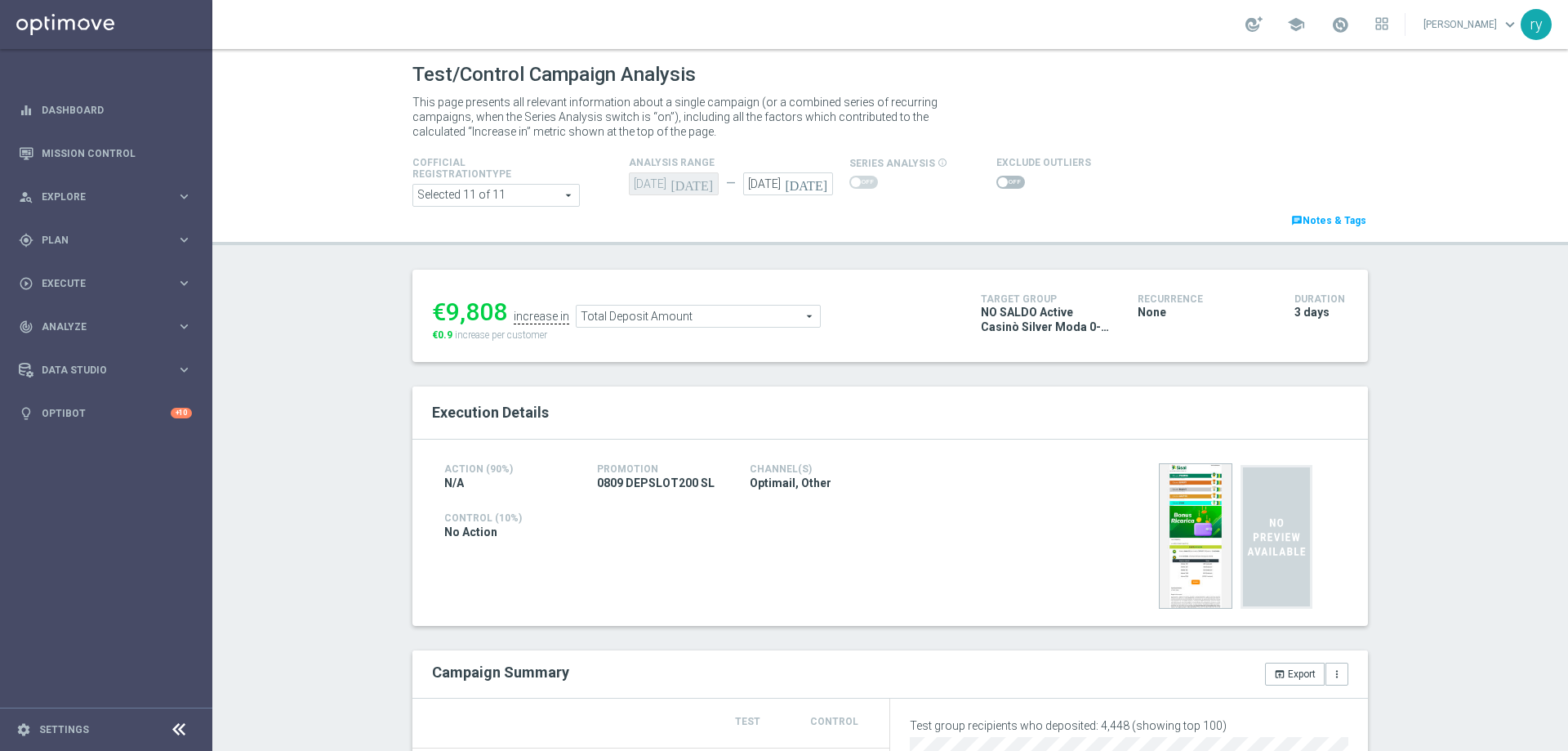
click at [496, 308] on div "€9,808" at bounding box center [470, 312] width 75 height 29
drag, startPoint x: 497, startPoint y: 316, endPoint x: 441, endPoint y: 308, distance: 56.6
click at [441, 308] on div "€9,808" at bounding box center [470, 312] width 75 height 29
copy div "9,808"
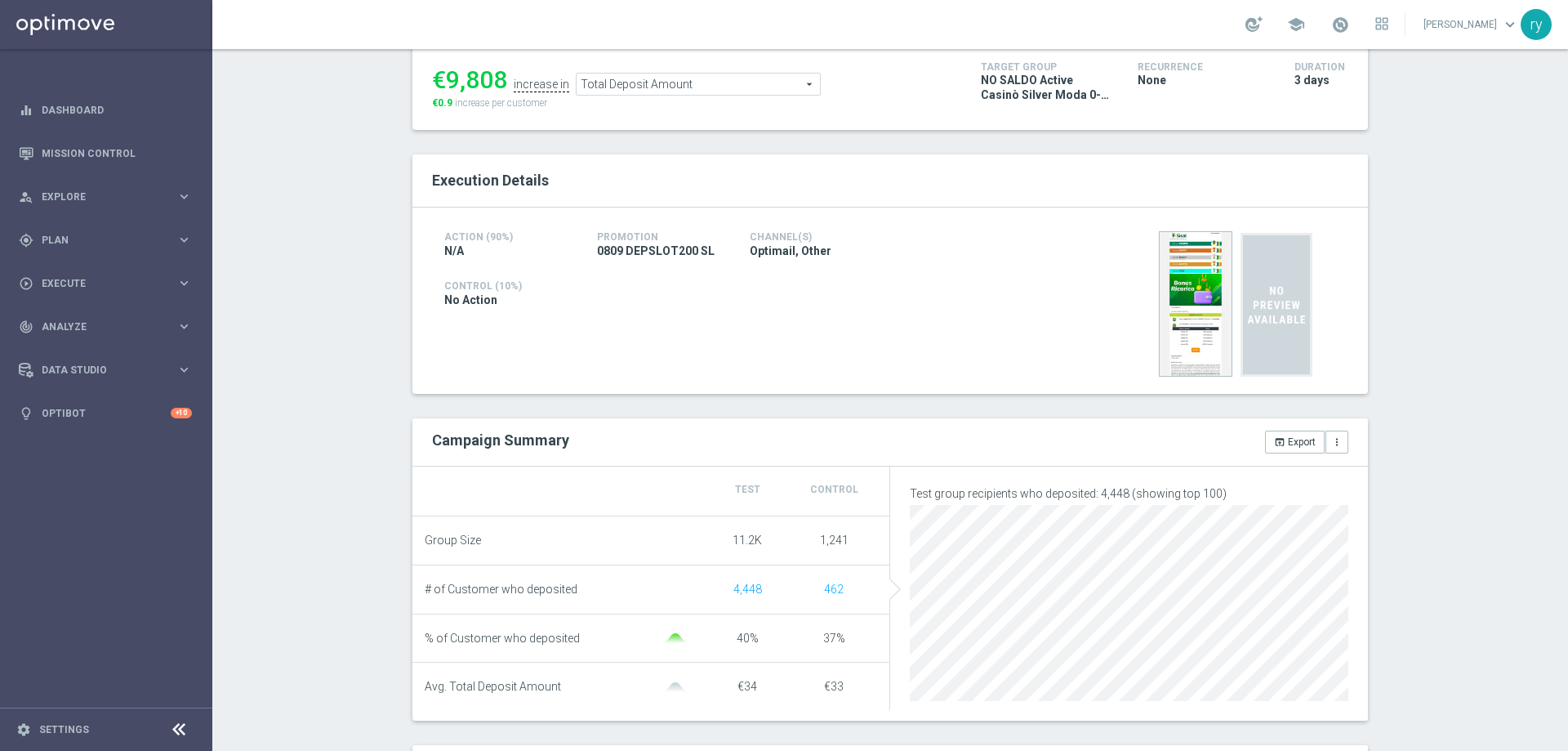
scroll to position [82, 0]
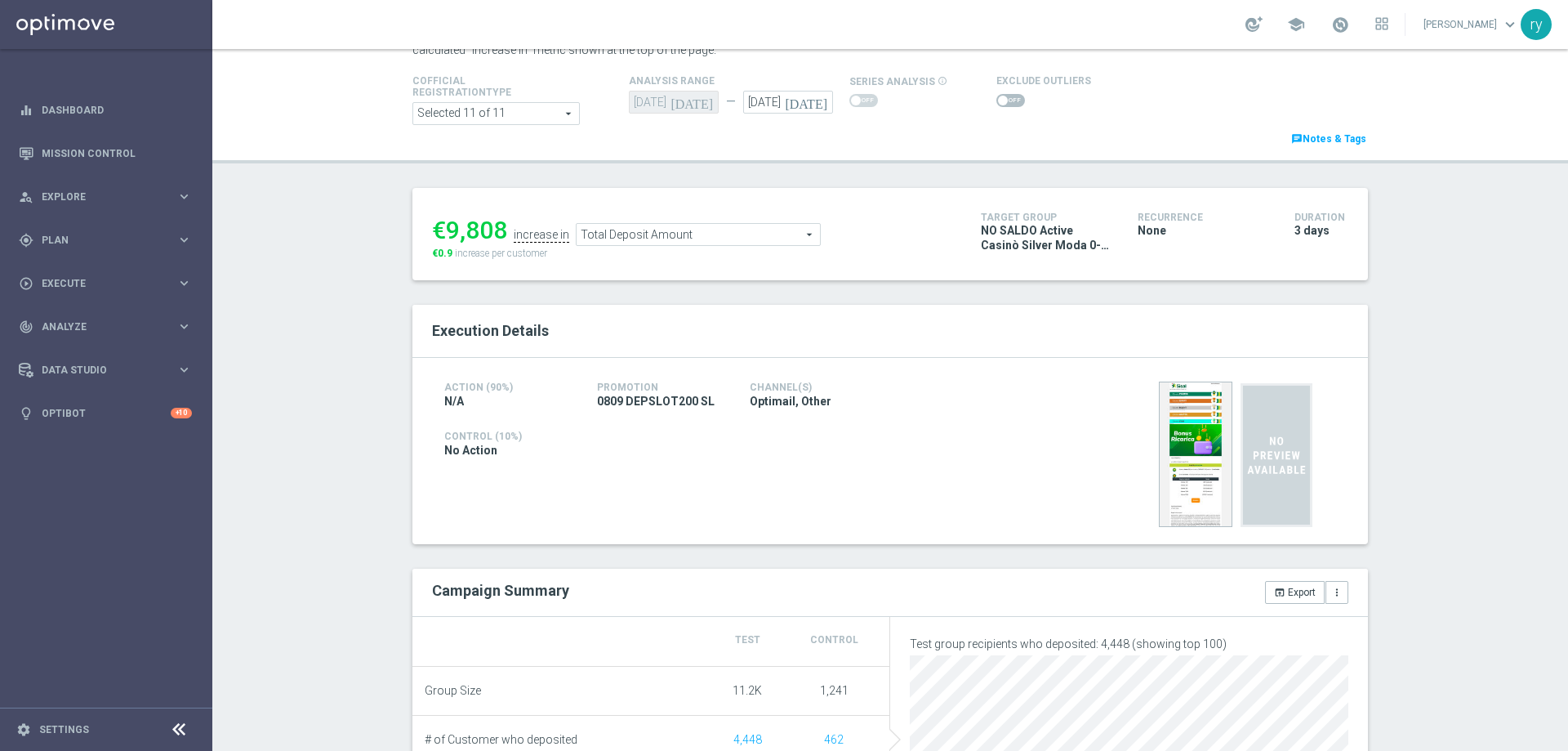
click at [670, 228] on span "Total Deposit Amount" at bounding box center [698, 234] width 244 height 21
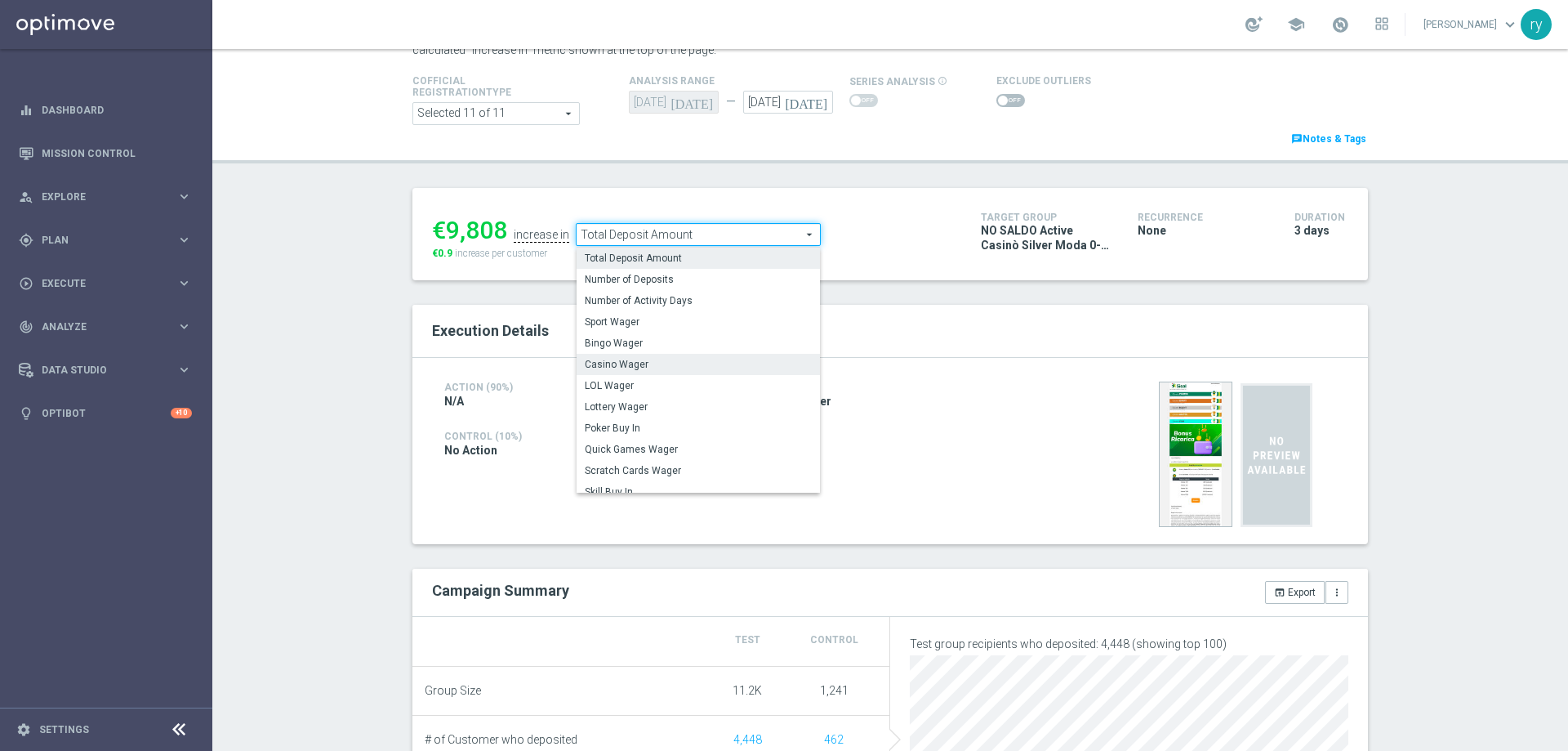
click at [664, 360] on span "Casino Wager" at bounding box center [698, 364] width 227 height 13
type input "Casino Wager"
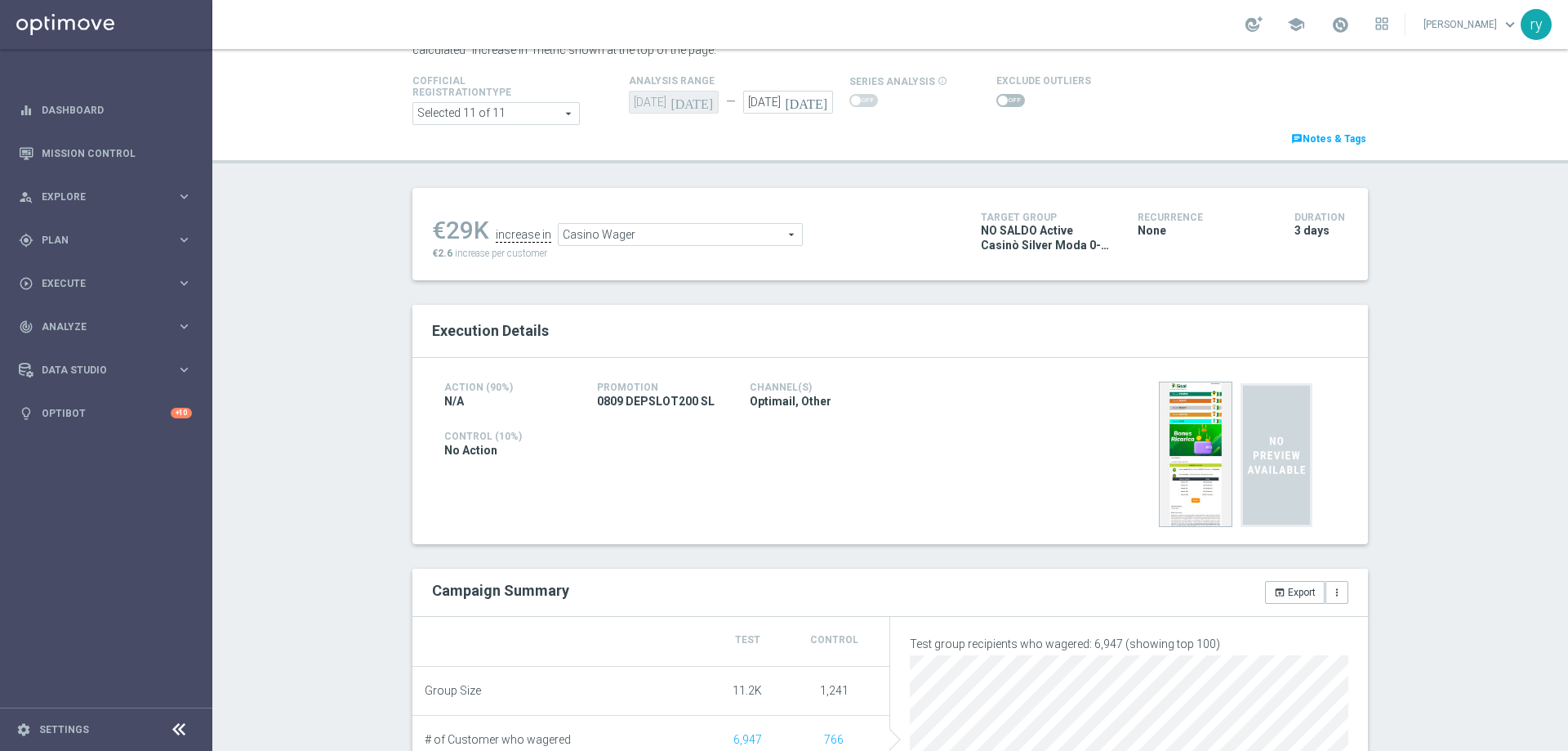
click at [996, 97] on span at bounding box center [1010, 100] width 28 height 13
click at [996, 97] on input "checkbox" at bounding box center [1010, 100] width 28 height 13
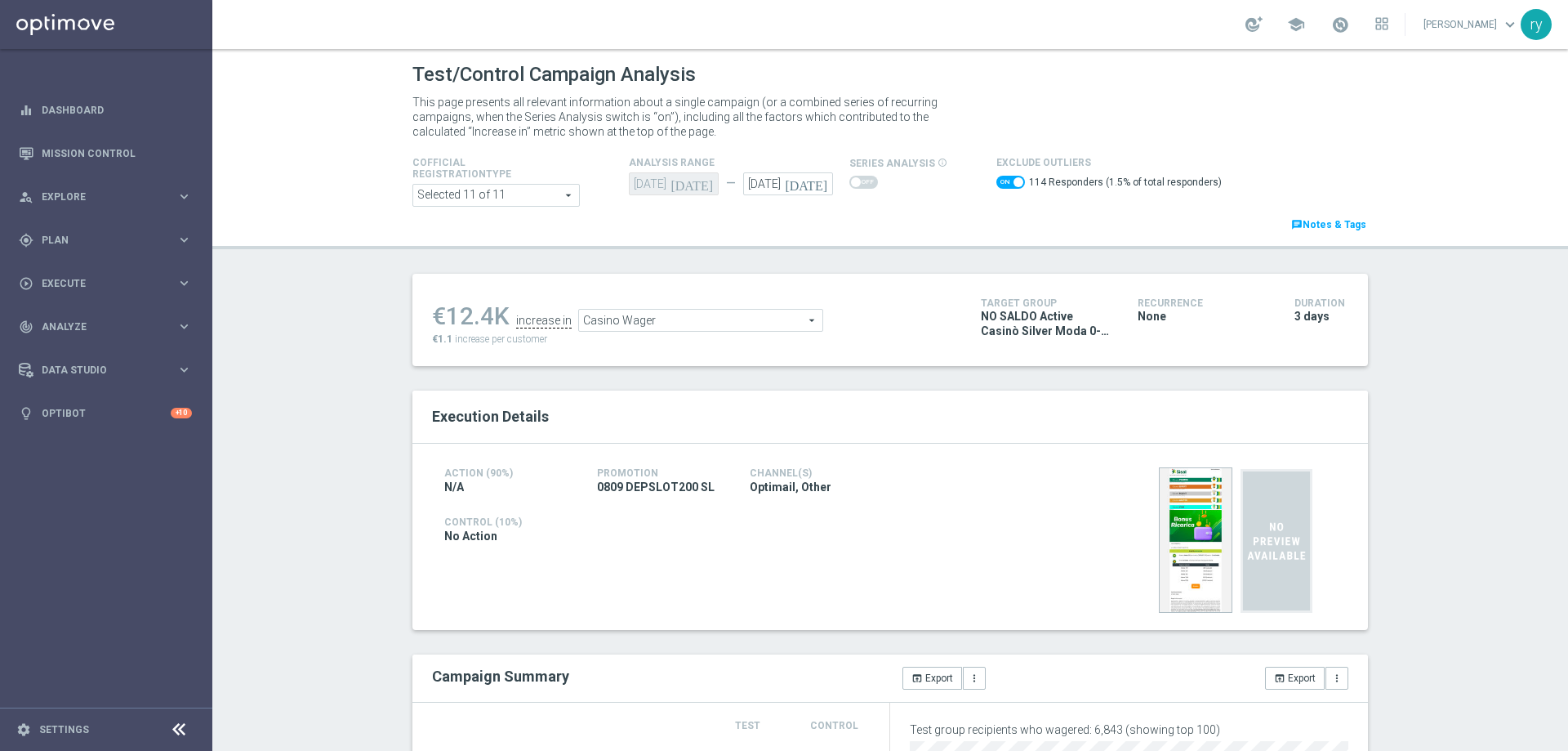
drag, startPoint x: 492, startPoint y: 317, endPoint x: 446, endPoint y: 315, distance: 46.0
click at [446, 315] on div "€12.4K" at bounding box center [471, 316] width 78 height 29
copy div "12.4"
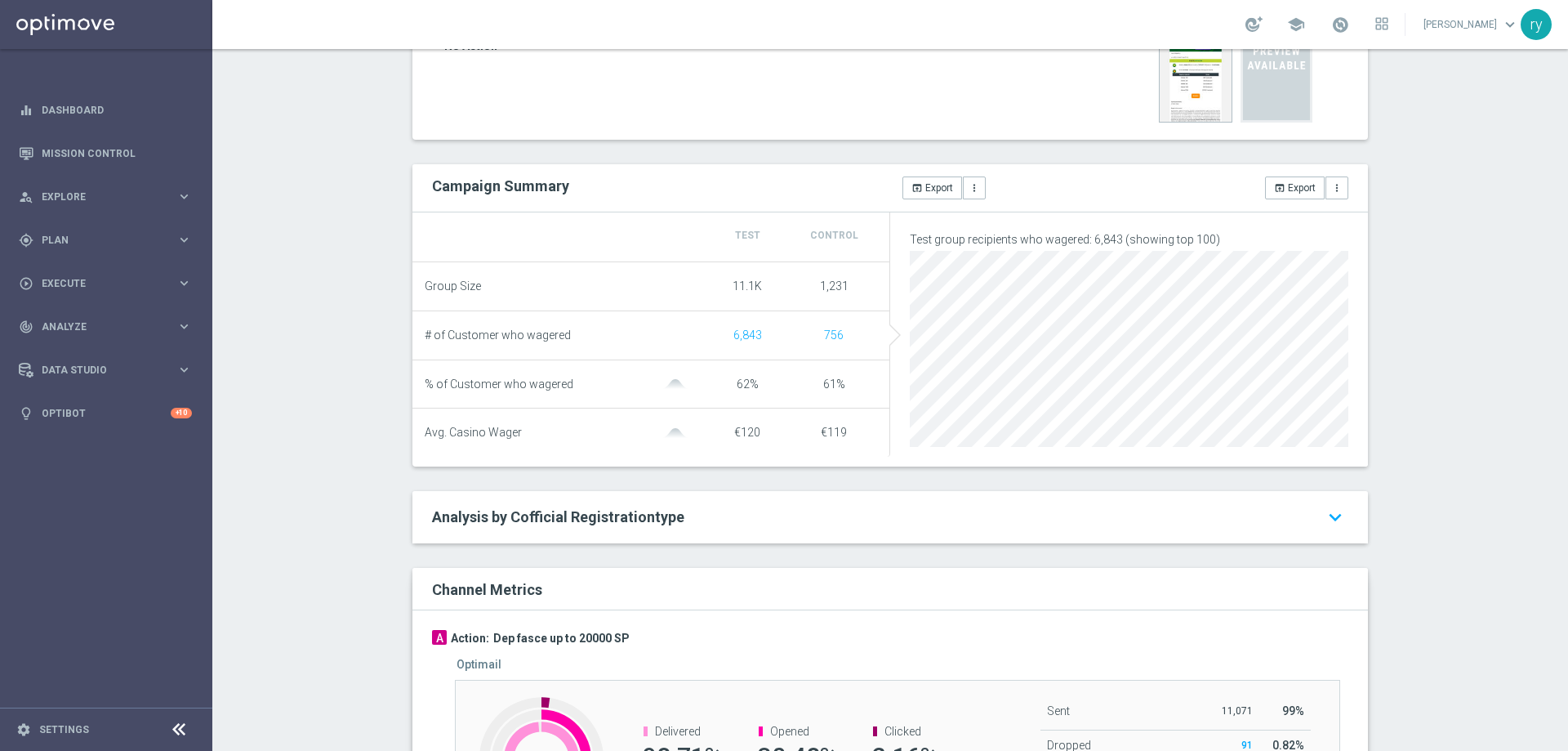
scroll to position [163, 0]
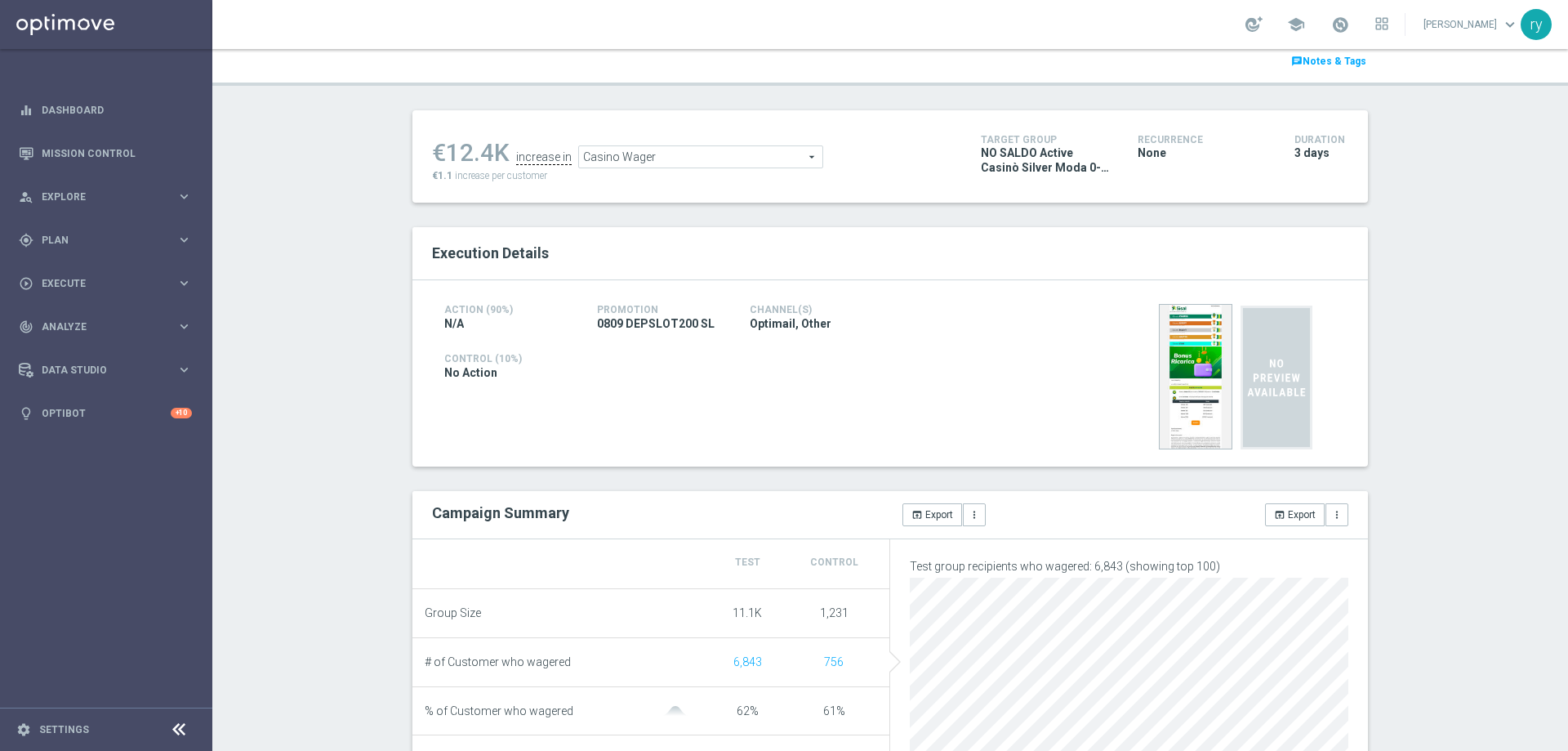
click at [593, 162] on span "Casino Wager" at bounding box center [701, 156] width 244 height 21
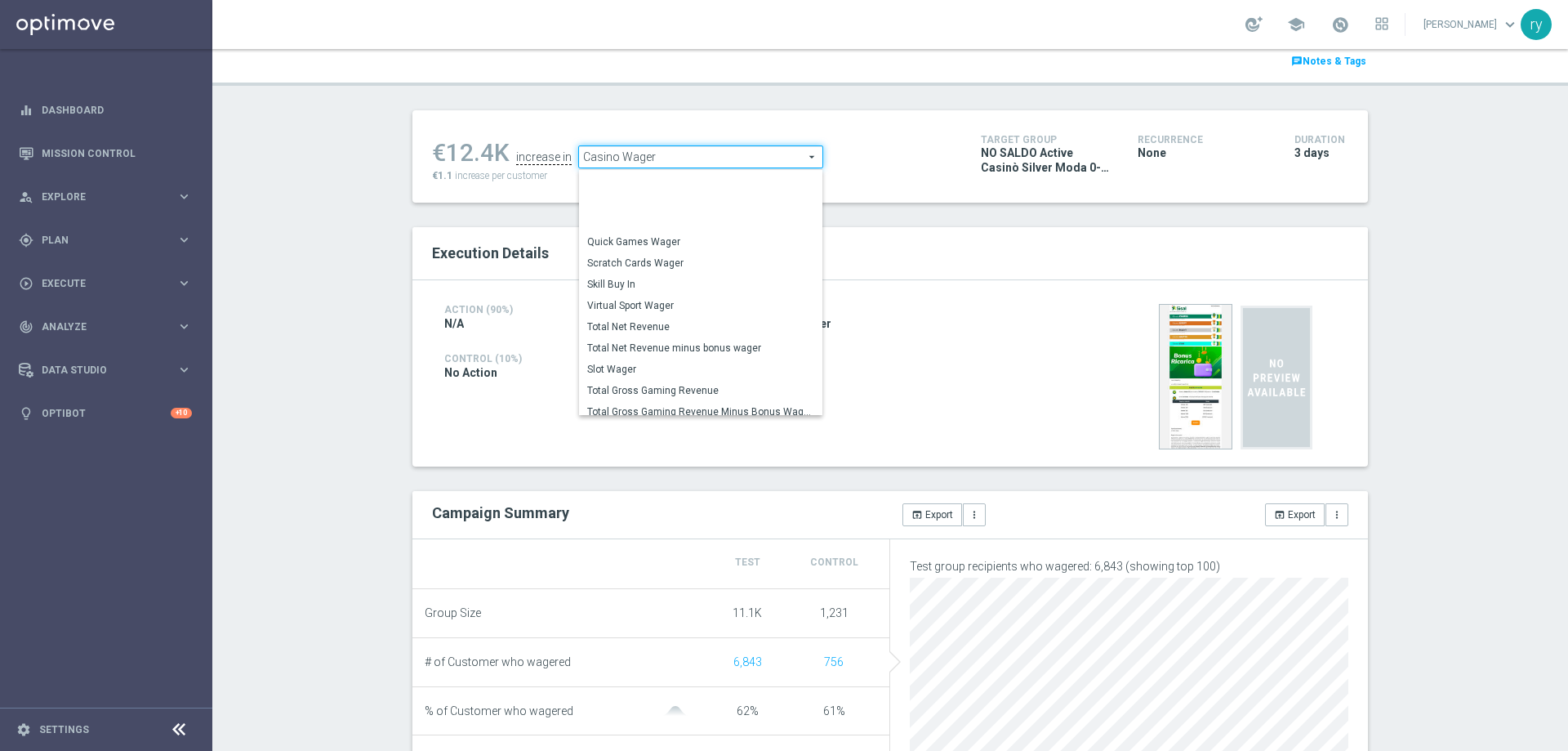
scroll to position [226, 0]
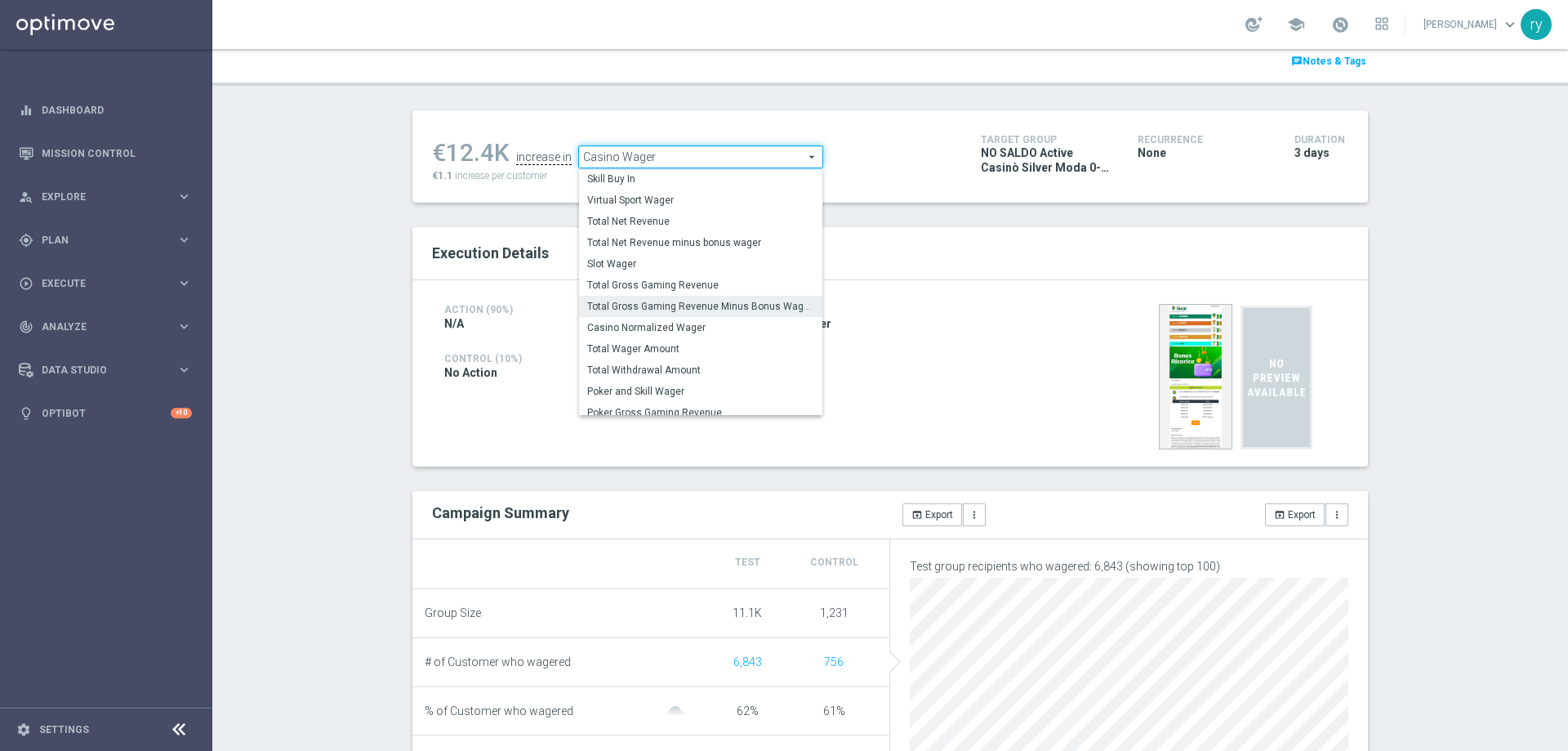
click at [683, 309] on span "Total Gross Gaming Revenue Minus Bonus Wagared" at bounding box center [701, 307] width 227 height 13
checkbox input "false"
type input "Total Gross Gaming Revenue Minus Bonus Wagared"
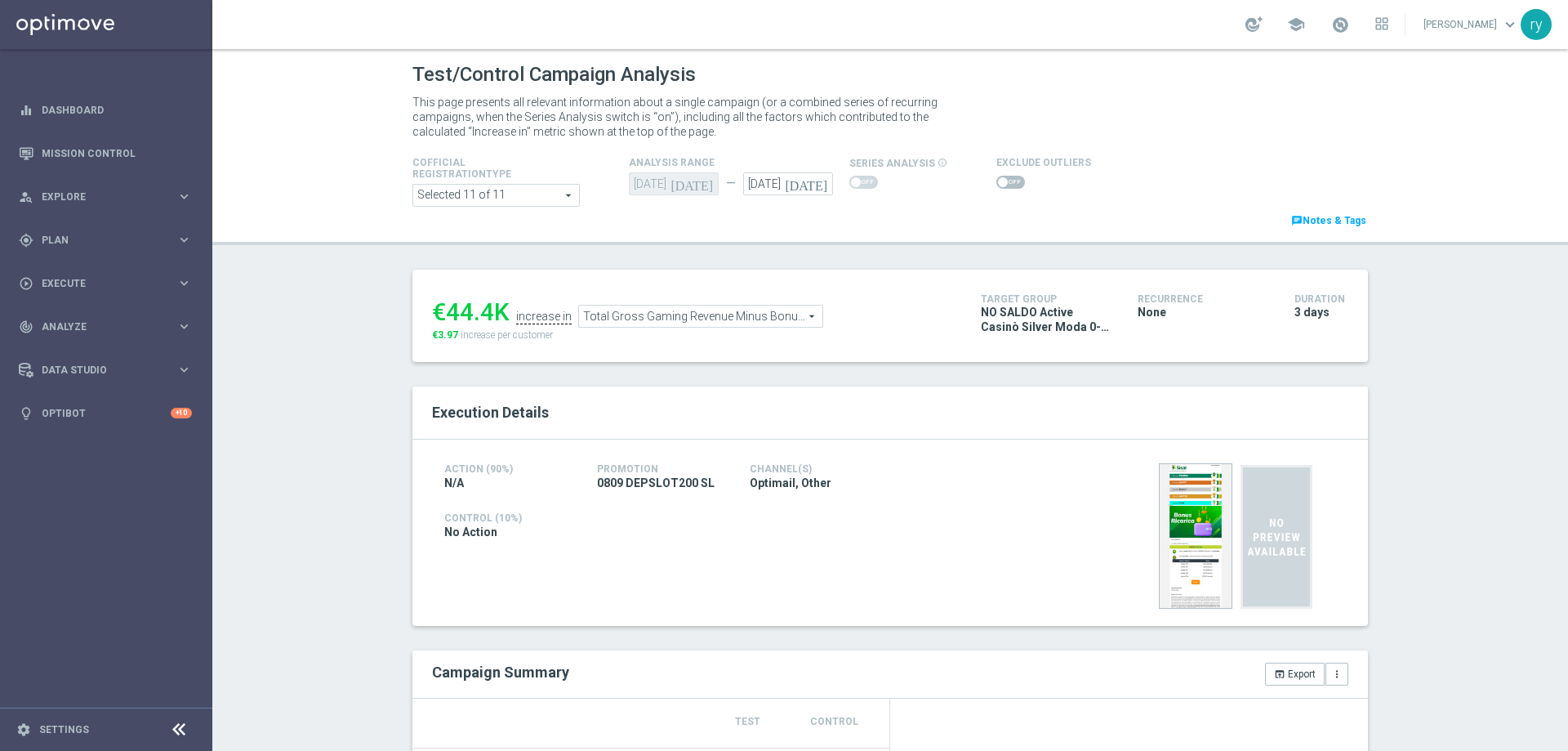
click at [998, 182] on span at bounding box center [1002, 182] width 10 height 10
click at [996, 182] on input "checkbox" at bounding box center [1010, 183] width 28 height 13
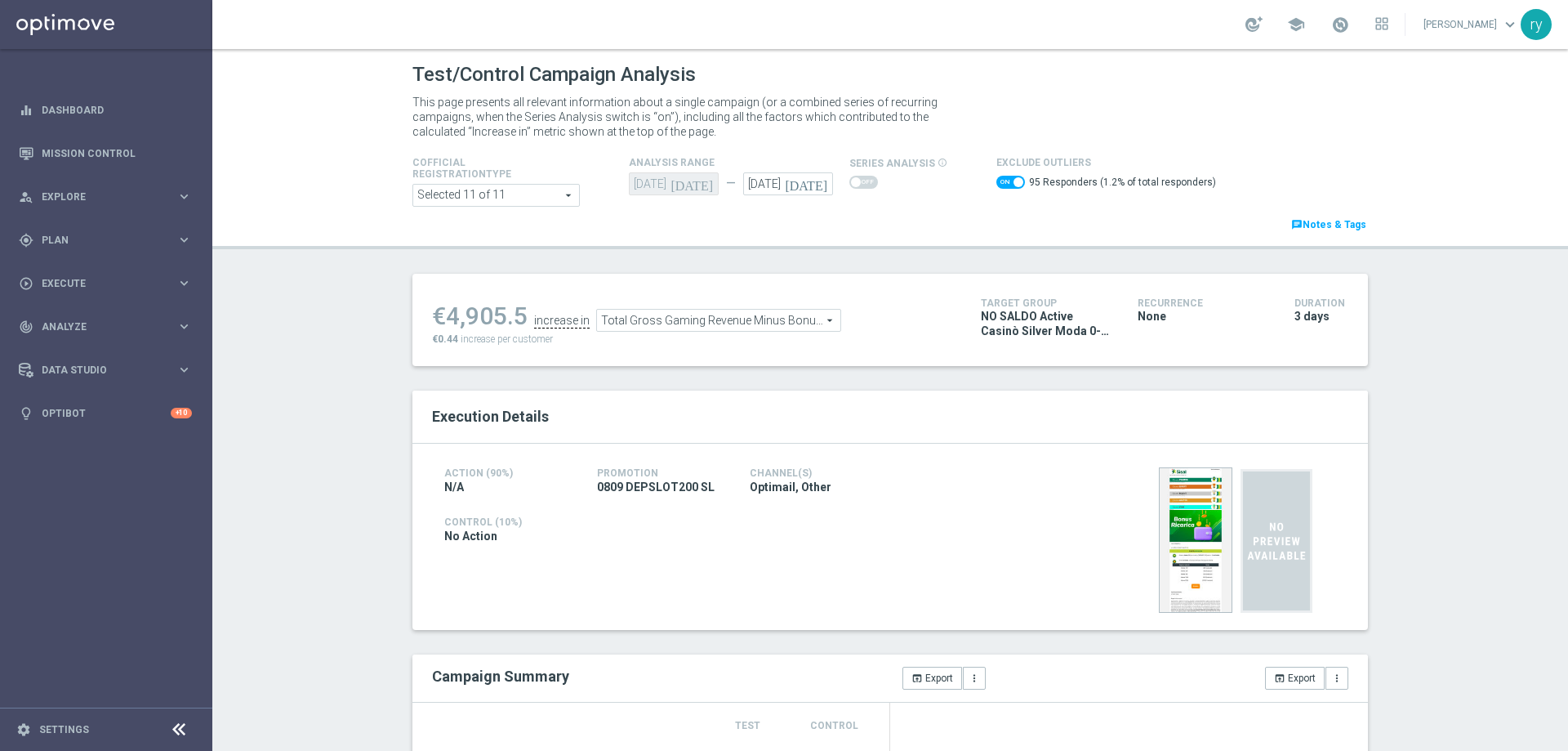
click at [996, 183] on span at bounding box center [1010, 183] width 28 height 13
click at [996, 183] on input "checkbox" at bounding box center [1010, 183] width 28 height 13
checkbox input "false"
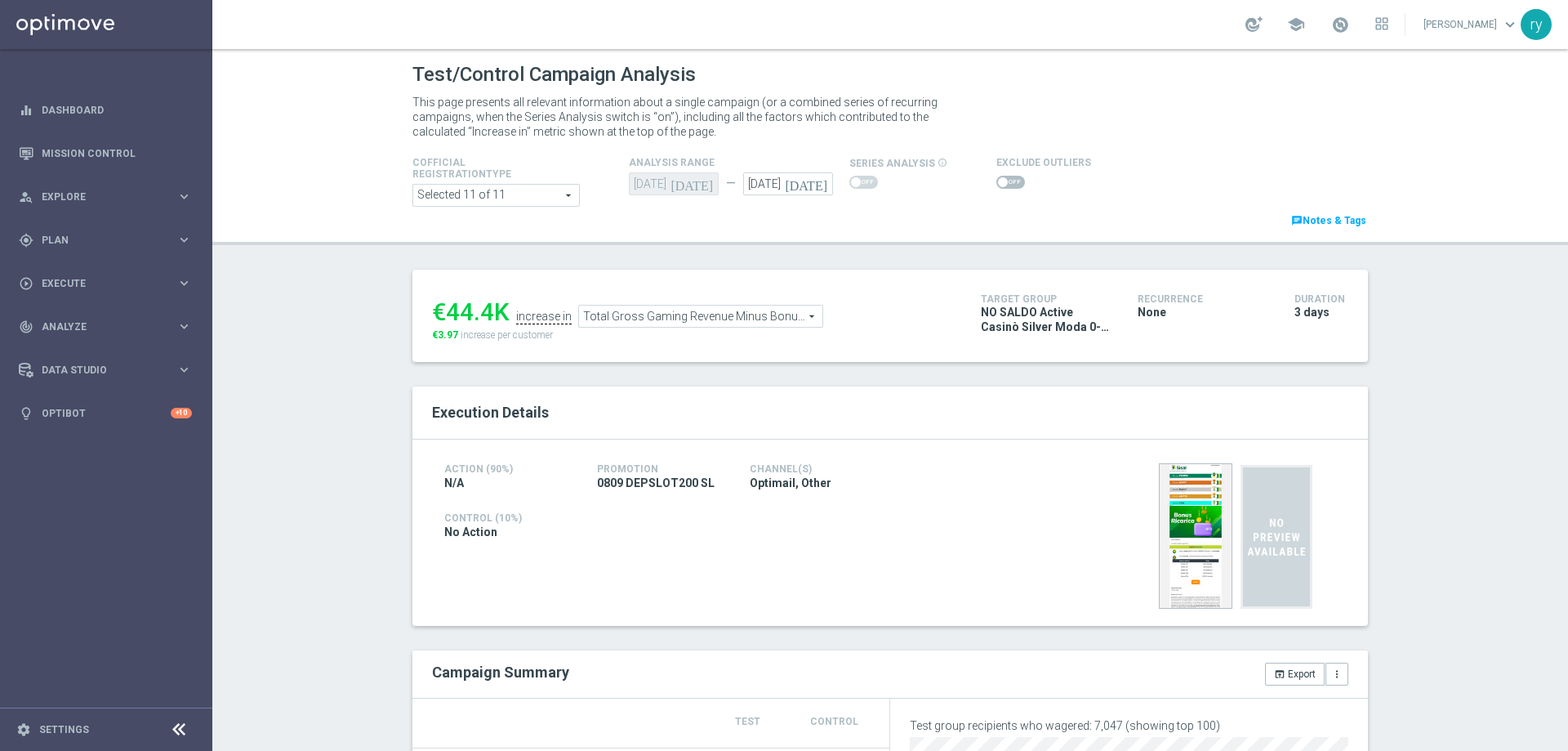
drag, startPoint x: 485, startPoint y: 312, endPoint x: 441, endPoint y: 315, distance: 44.1
click at [441, 315] on div "€44.4K" at bounding box center [471, 312] width 78 height 29
copy div "44.4"
